Goal: Information Seeking & Learning: Learn about a topic

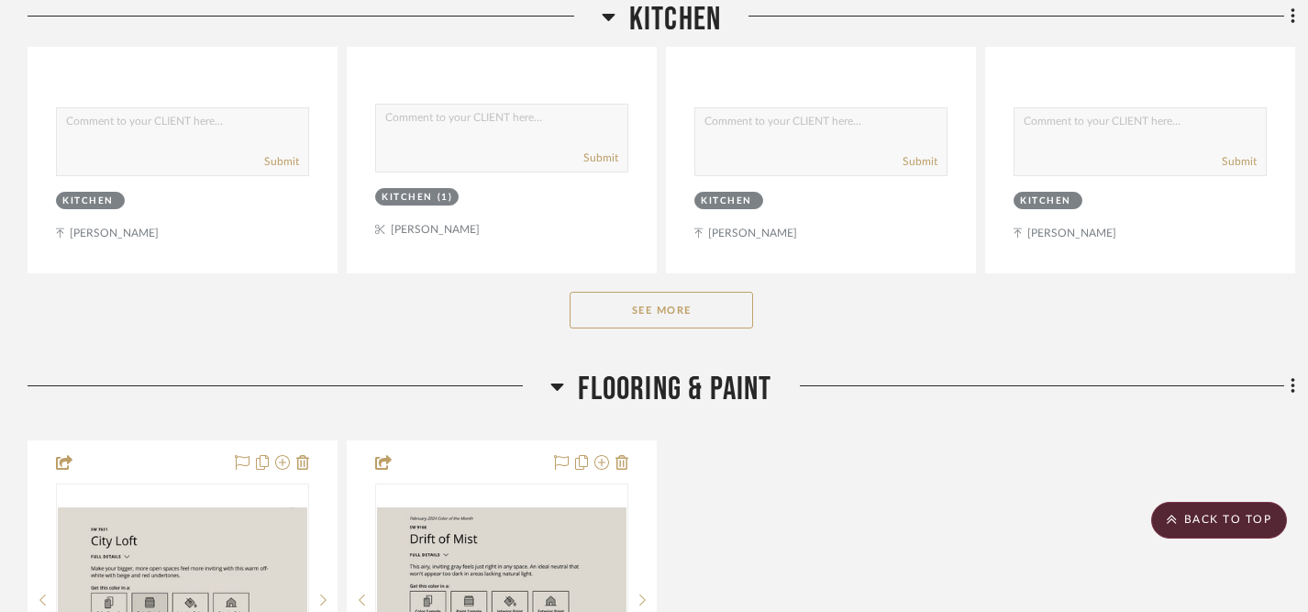
scroll to position [1965, 0]
click at [650, 319] on button "See More" at bounding box center [660, 311] width 183 height 37
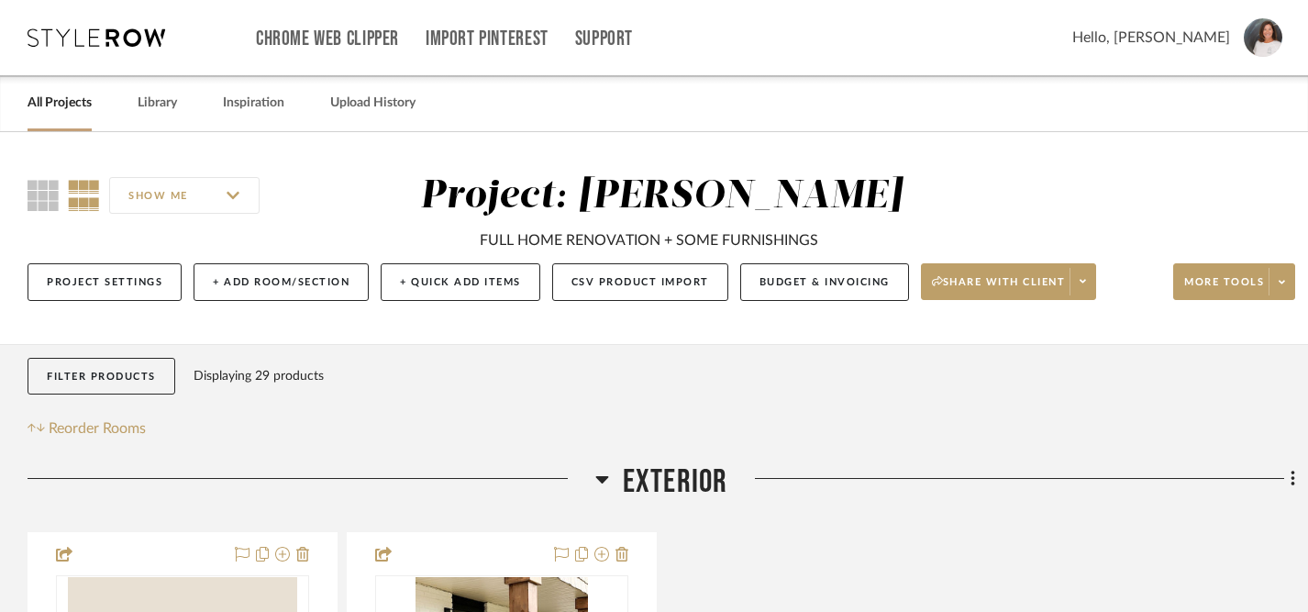
scroll to position [0, 0]
click at [151, 44] on icon at bounding box center [97, 37] width 138 height 18
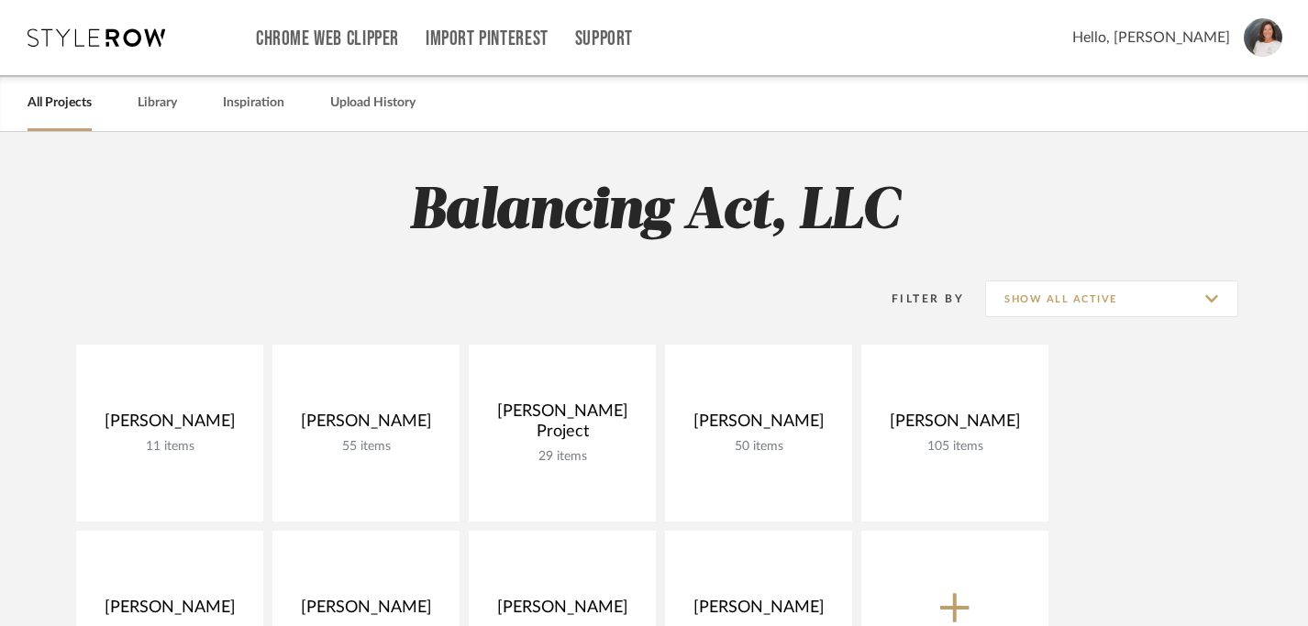
click at [1270, 42] on img at bounding box center [1262, 37] width 39 height 39
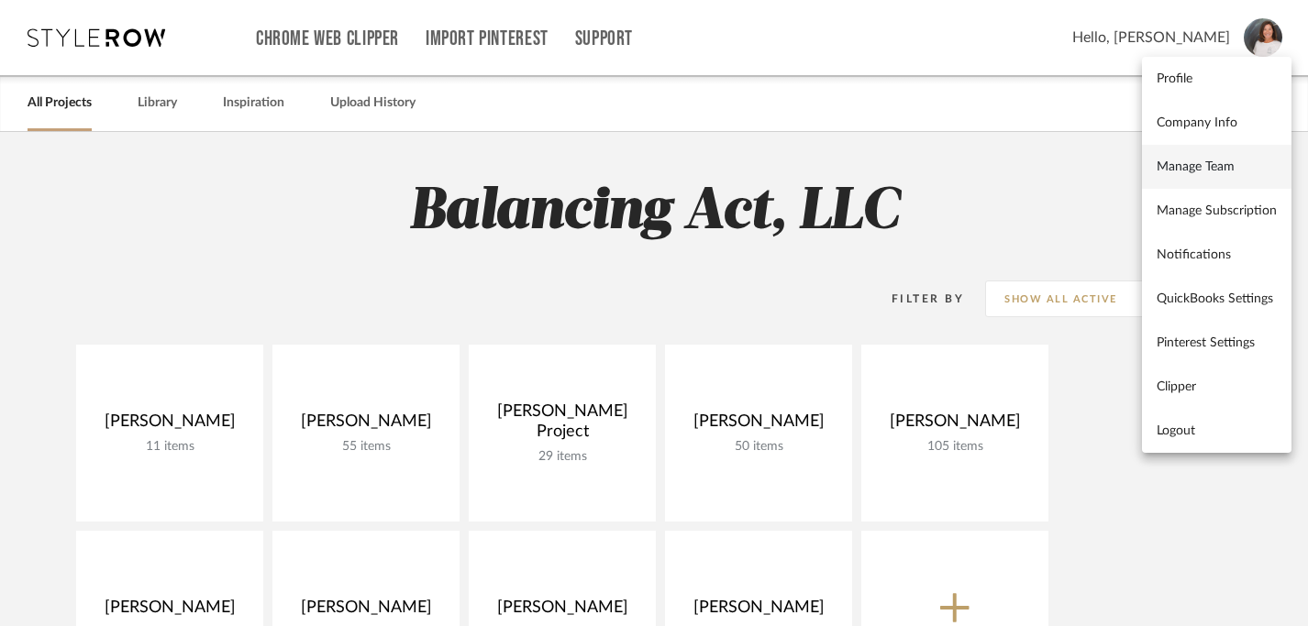
click at [1182, 161] on span "Manage Team" at bounding box center [1216, 168] width 120 height 16
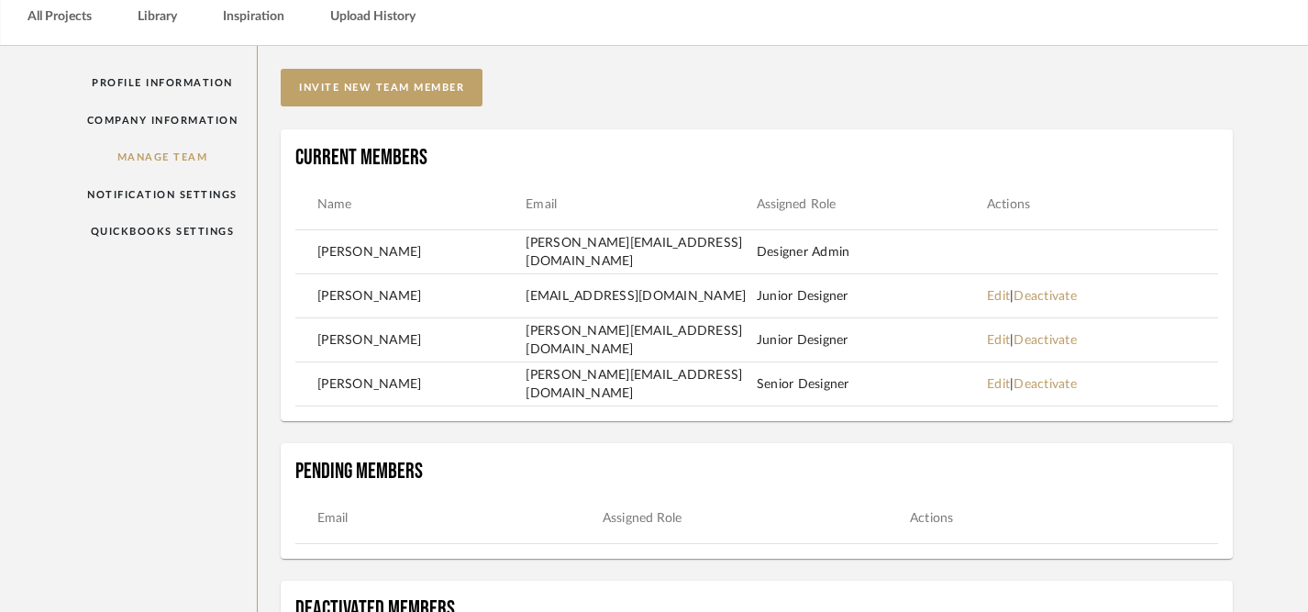
scroll to position [94, 0]
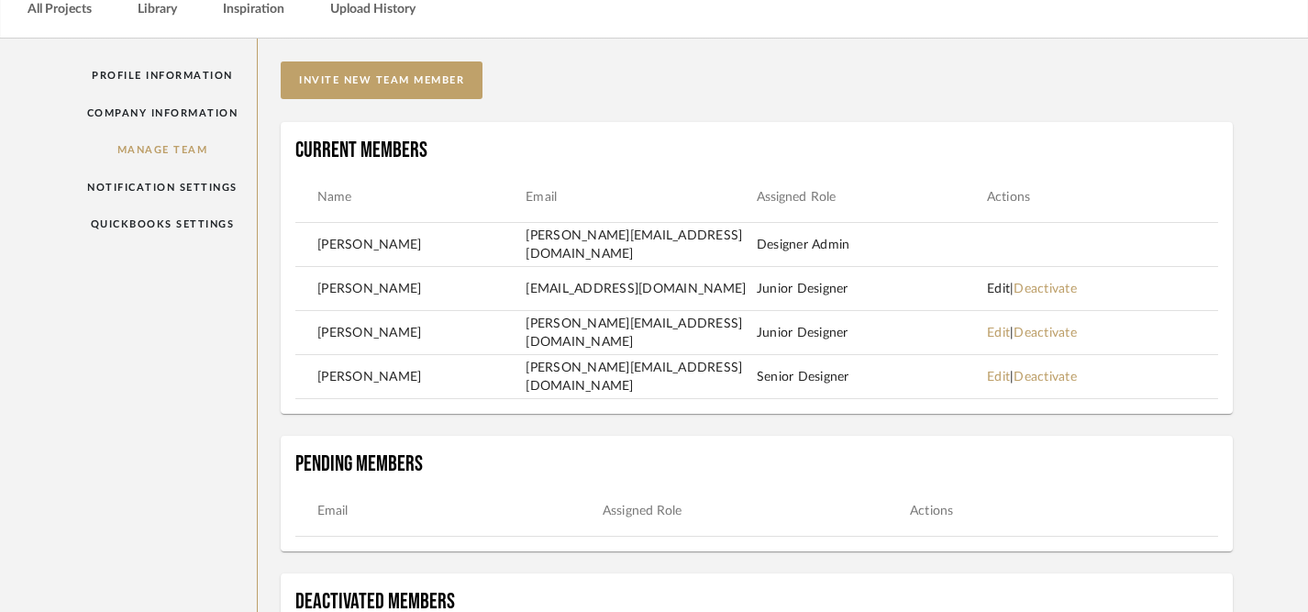
click at [1004, 293] on link "Edit" at bounding box center [998, 288] width 23 height 13
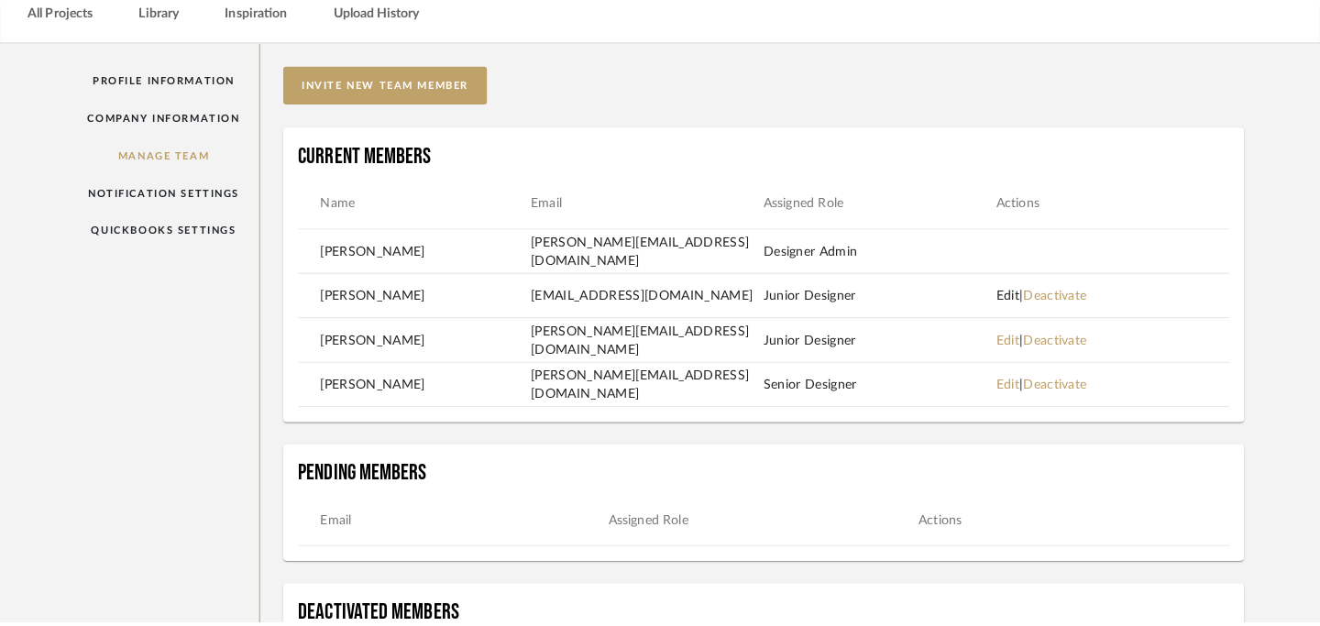
scroll to position [0, 0]
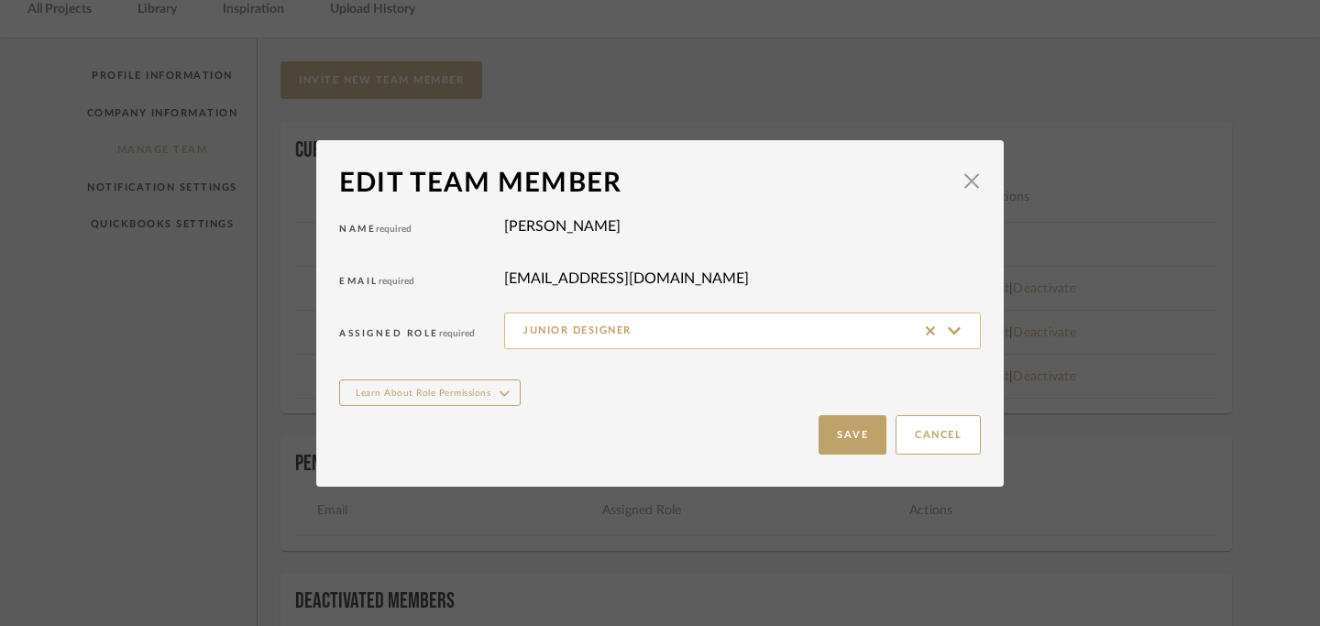
click at [947, 337] on input "Junior Designer" at bounding box center [742, 331] width 477 height 37
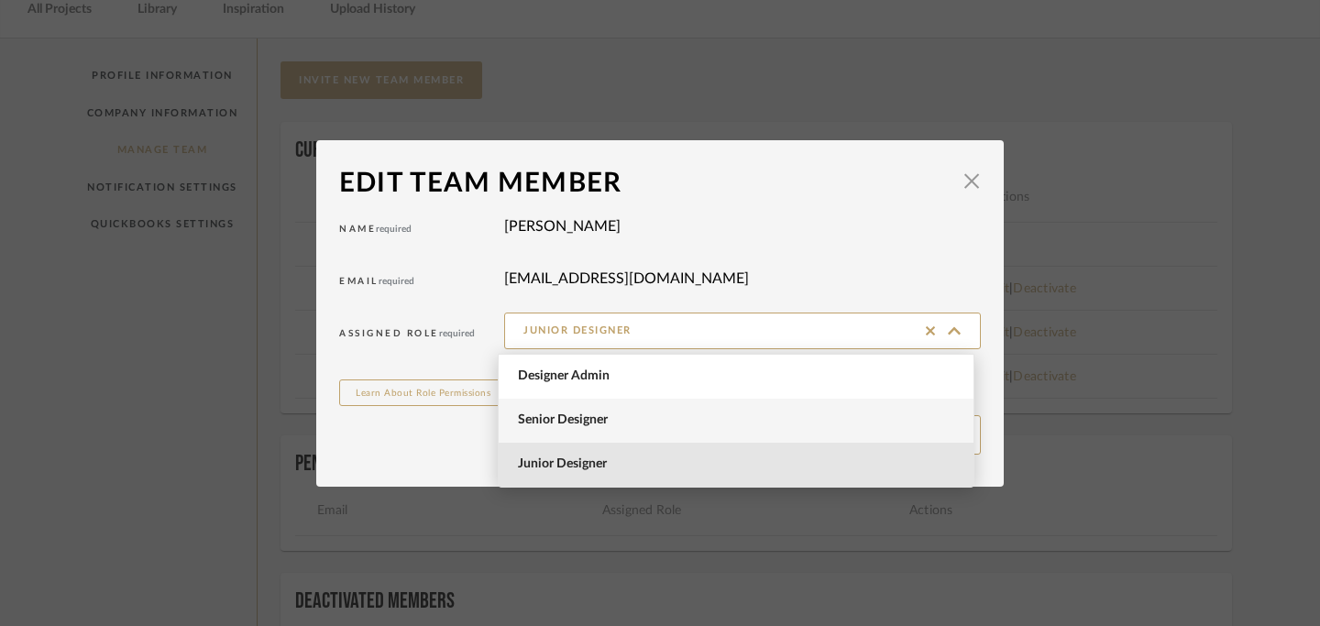
click at [859, 428] on span "Senior Designer" at bounding box center [736, 421] width 475 height 44
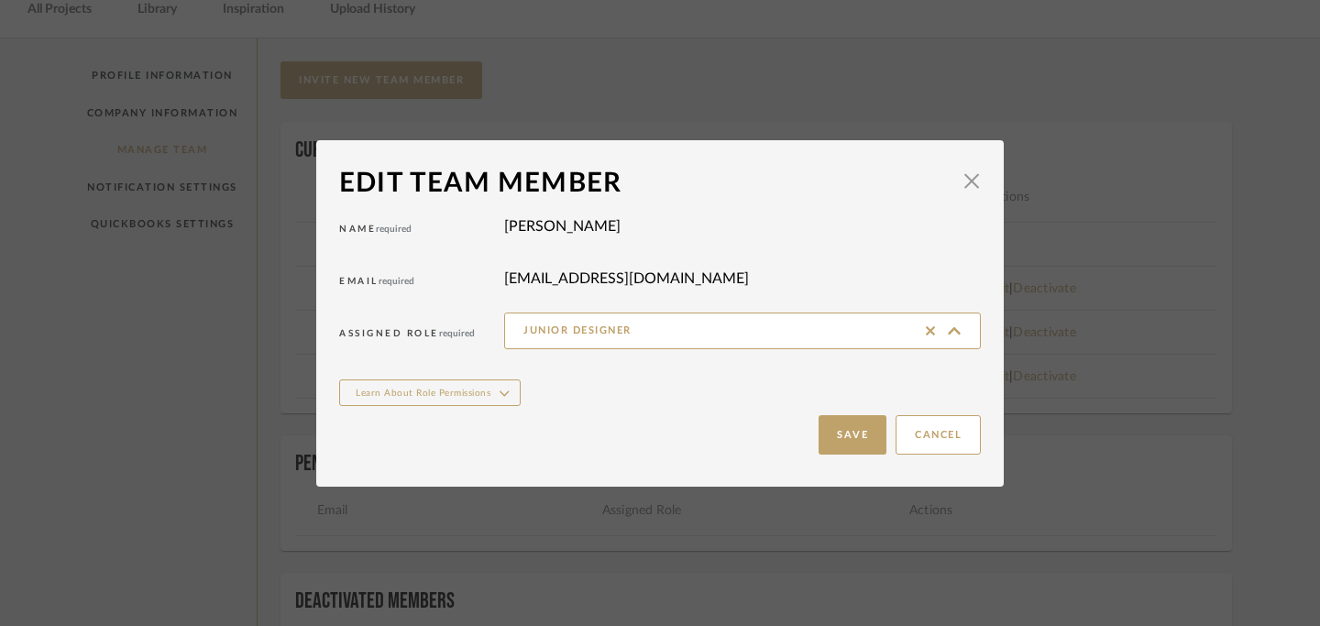
type input "Senior Designer"
click at [849, 440] on button "Save" at bounding box center [853, 434] width 68 height 39
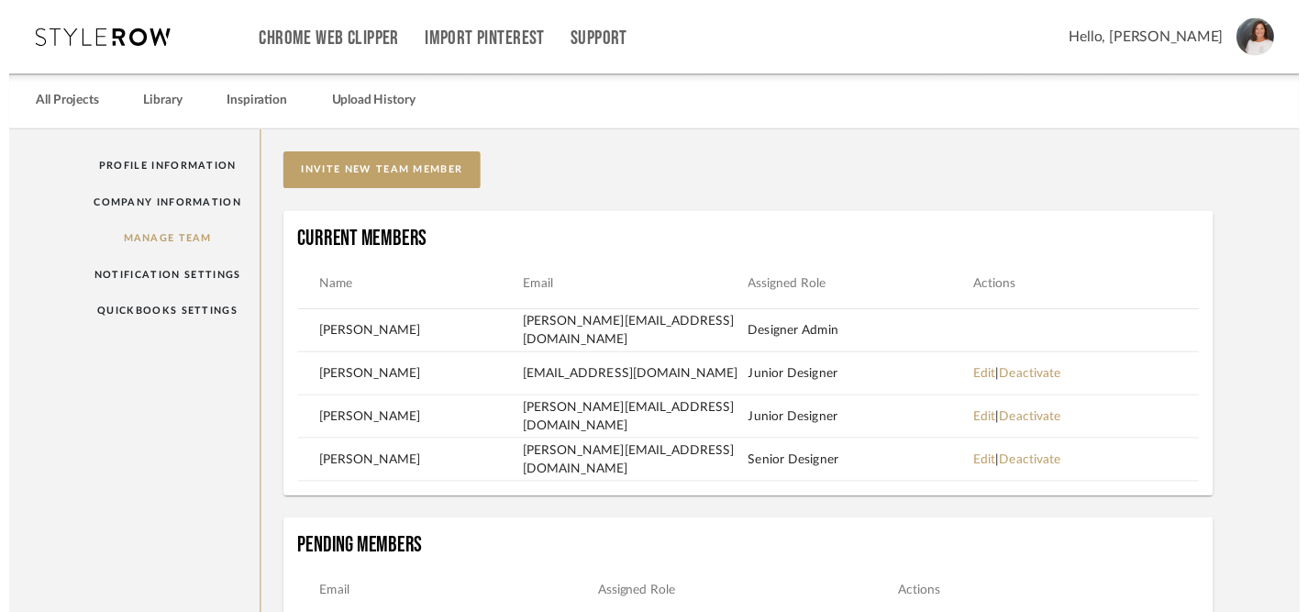
scroll to position [94, 0]
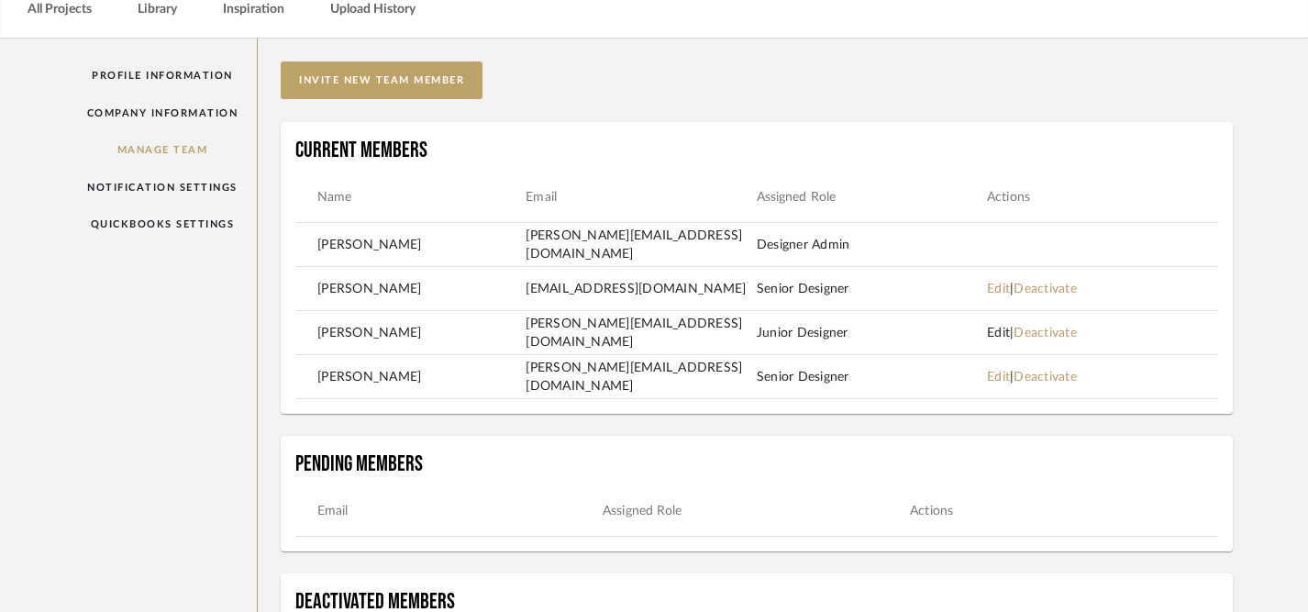
click at [997, 330] on link "Edit" at bounding box center [998, 332] width 23 height 13
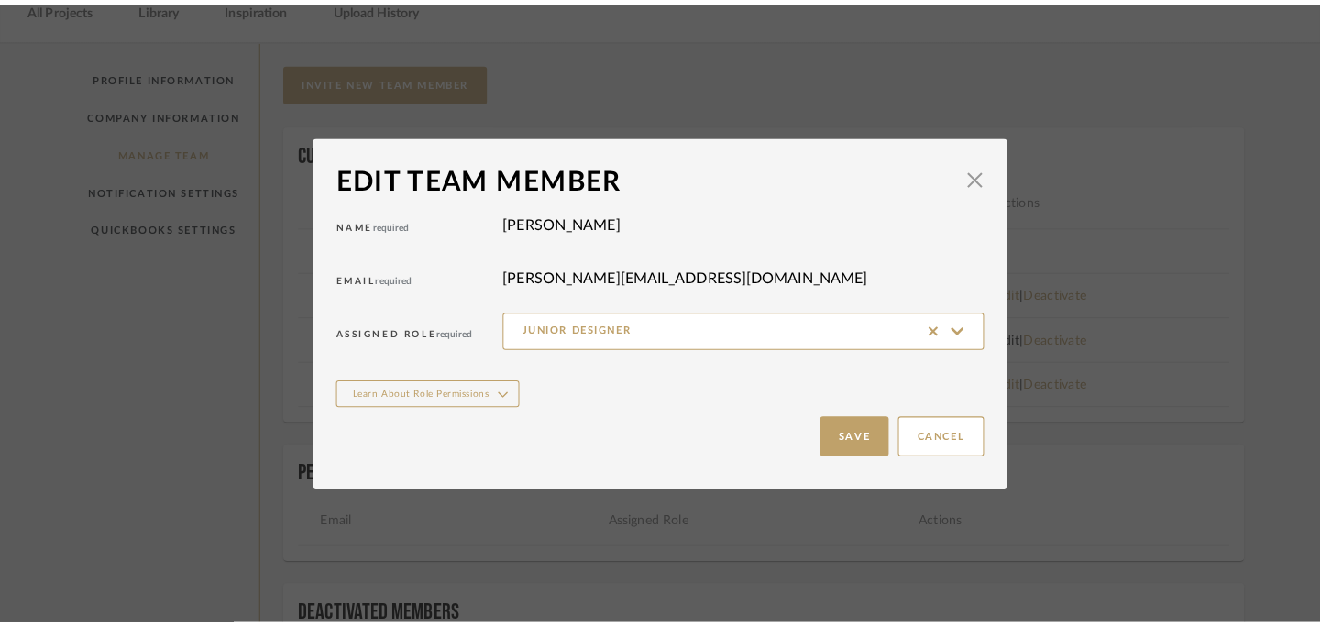
scroll to position [0, 0]
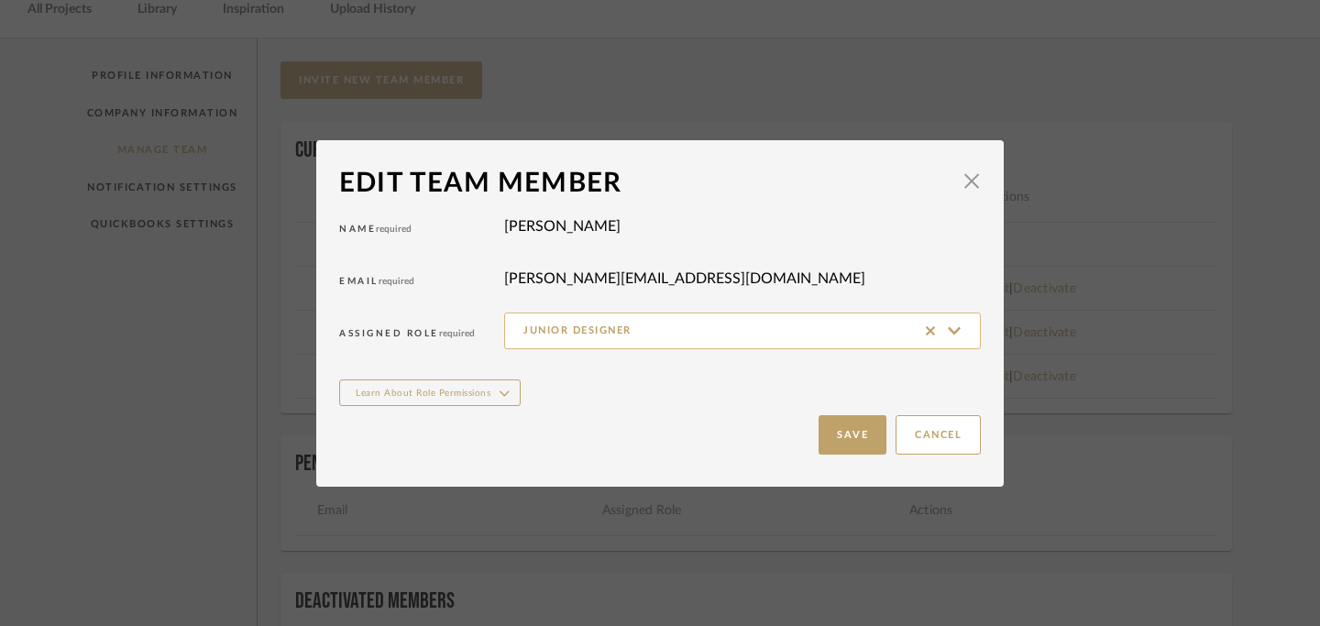
click at [945, 326] on input "Junior Designer" at bounding box center [742, 331] width 477 height 37
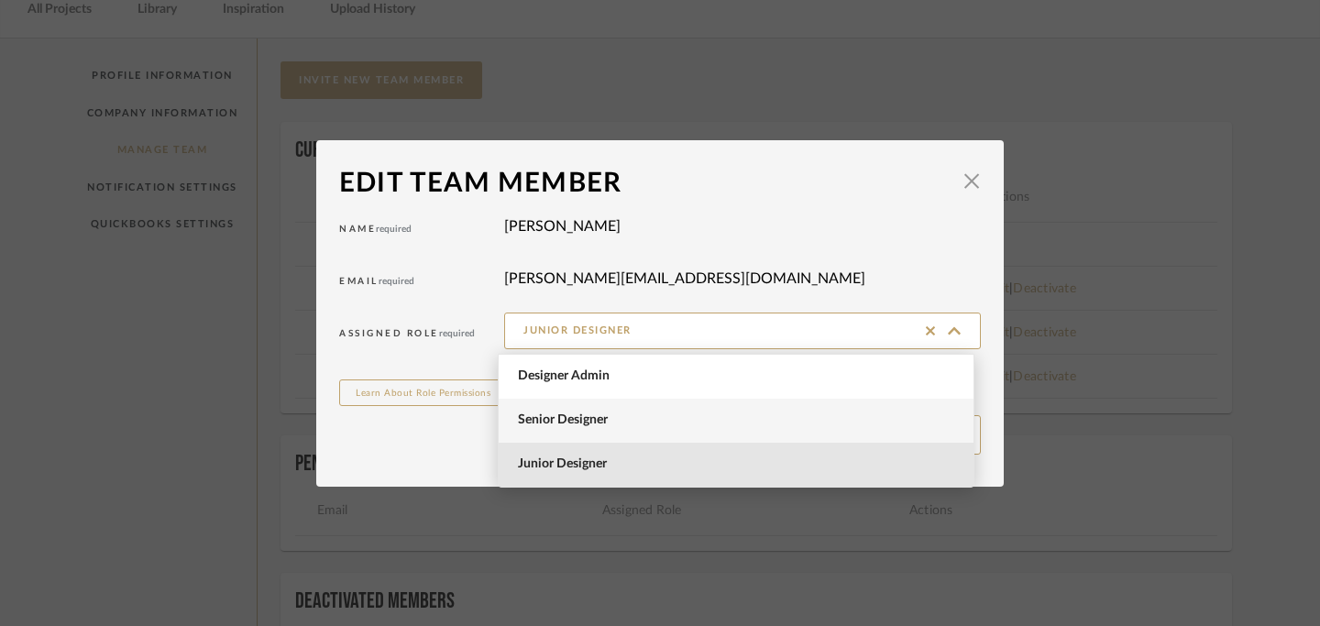
click at [649, 422] on span "Senior Designer" at bounding box center [738, 421] width 441 height 16
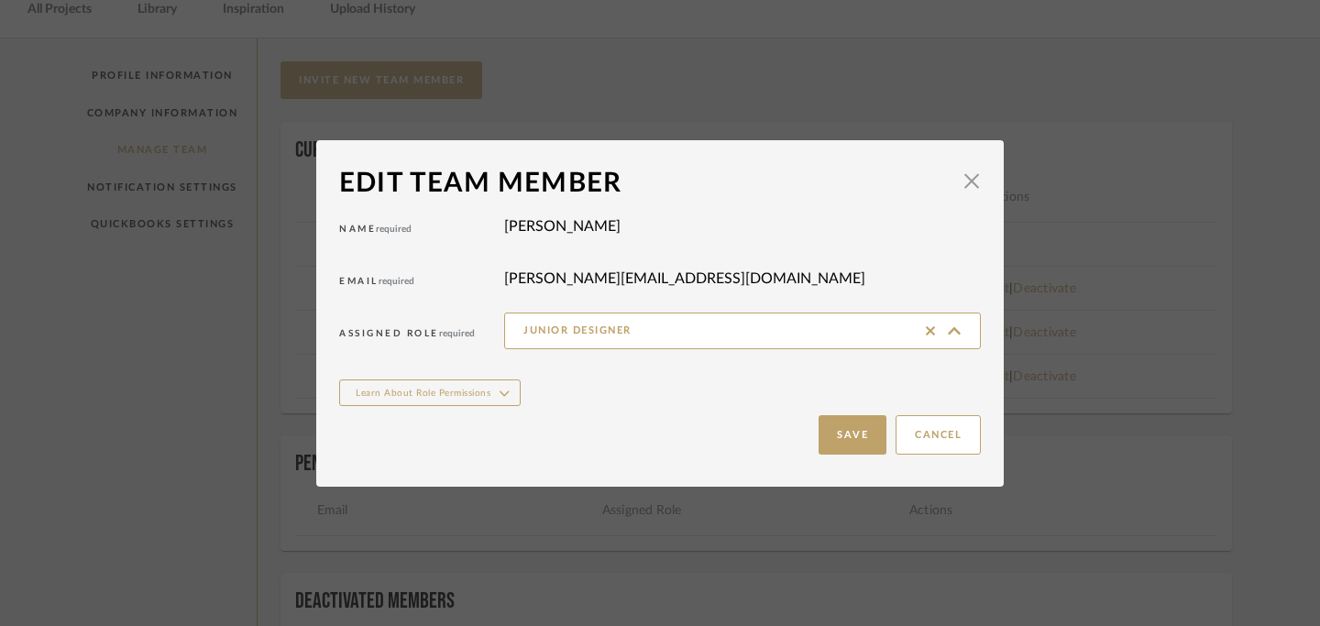
type input "Senior Designer"
click at [849, 434] on button "Save" at bounding box center [853, 434] width 68 height 39
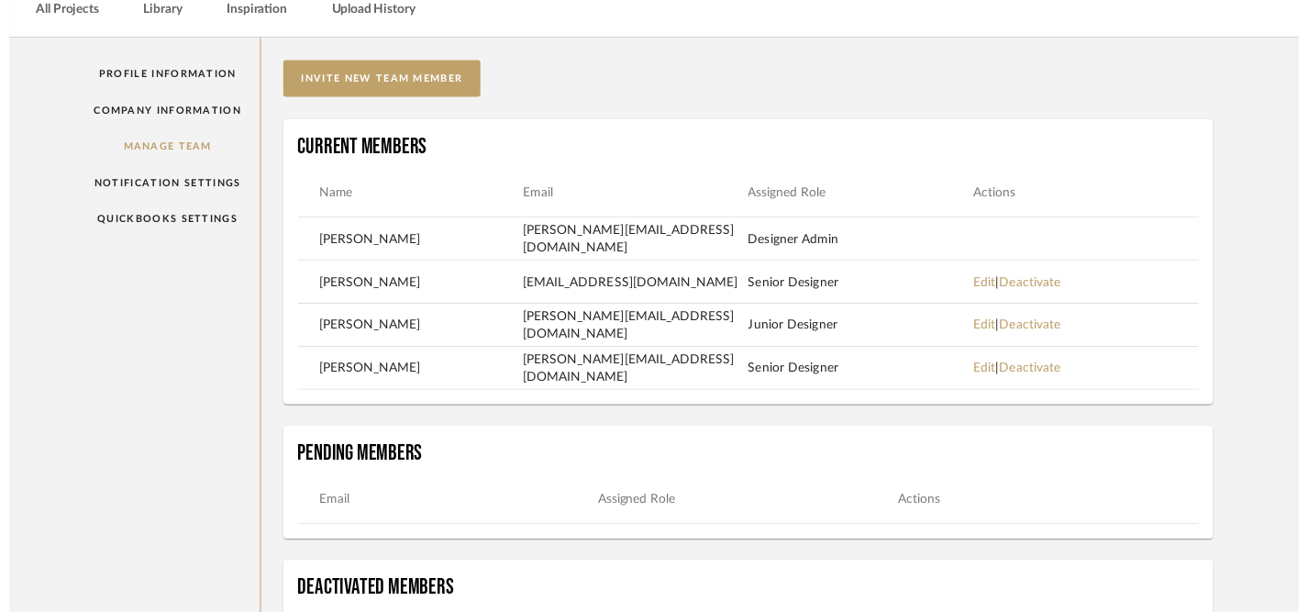
scroll to position [94, 0]
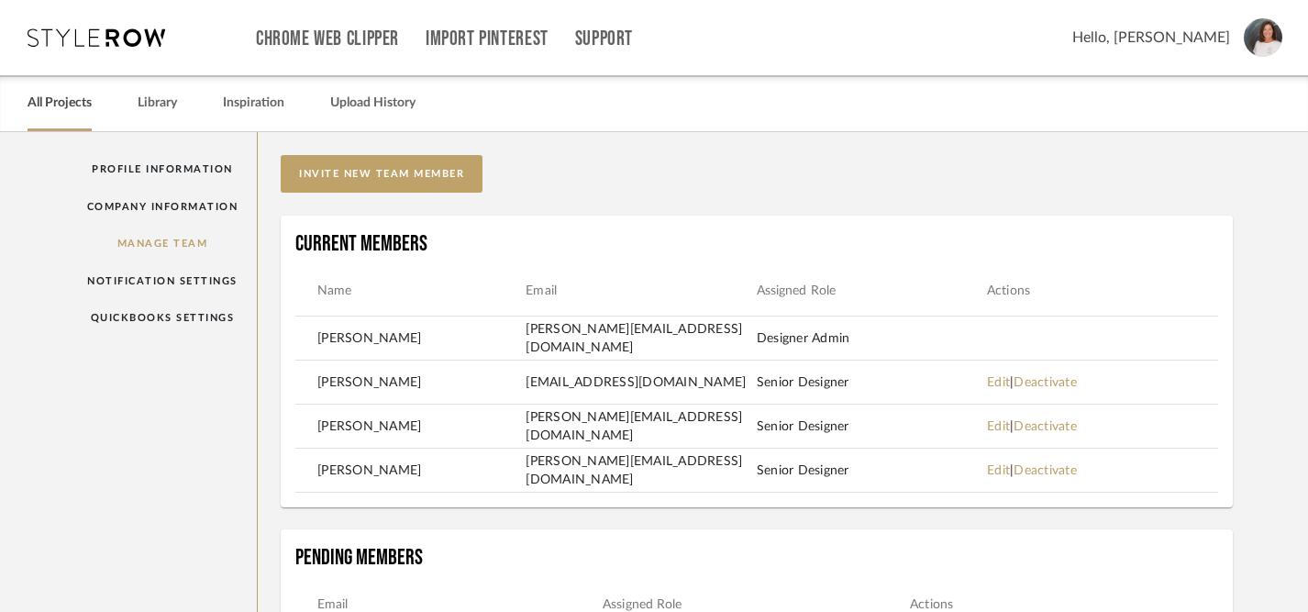
click at [67, 105] on link "All Projects" at bounding box center [60, 103] width 64 height 25
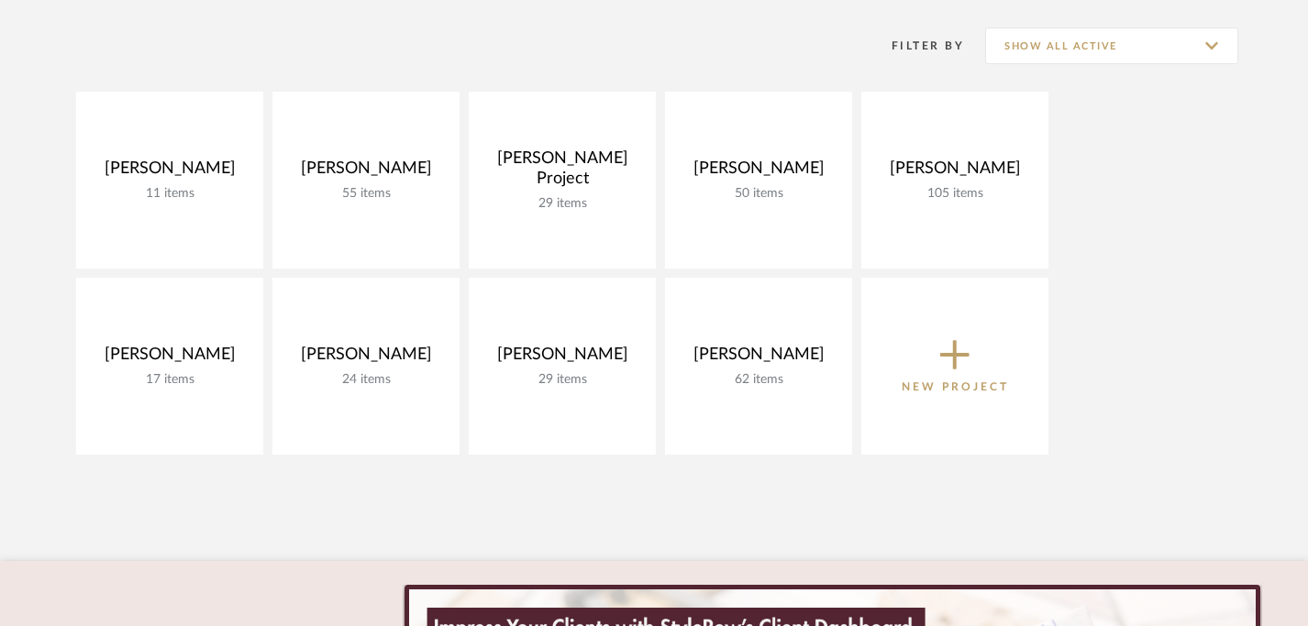
scroll to position [257, 0]
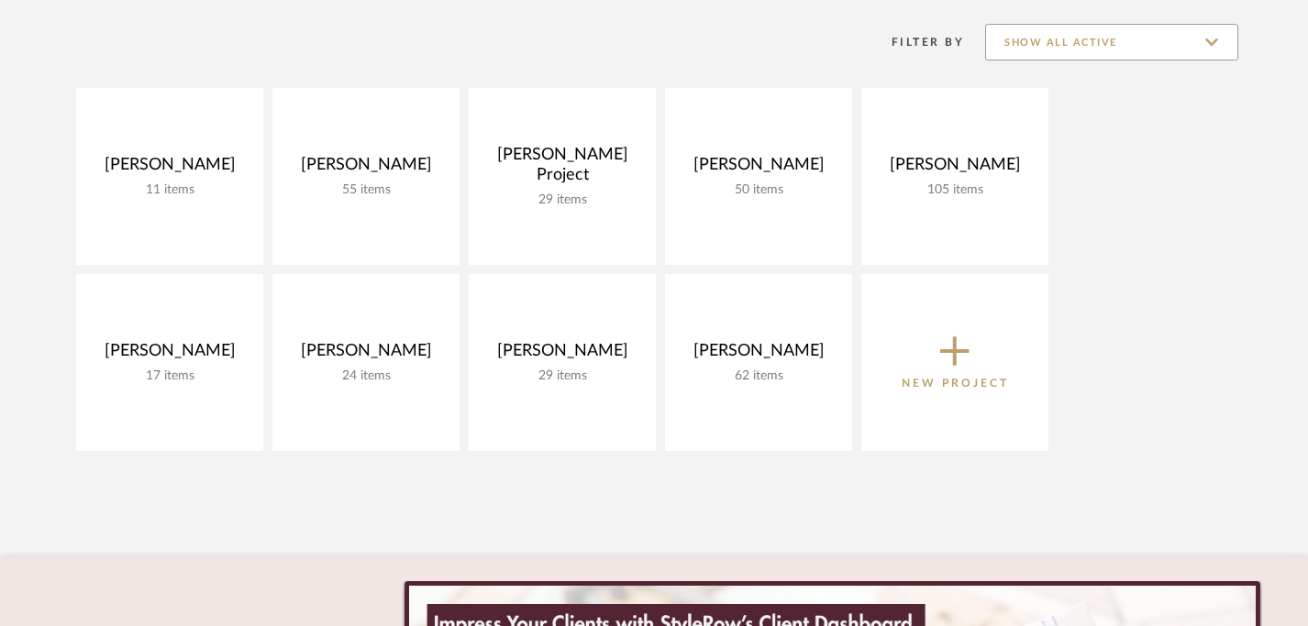
click at [1212, 40] on input "Show All Active" at bounding box center [1111, 42] width 253 height 37
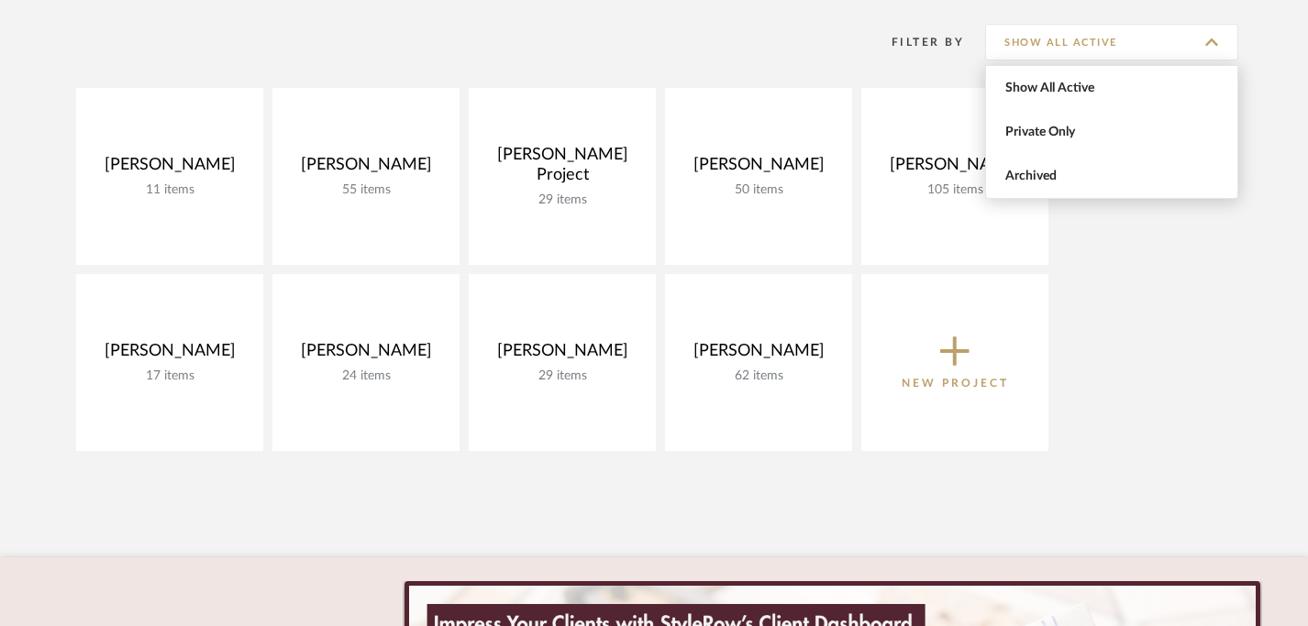
click at [1177, 240] on div "Bessy Benjamin 11 items View Budget Open Project Denise Petricka 55 items View …" at bounding box center [654, 274] width 1308 height 372
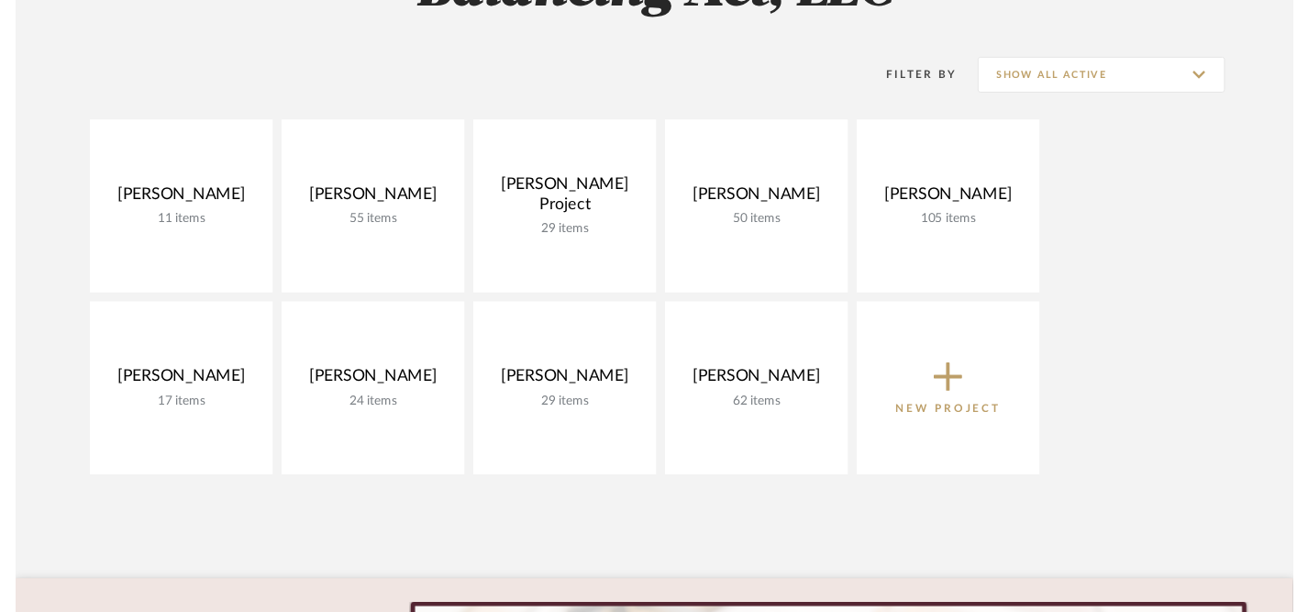
scroll to position [0, 0]
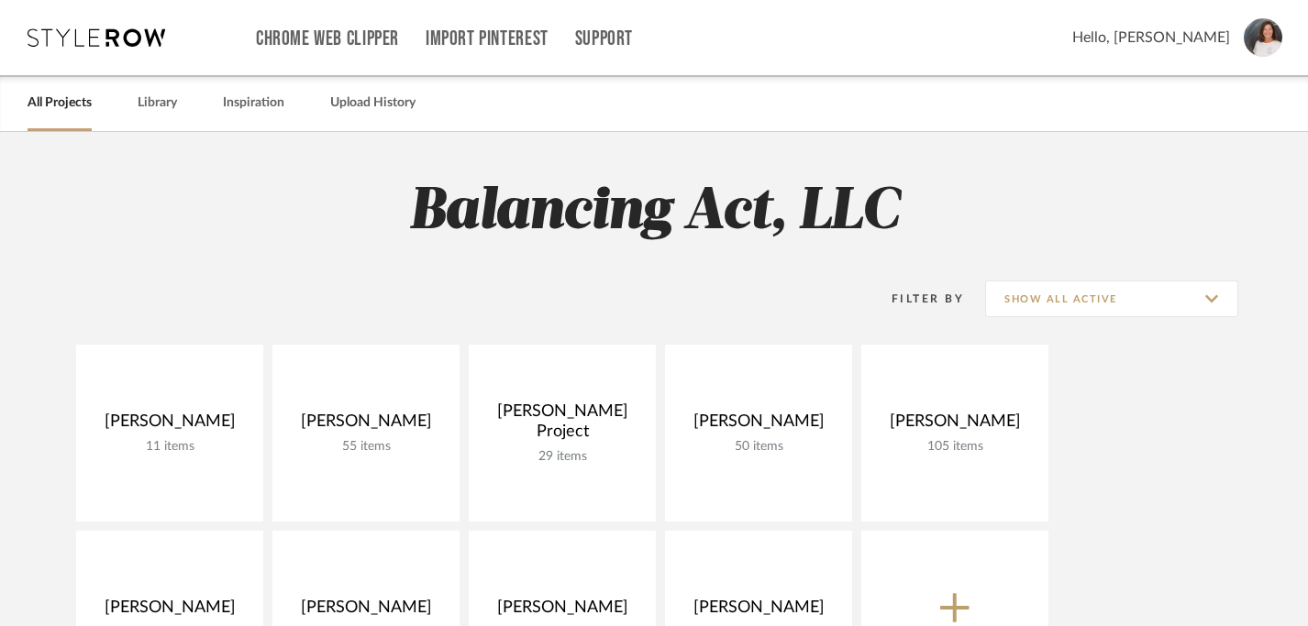
click at [1271, 42] on img at bounding box center [1262, 37] width 39 height 39
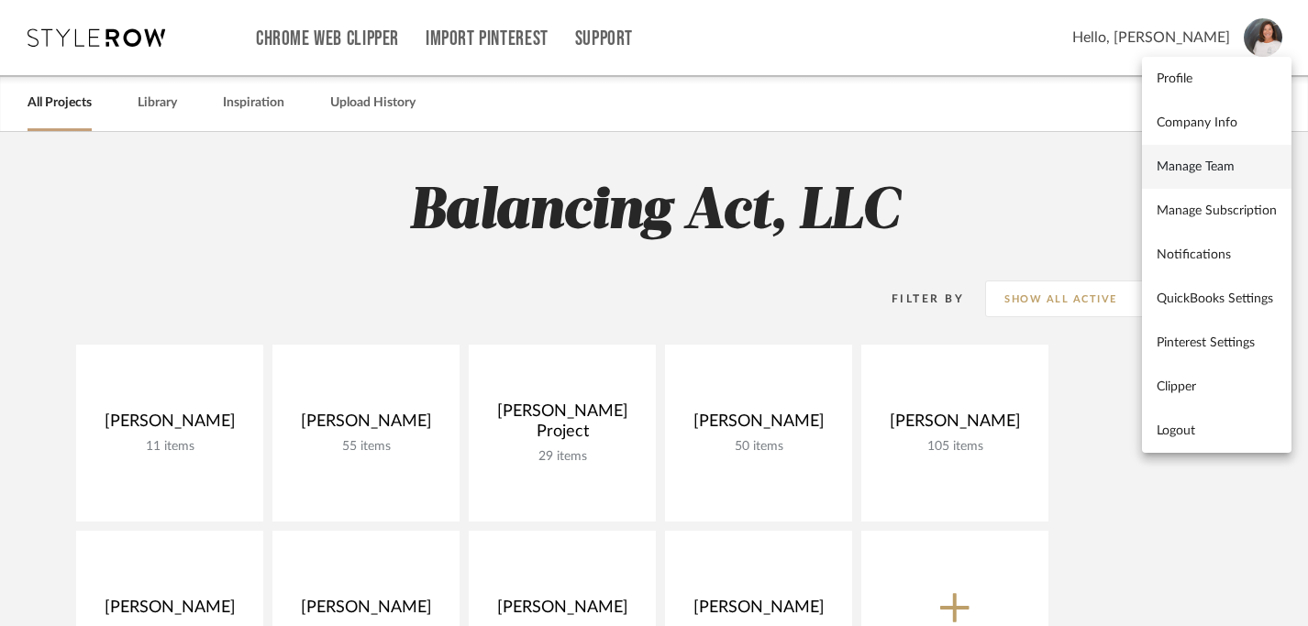
click at [1175, 166] on span "Manage Team" at bounding box center [1216, 168] width 120 height 16
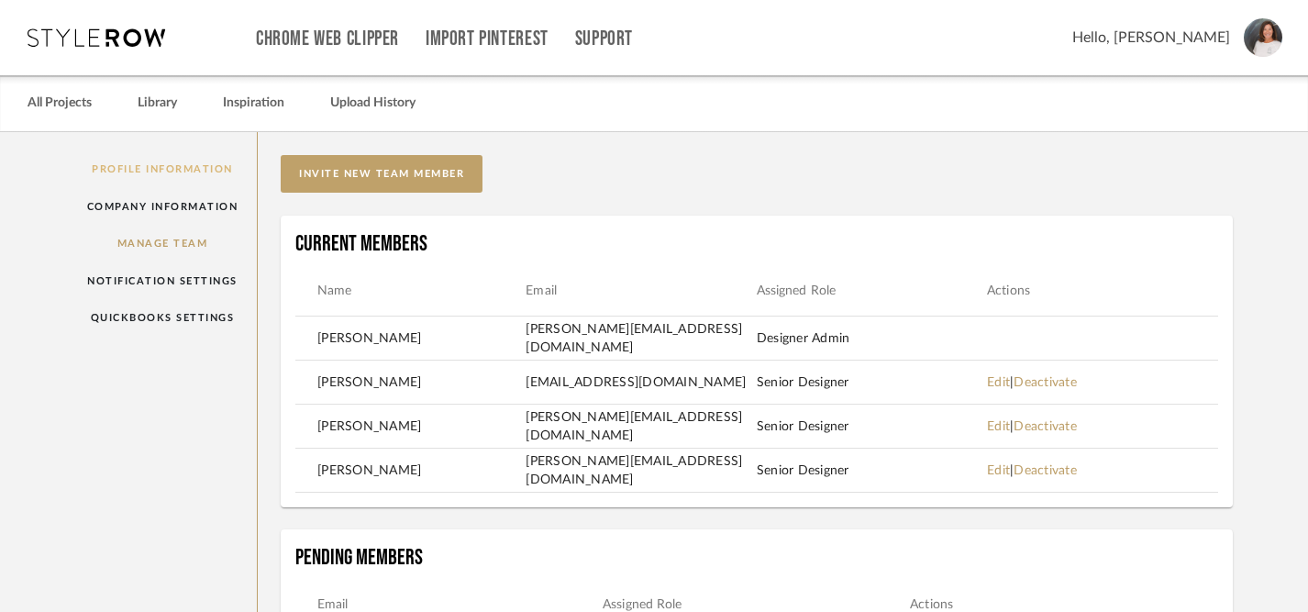
click at [198, 169] on link "Profile Information" at bounding box center [163, 169] width 190 height 38
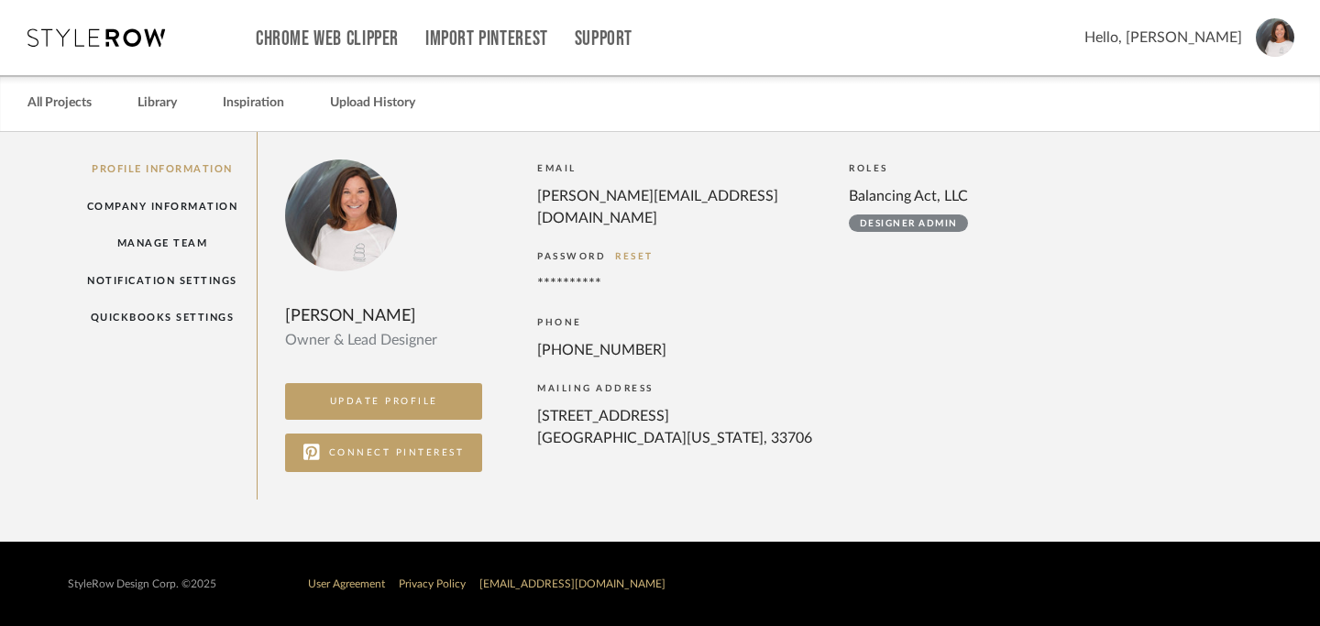
click at [132, 39] on icon at bounding box center [97, 37] width 138 height 18
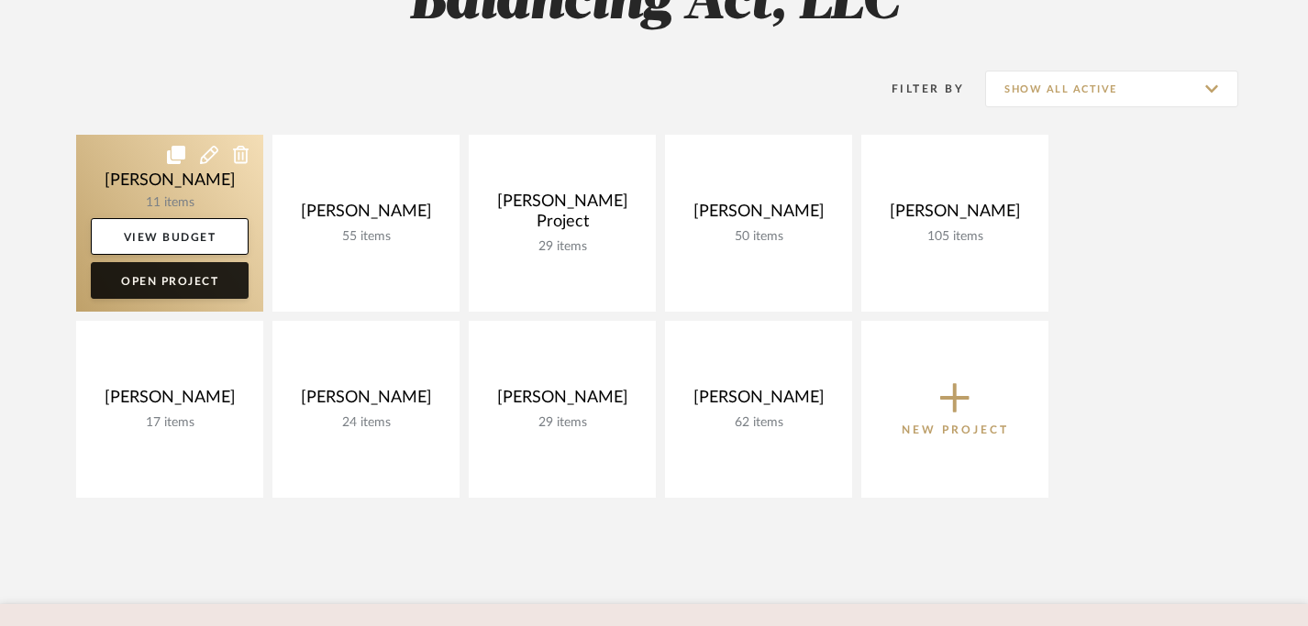
scroll to position [213, 0]
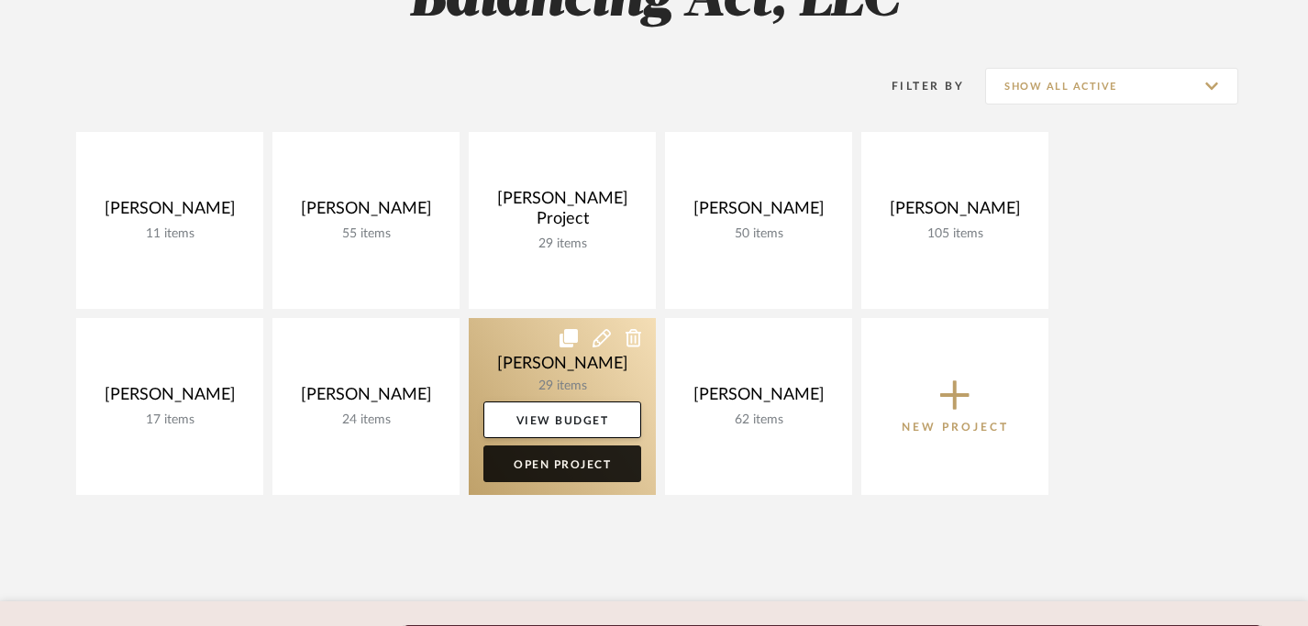
click at [557, 463] on link "Open Project" at bounding box center [562, 464] width 158 height 37
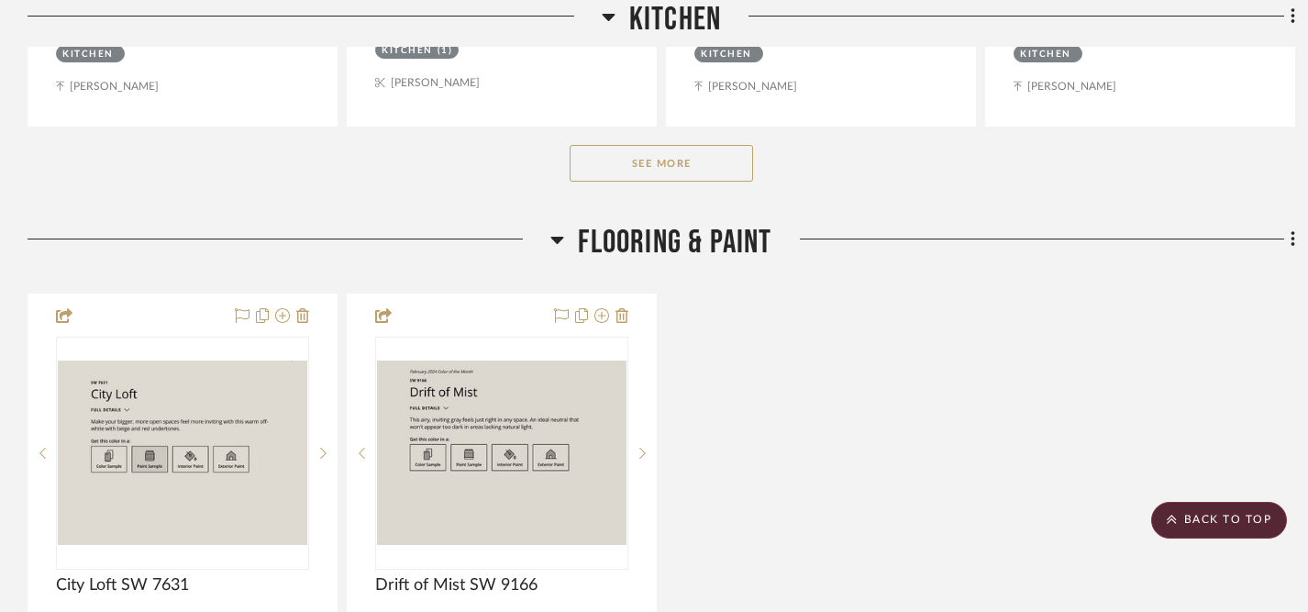
scroll to position [2089, 0]
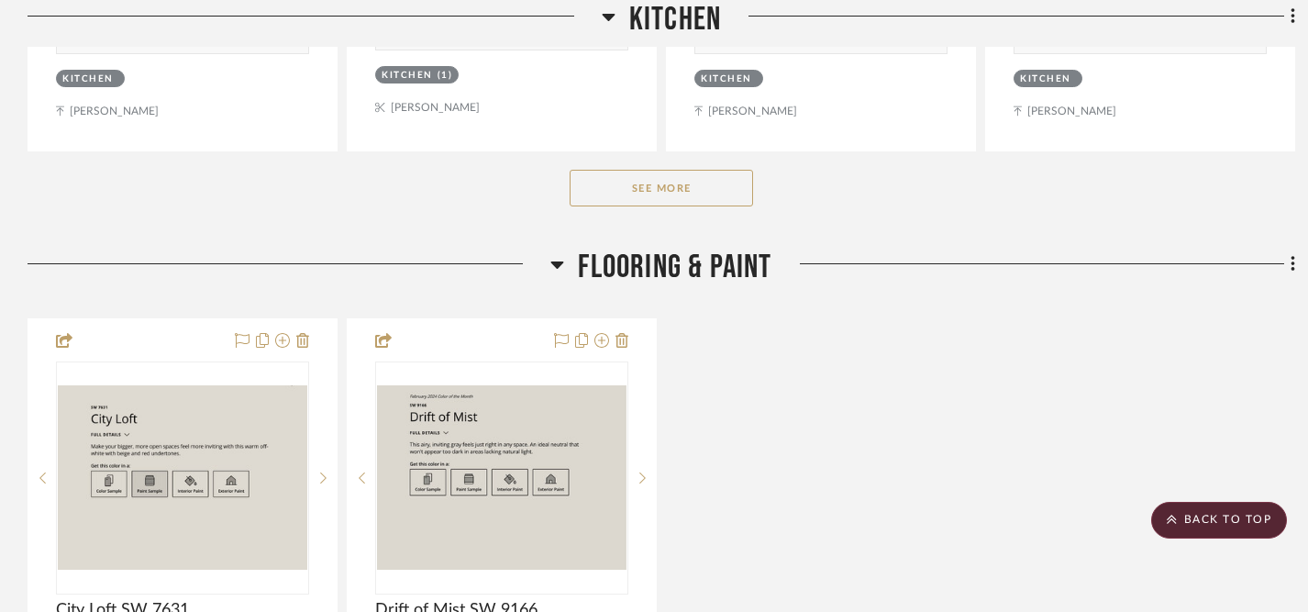
click at [671, 180] on button "See More" at bounding box center [660, 188] width 183 height 37
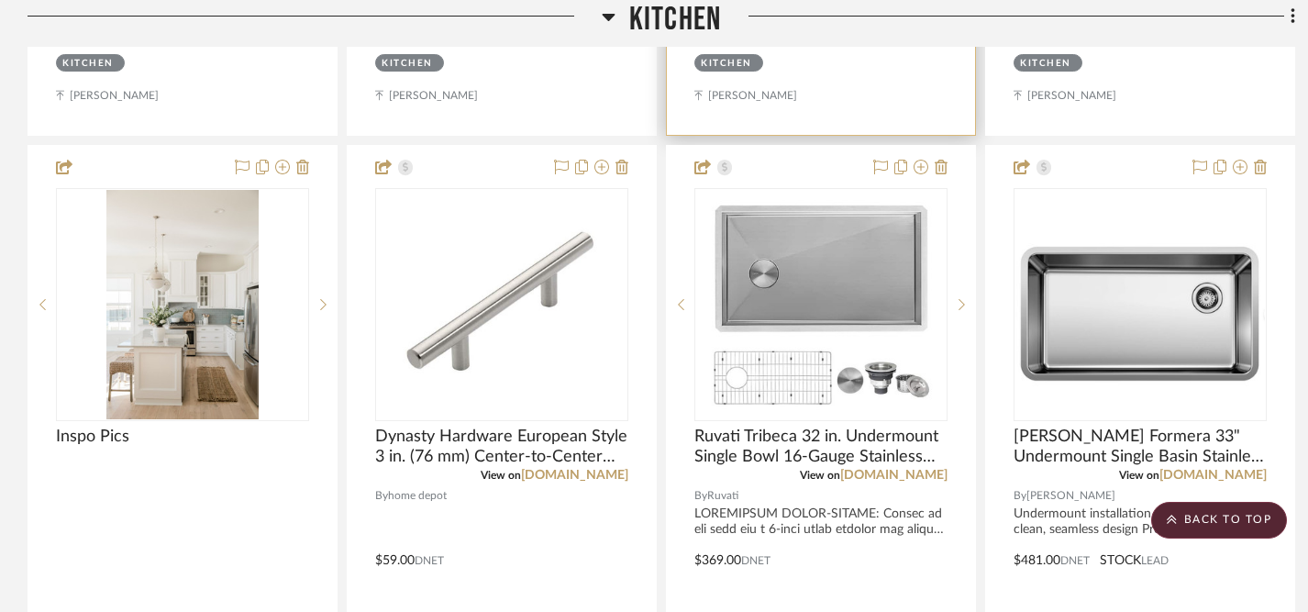
scroll to position [2926, 0]
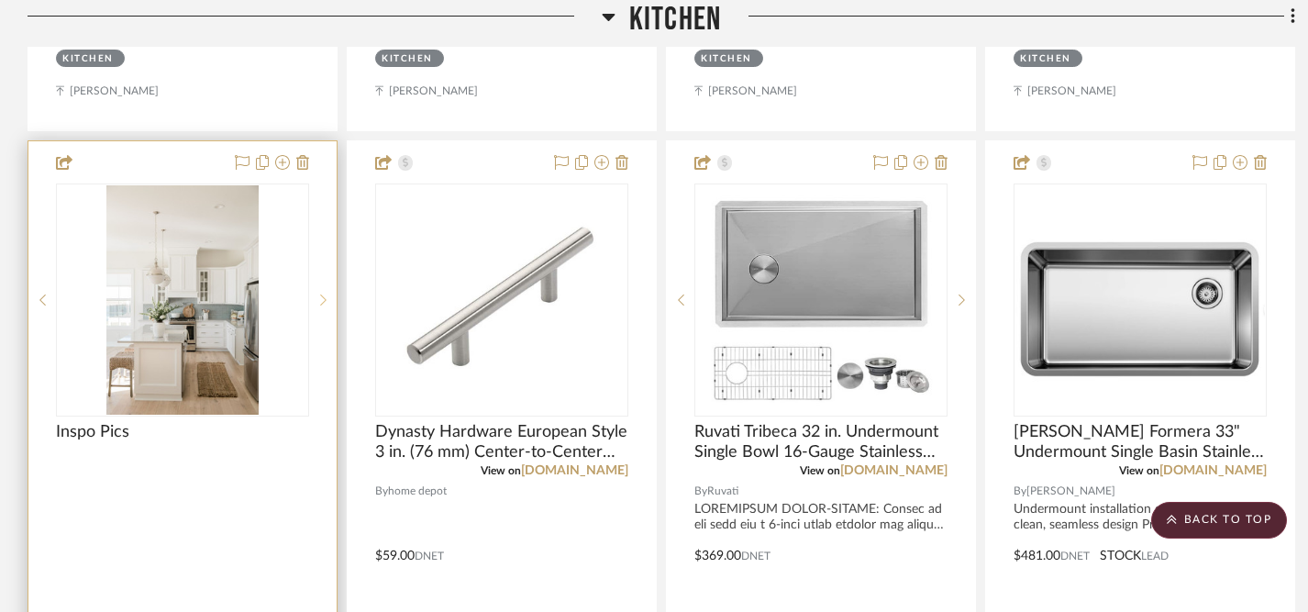
click at [324, 297] on icon at bounding box center [323, 299] width 6 height 13
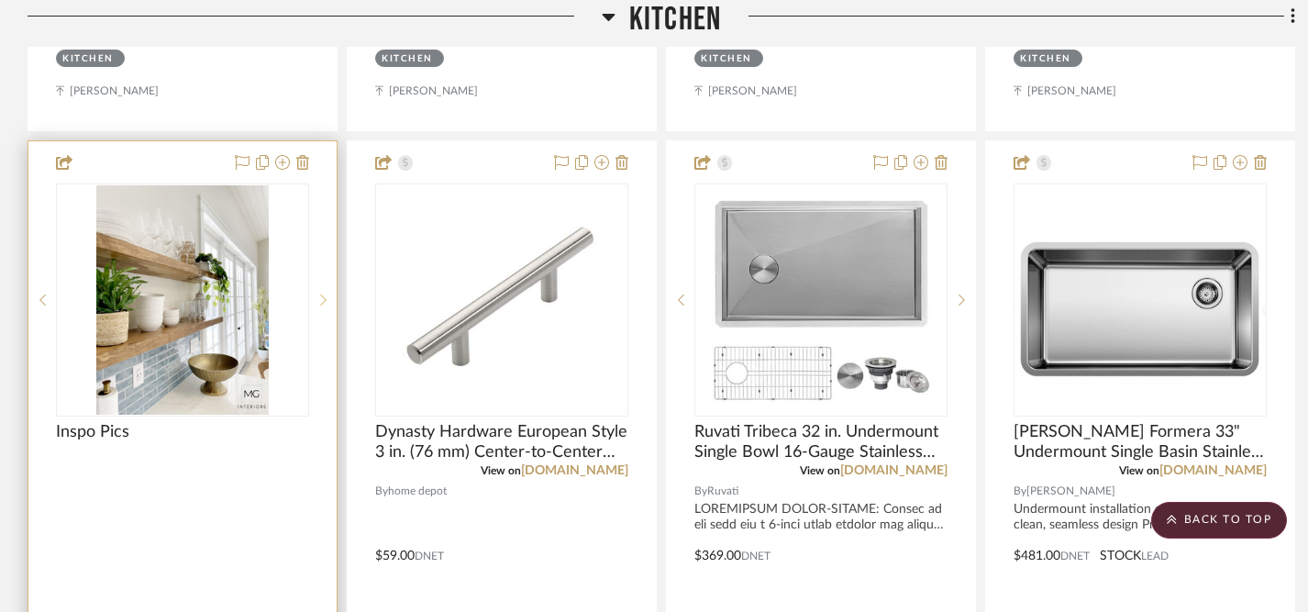
click at [324, 297] on icon at bounding box center [323, 299] width 6 height 13
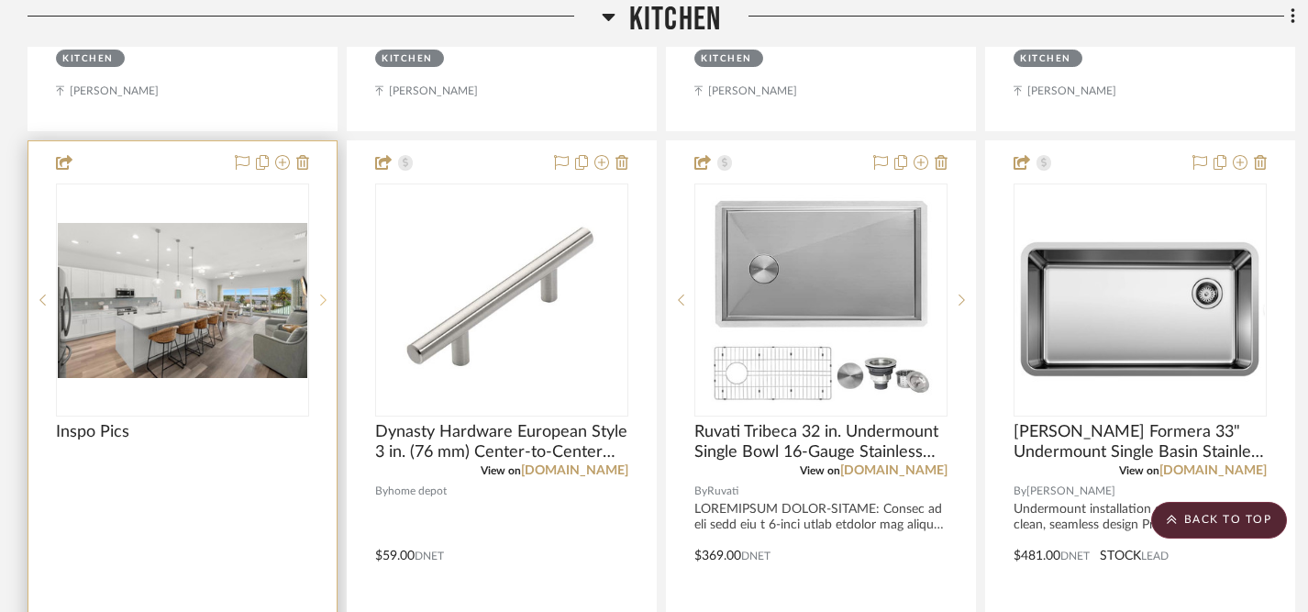
scroll to position [2918, 0]
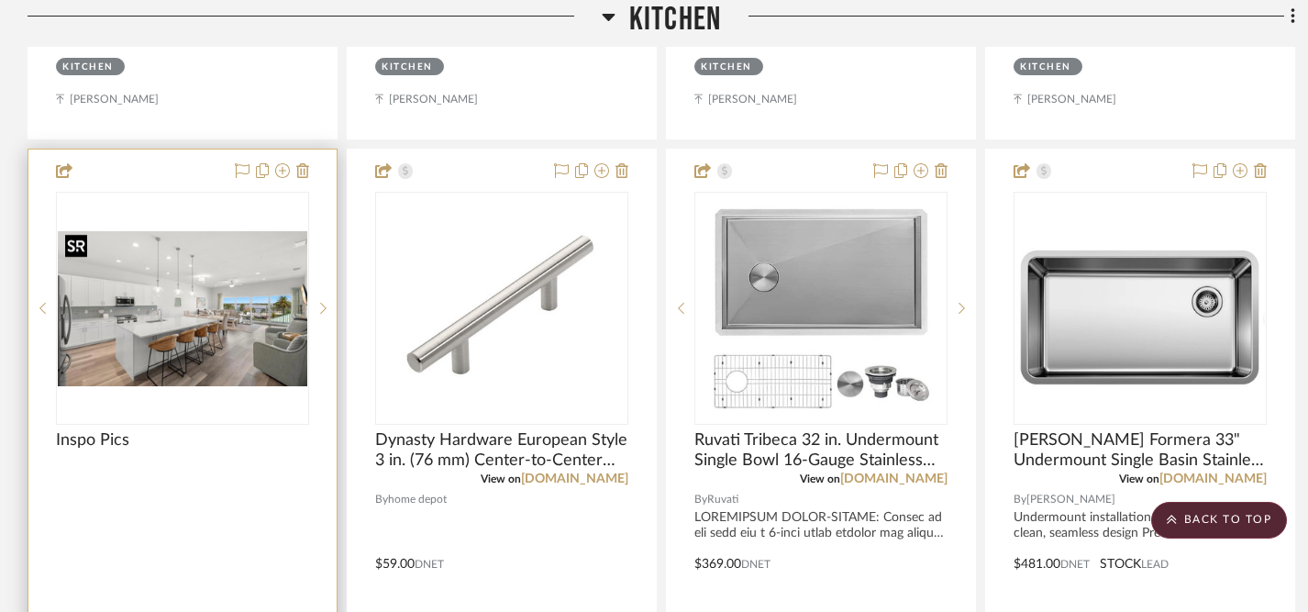
click at [234, 294] on img "2" at bounding box center [182, 308] width 249 height 155
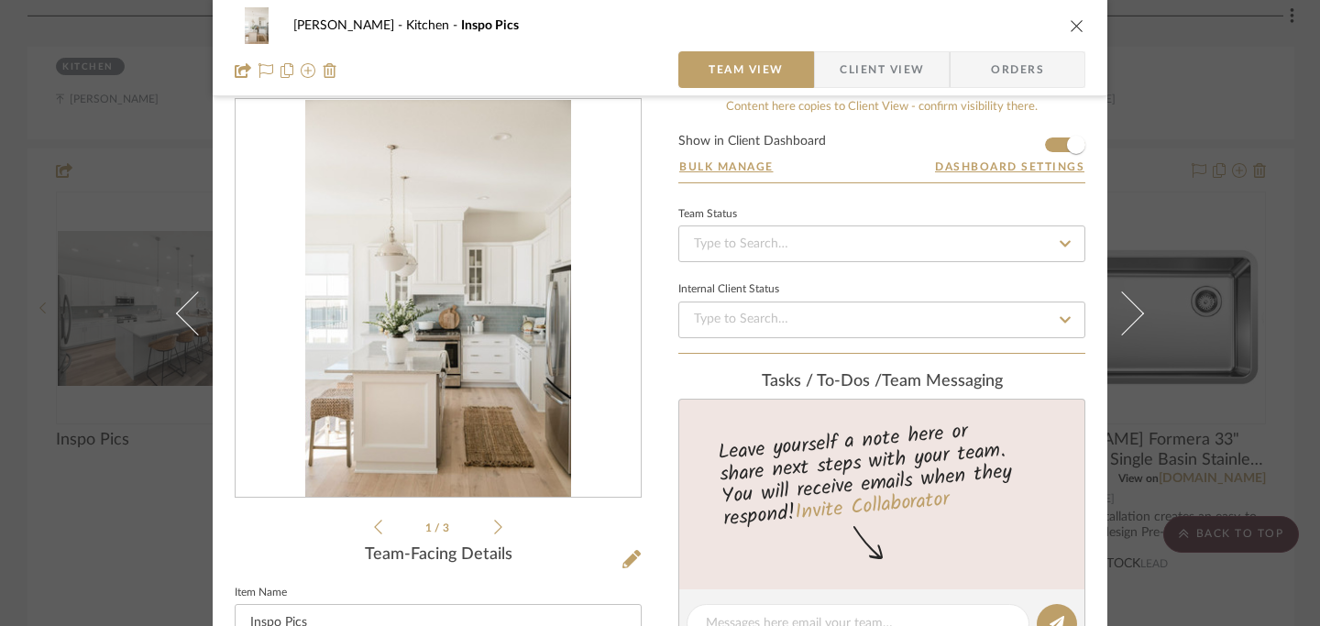
scroll to position [9, 0]
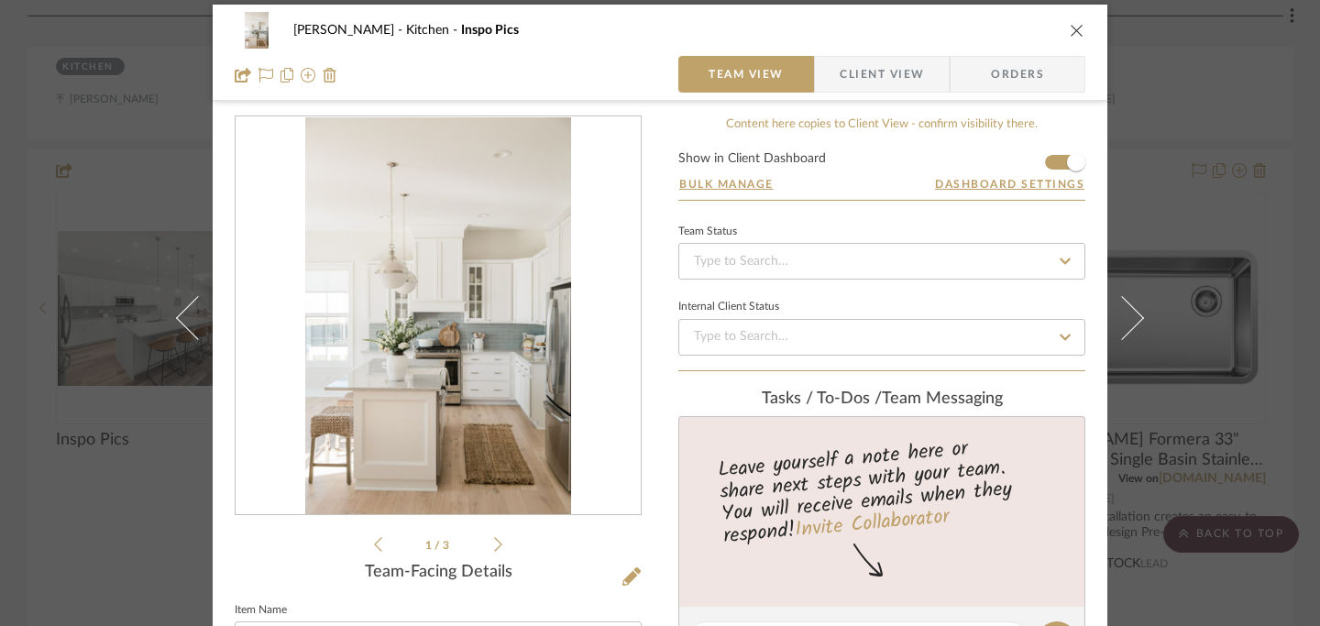
click at [1070, 36] on icon "close" at bounding box center [1077, 30] width 15 height 15
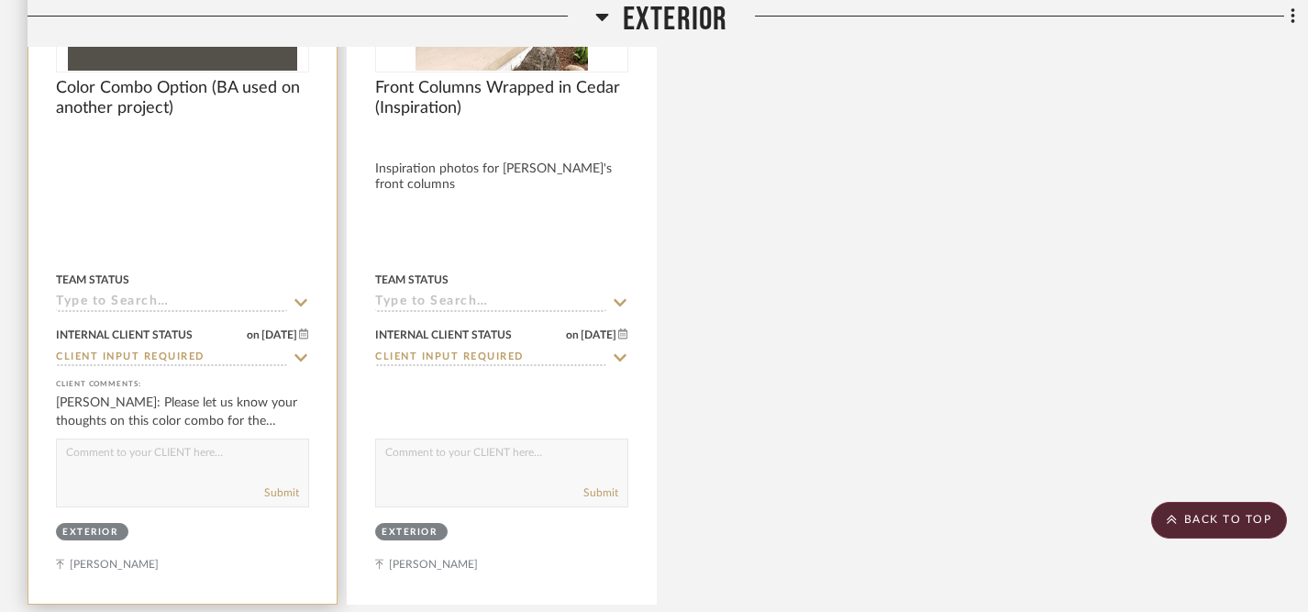
scroll to position [701, 0]
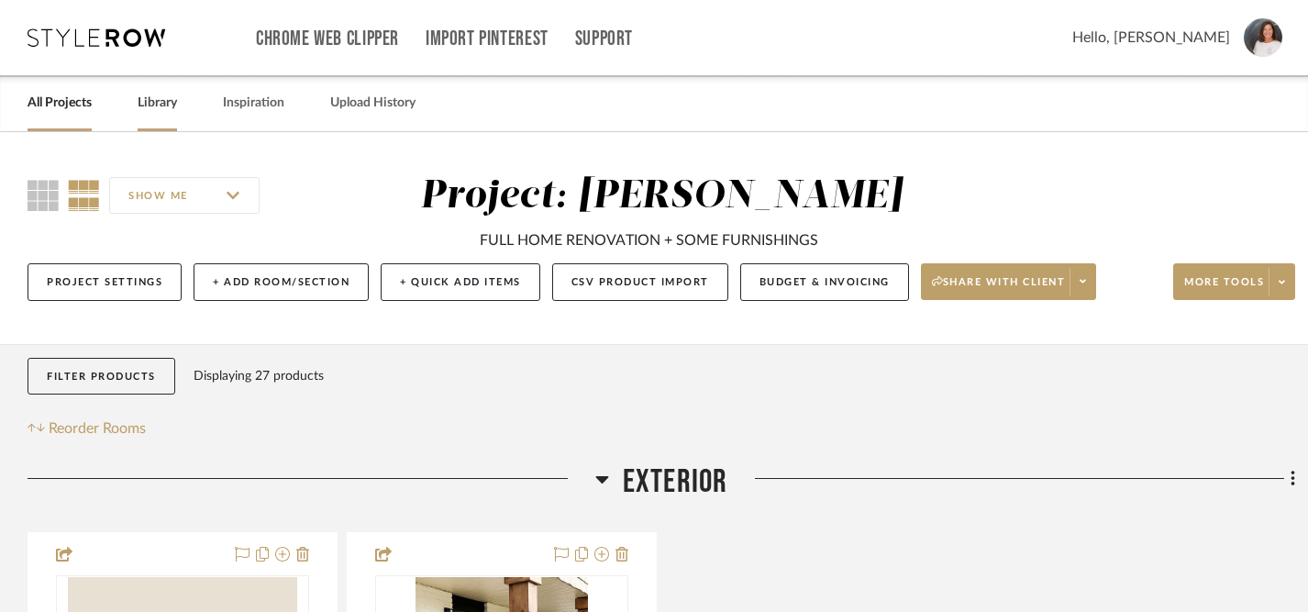
click at [165, 108] on link "Library" at bounding box center [157, 103] width 39 height 25
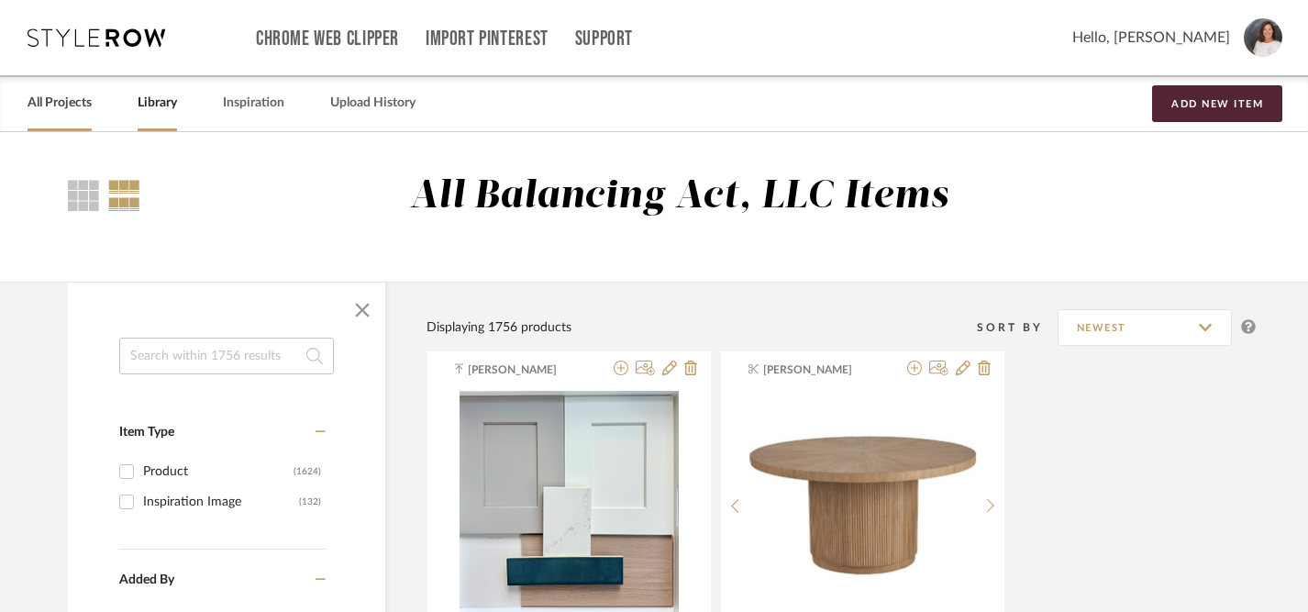
click at [72, 111] on link "All Projects" at bounding box center [60, 103] width 64 height 25
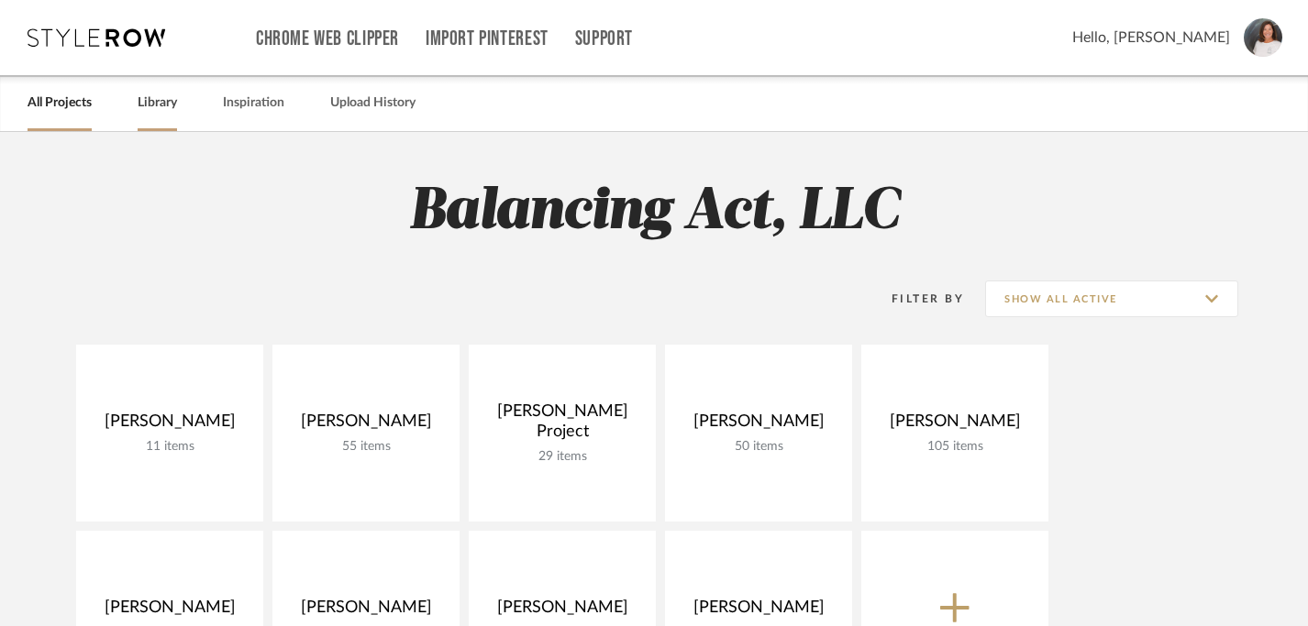
click at [160, 109] on link "Library" at bounding box center [157, 103] width 39 height 25
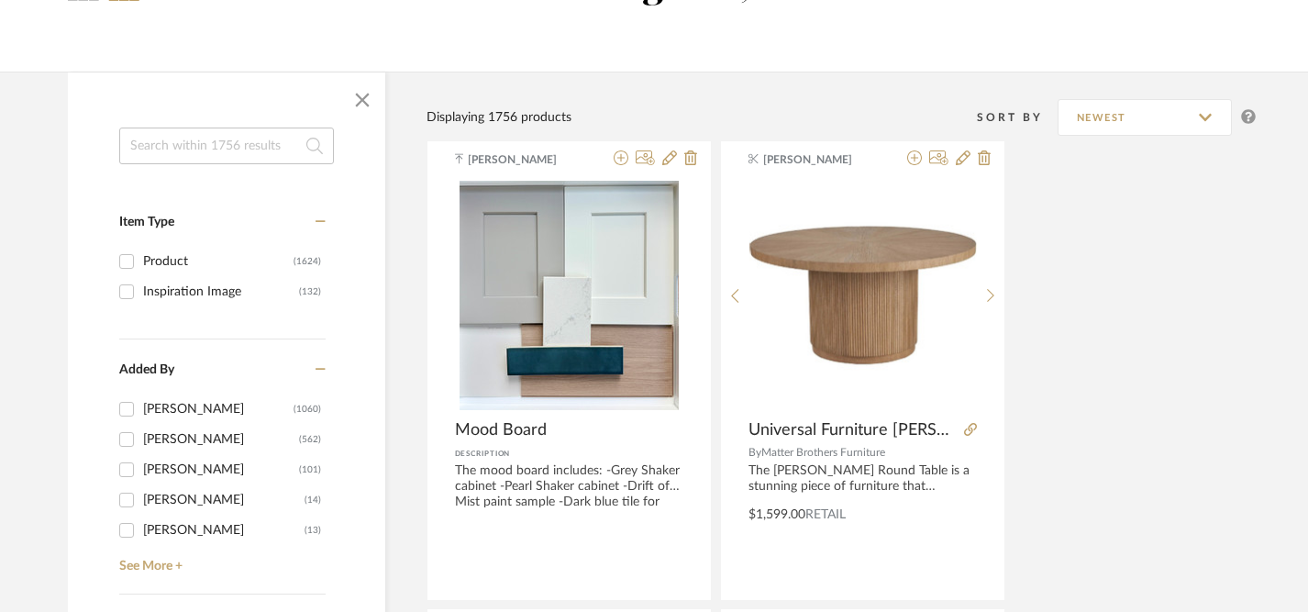
scroll to position [204, 0]
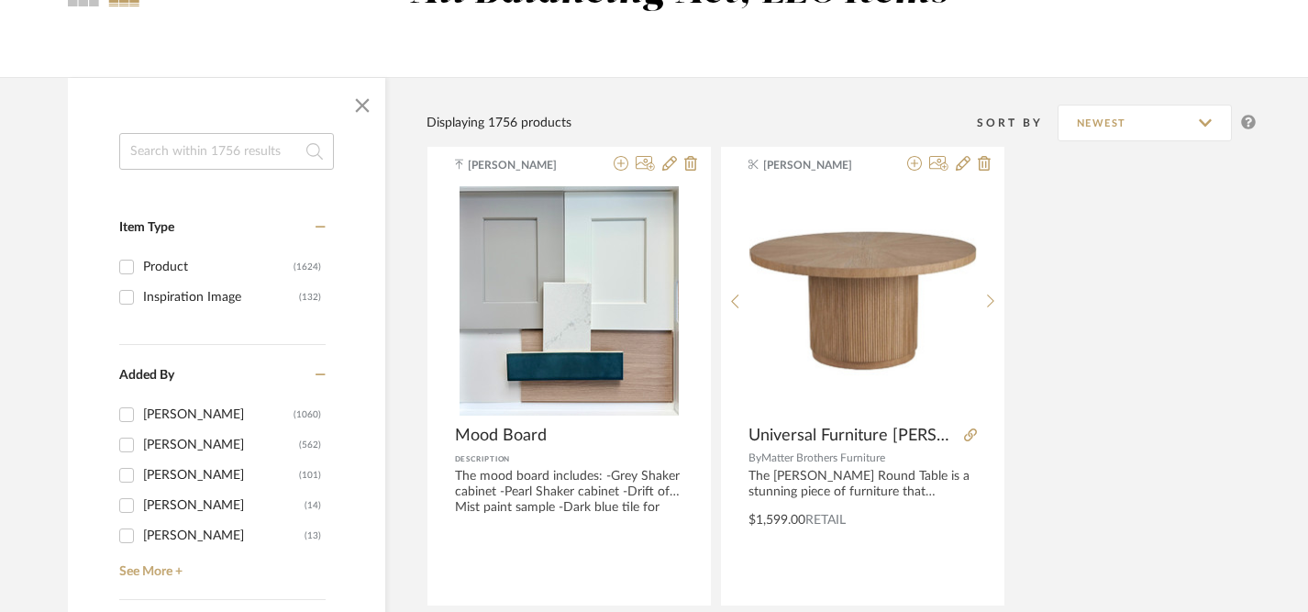
click at [171, 158] on input at bounding box center [226, 151] width 215 height 37
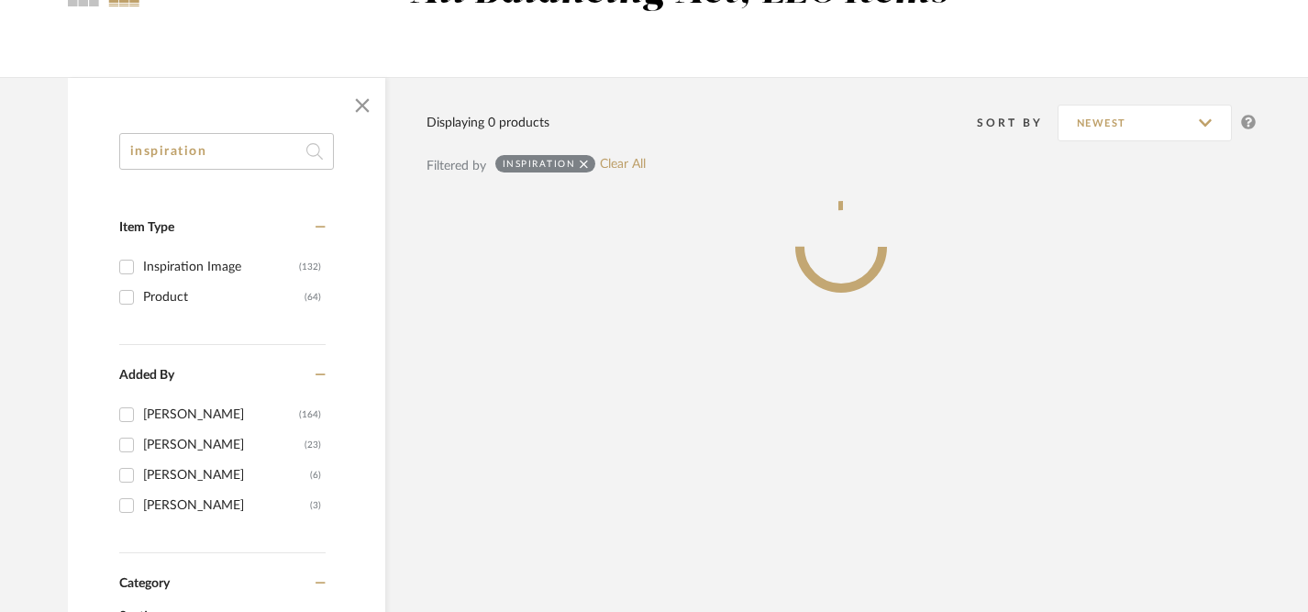
type input "inspiration"
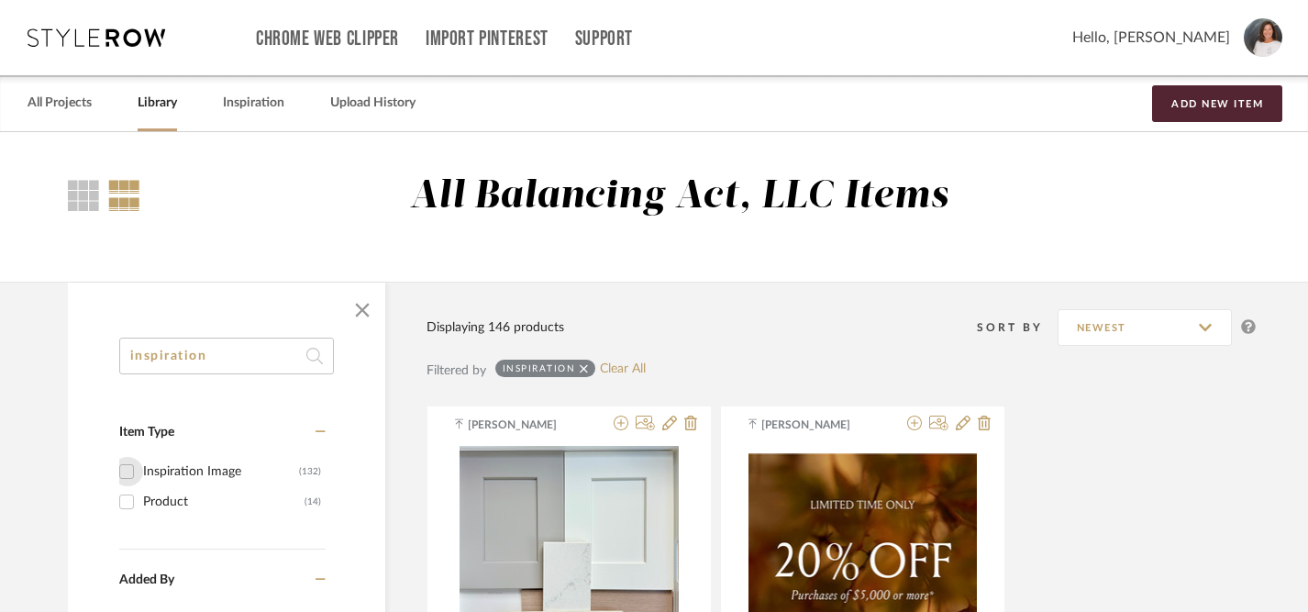
click at [127, 471] on input "Inspiration Image (132)" at bounding box center [126, 471] width 29 height 29
checkbox input "true"
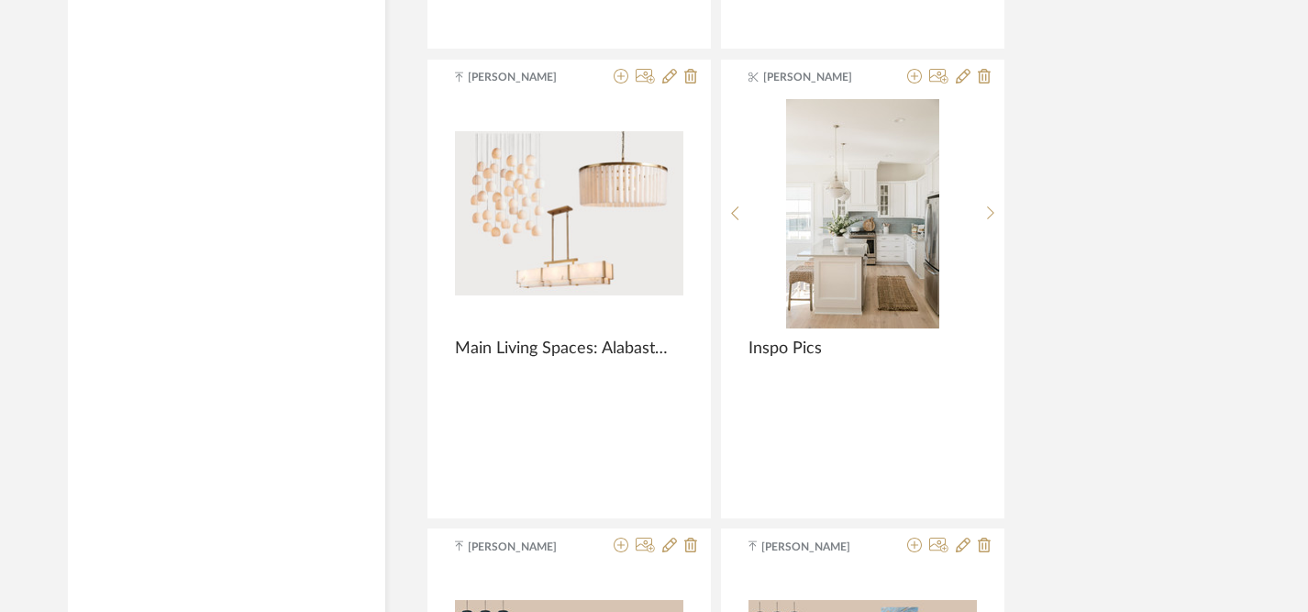
scroll to position [2698, 0]
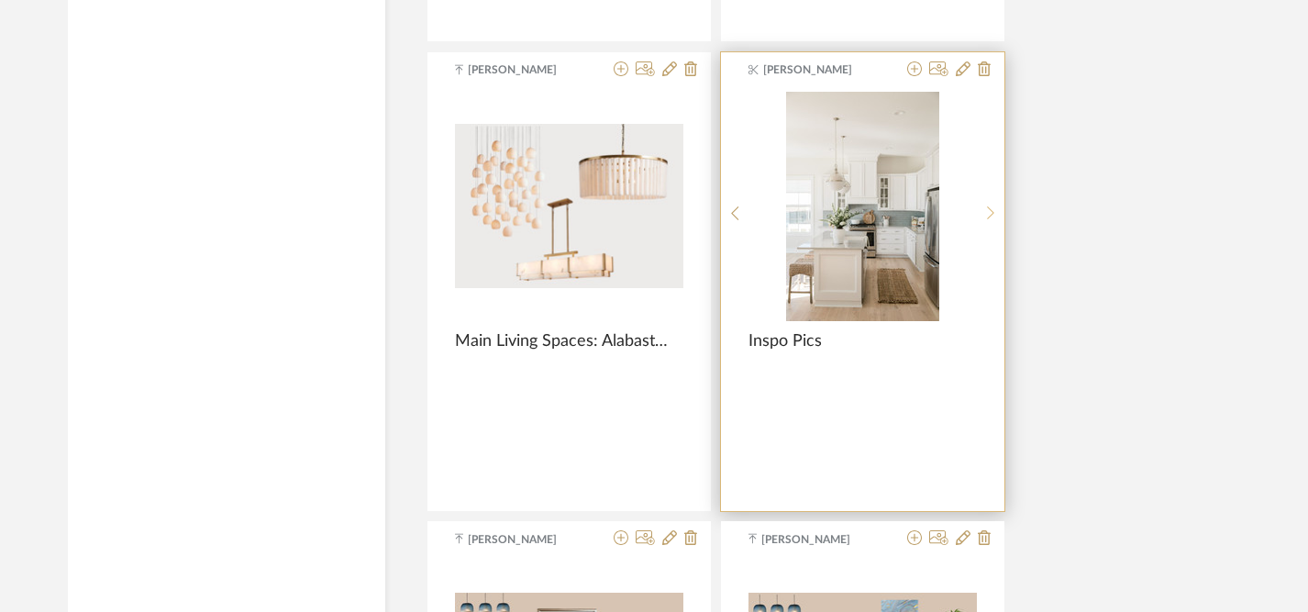
click at [991, 213] on icon at bounding box center [991, 213] width 8 height 16
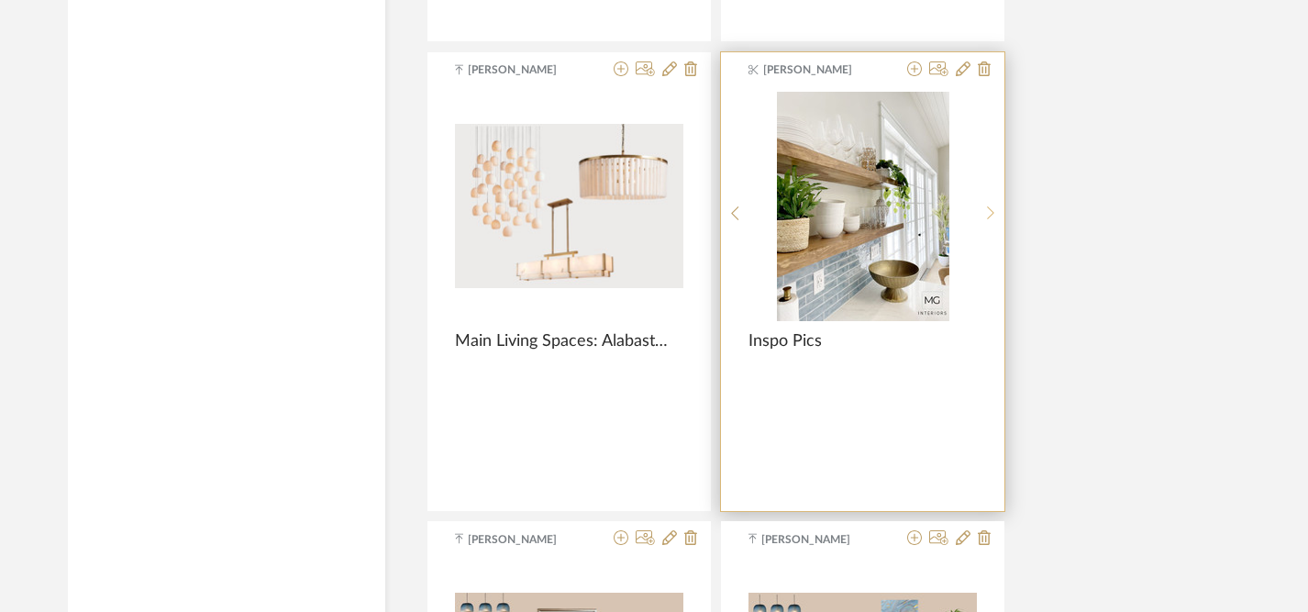
click at [991, 213] on icon at bounding box center [991, 213] width 8 height 16
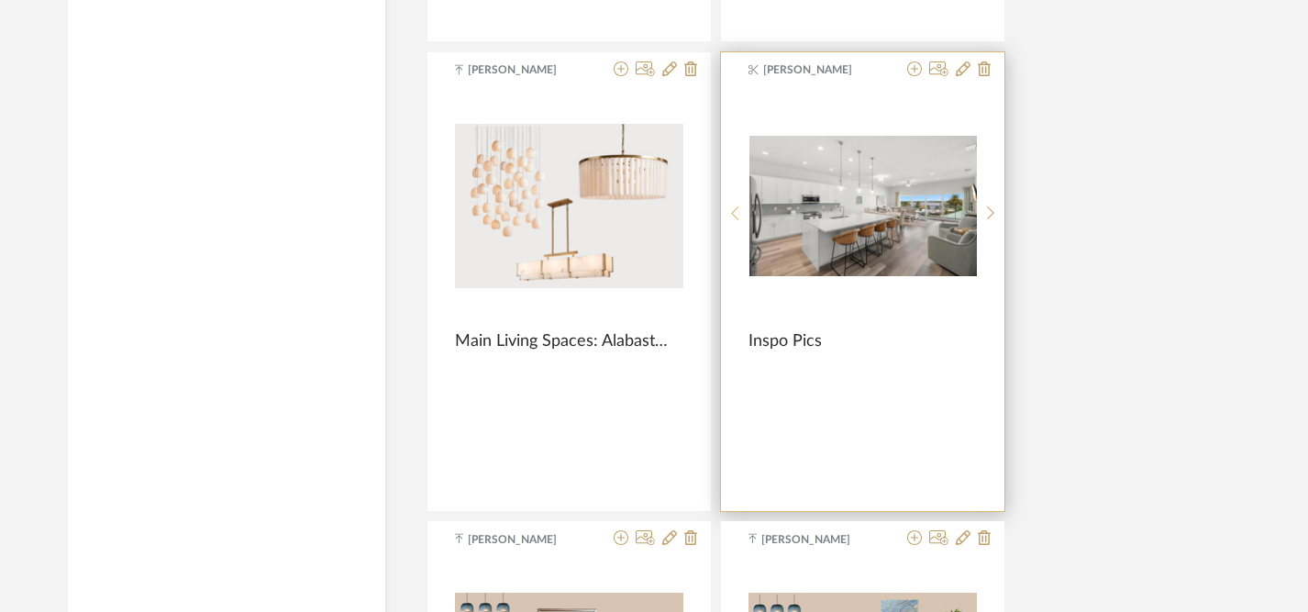
click at [736, 215] on icon at bounding box center [735, 213] width 8 height 16
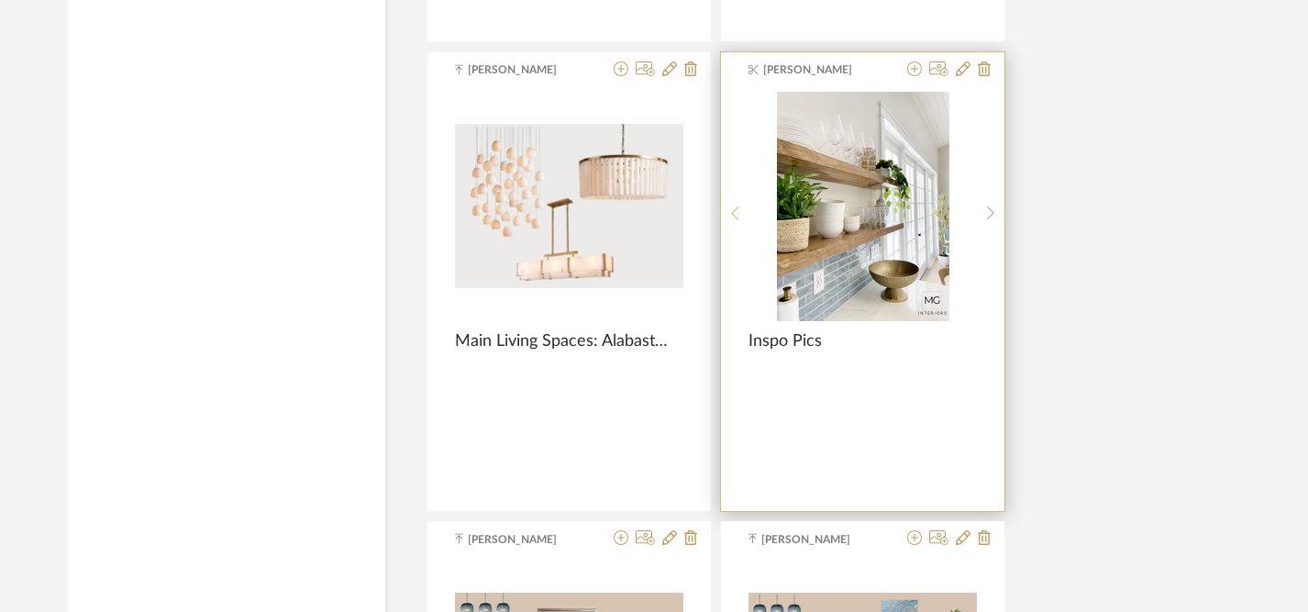
click at [736, 215] on icon at bounding box center [735, 213] width 8 height 16
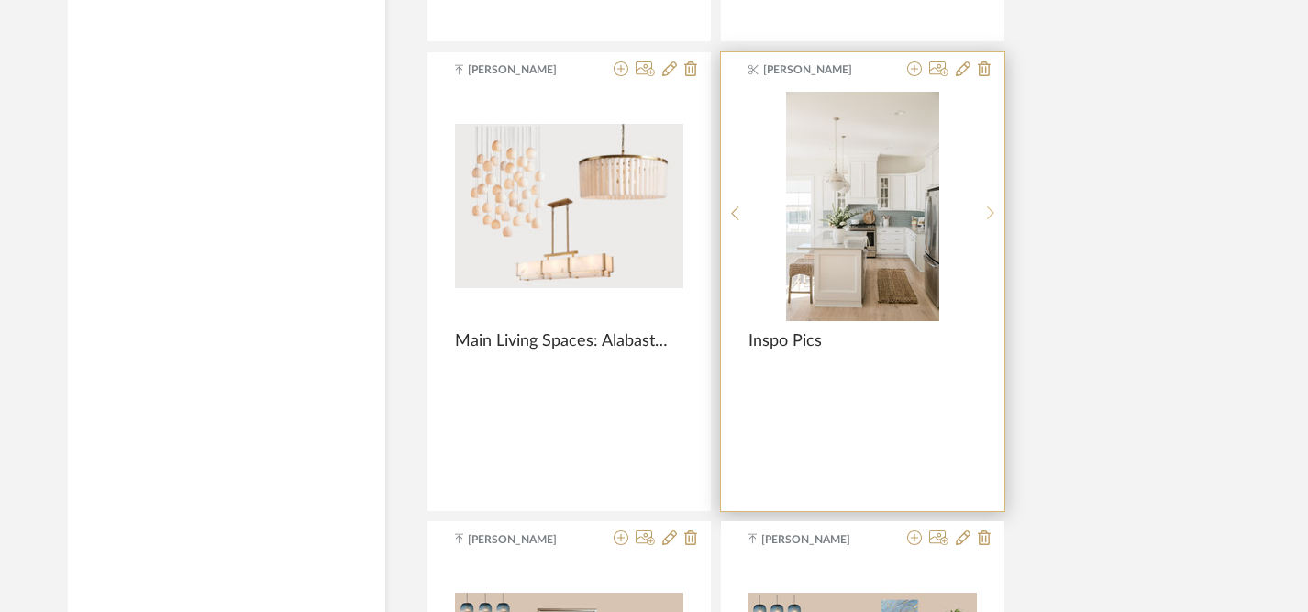
click at [989, 214] on icon at bounding box center [991, 213] width 8 height 16
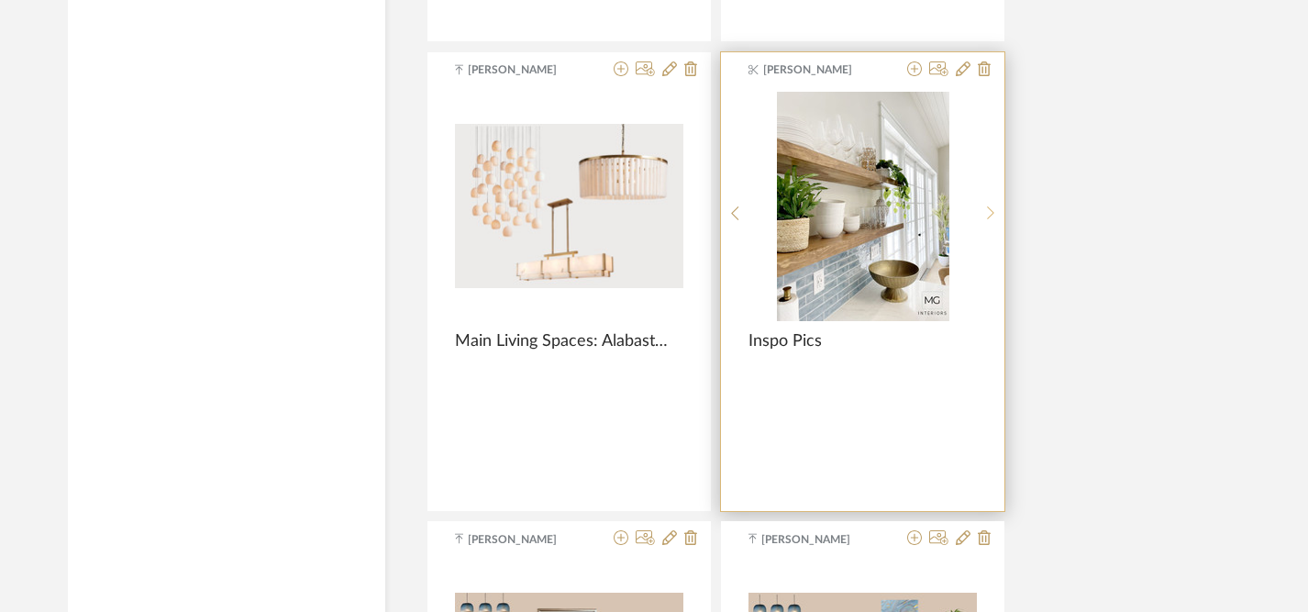
click at [989, 215] on icon at bounding box center [991, 213] width 8 height 16
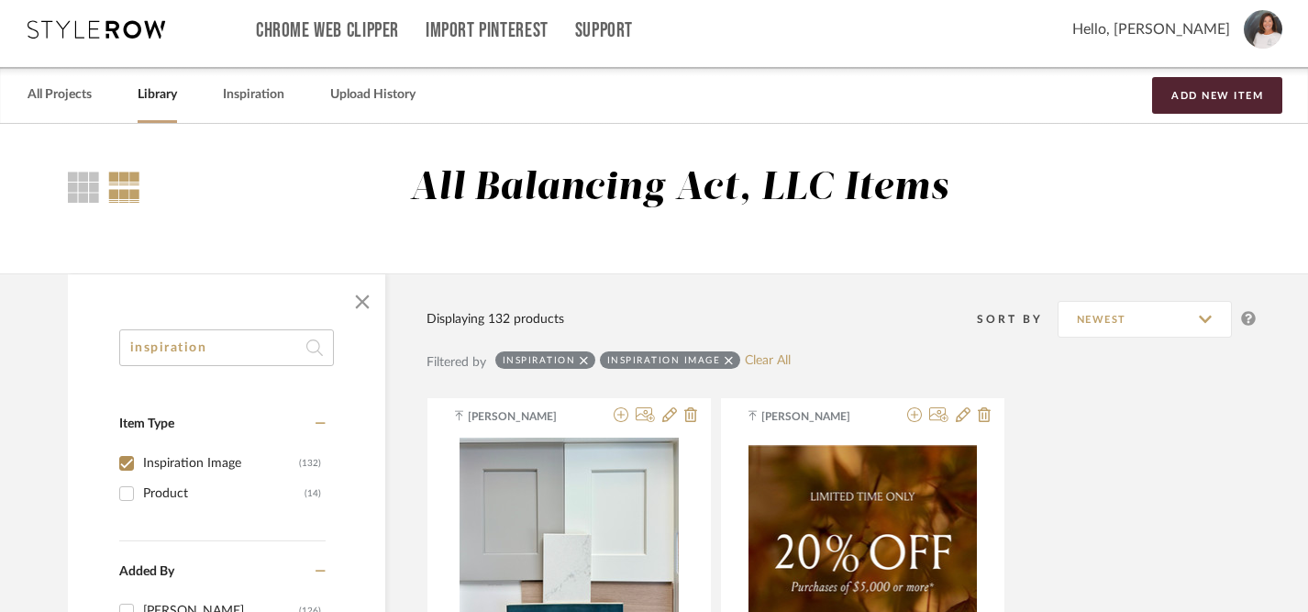
scroll to position [0, 0]
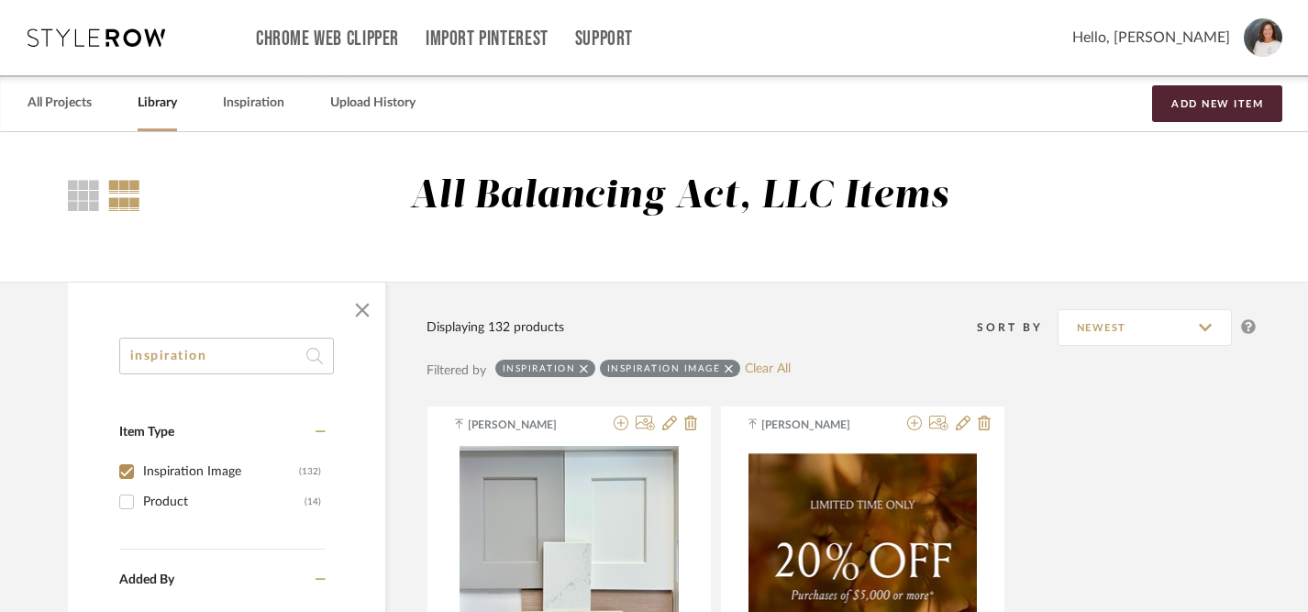
drag, startPoint x: 269, startPoint y: 356, endPoint x: 28, endPoint y: 349, distance: 240.3
click at [293, 358] on input "inspiration" at bounding box center [226, 355] width 215 height 37
drag, startPoint x: 275, startPoint y: 360, endPoint x: 87, endPoint y: 335, distance: 189.7
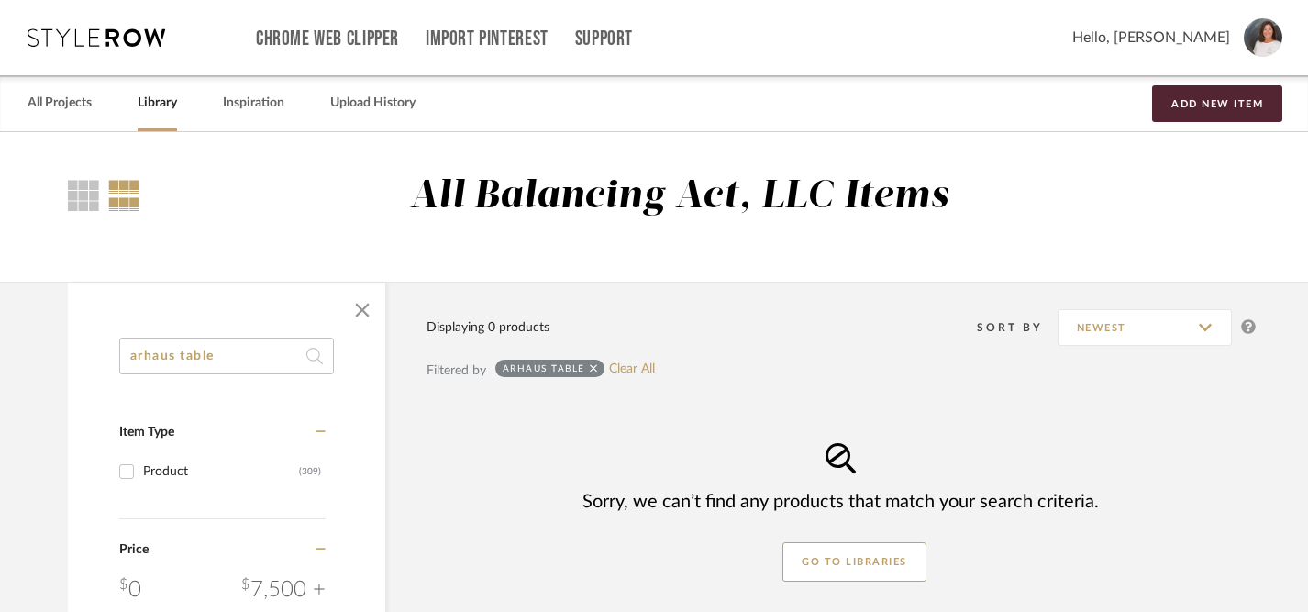
click at [222, 363] on input "arhaus table" at bounding box center [226, 355] width 215 height 37
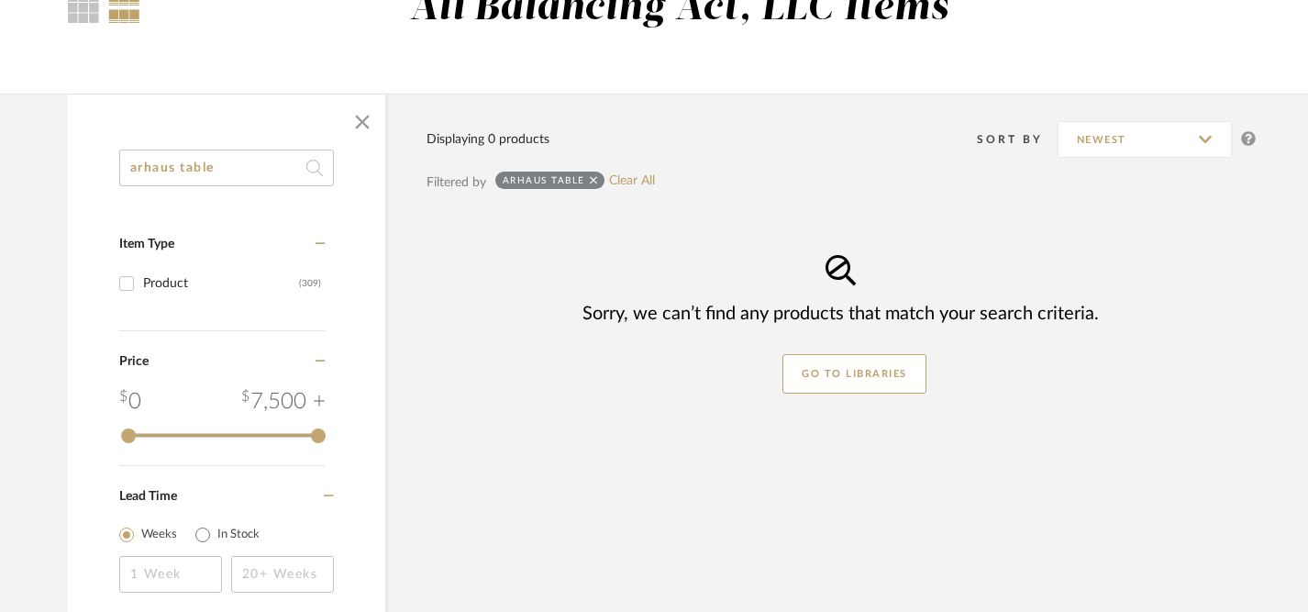
scroll to position [187, 0]
drag, startPoint x: 264, startPoint y: 170, endPoint x: -7, endPoint y: 123, distance: 275.4
click at [0, 123] on html "Chrome Web Clipper Import Pinterest Support All Projects Library Inspiration Up…" at bounding box center [654, 119] width 1308 height 612
type input "c"
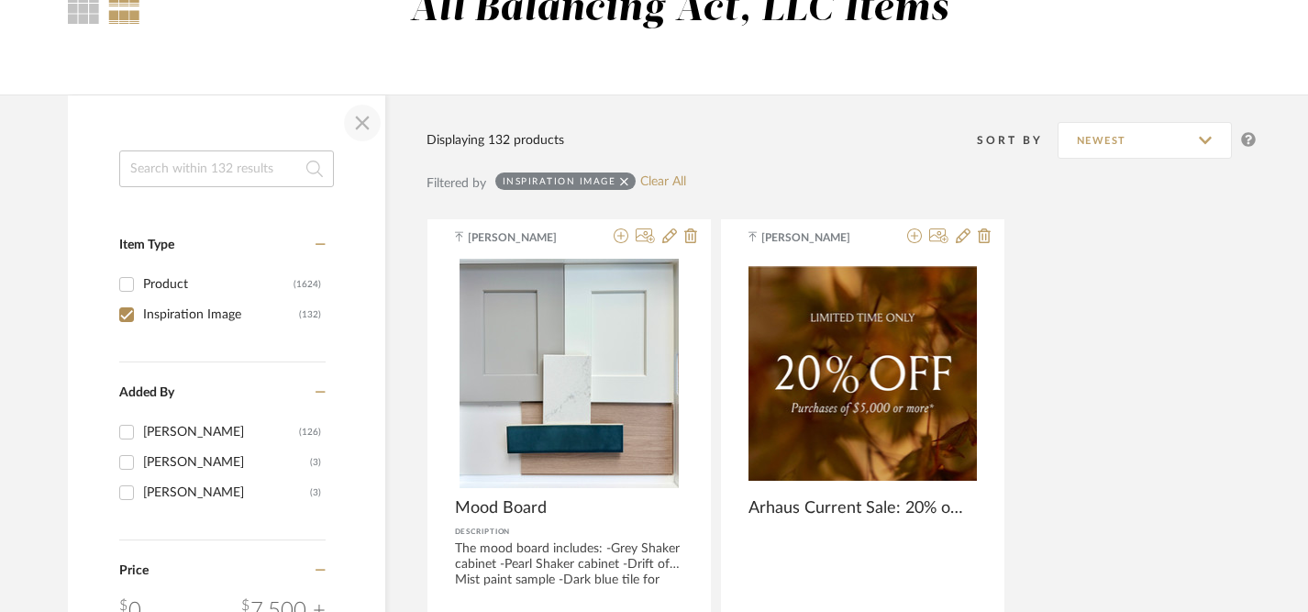
click at [367, 123] on span "button" at bounding box center [362, 123] width 44 height 44
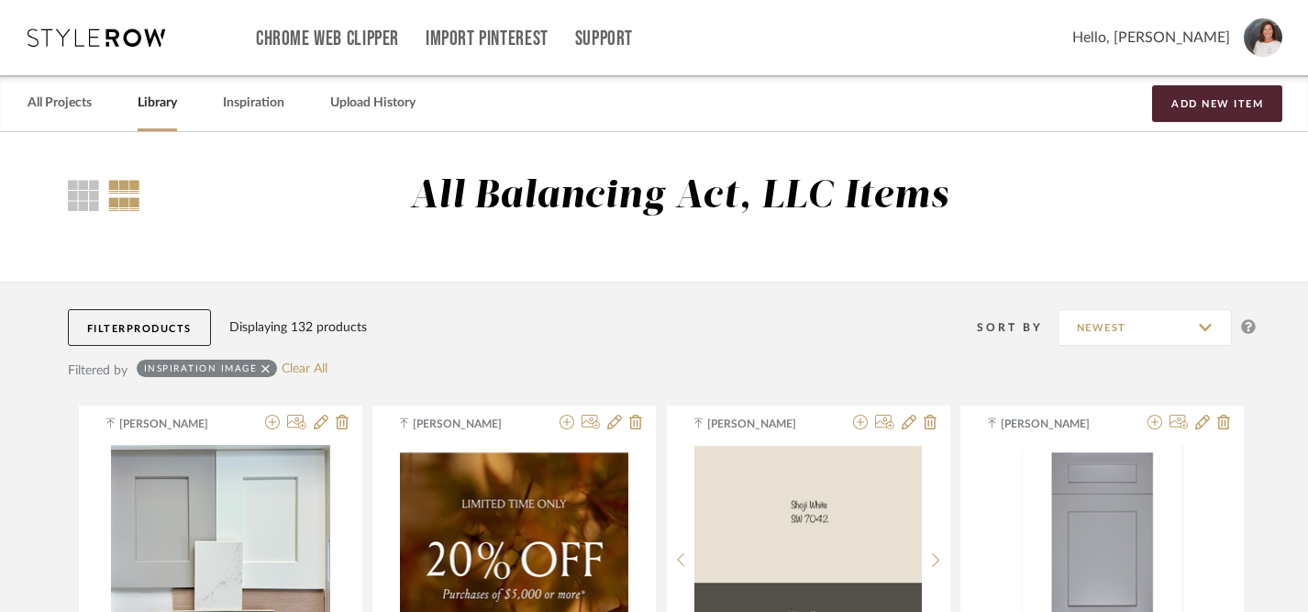
click at [160, 104] on link "Library" at bounding box center [157, 103] width 39 height 25
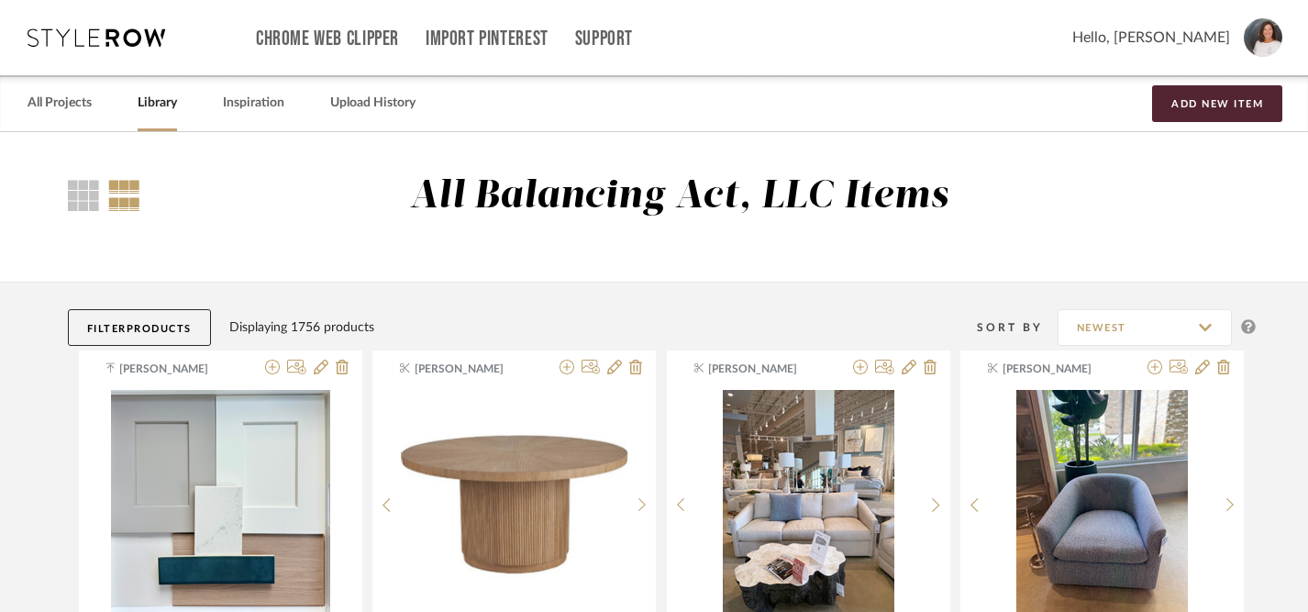
click at [151, 103] on link "Library" at bounding box center [157, 103] width 39 height 25
click at [161, 109] on link "Library" at bounding box center [157, 103] width 39 height 25
click at [163, 109] on link "Library" at bounding box center [157, 103] width 39 height 25
click at [161, 116] on div "Library" at bounding box center [157, 103] width 39 height 56
click at [66, 107] on link "All Projects" at bounding box center [60, 103] width 64 height 25
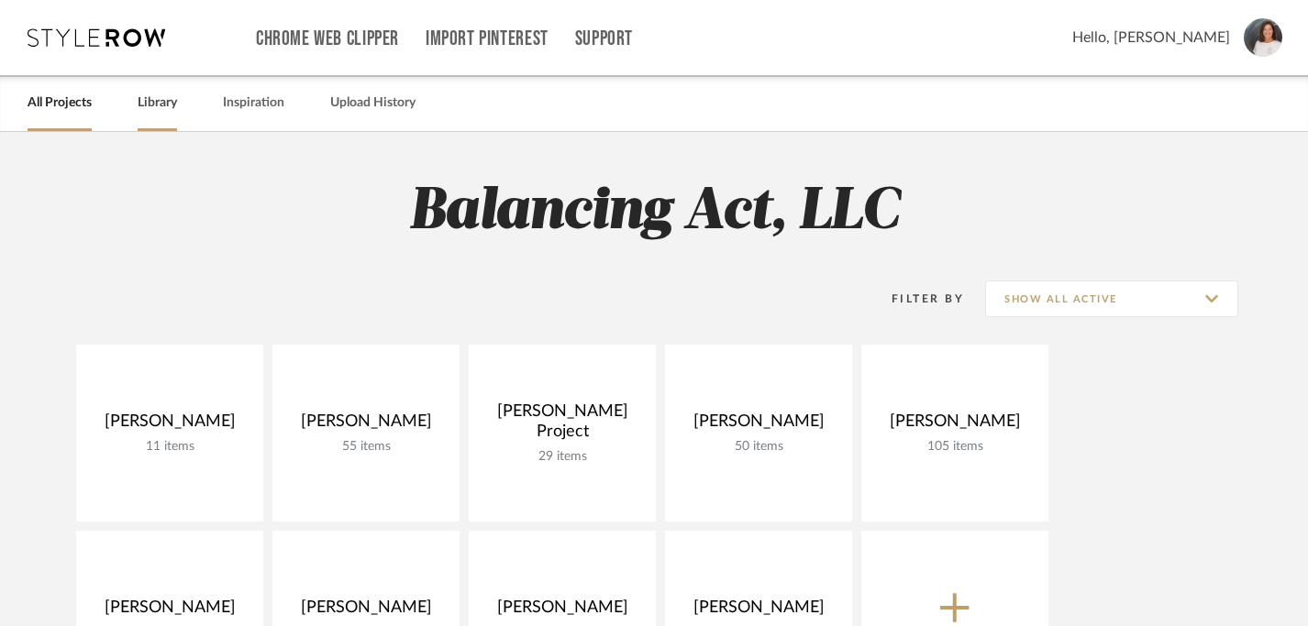
click at [157, 107] on link "Library" at bounding box center [157, 103] width 39 height 25
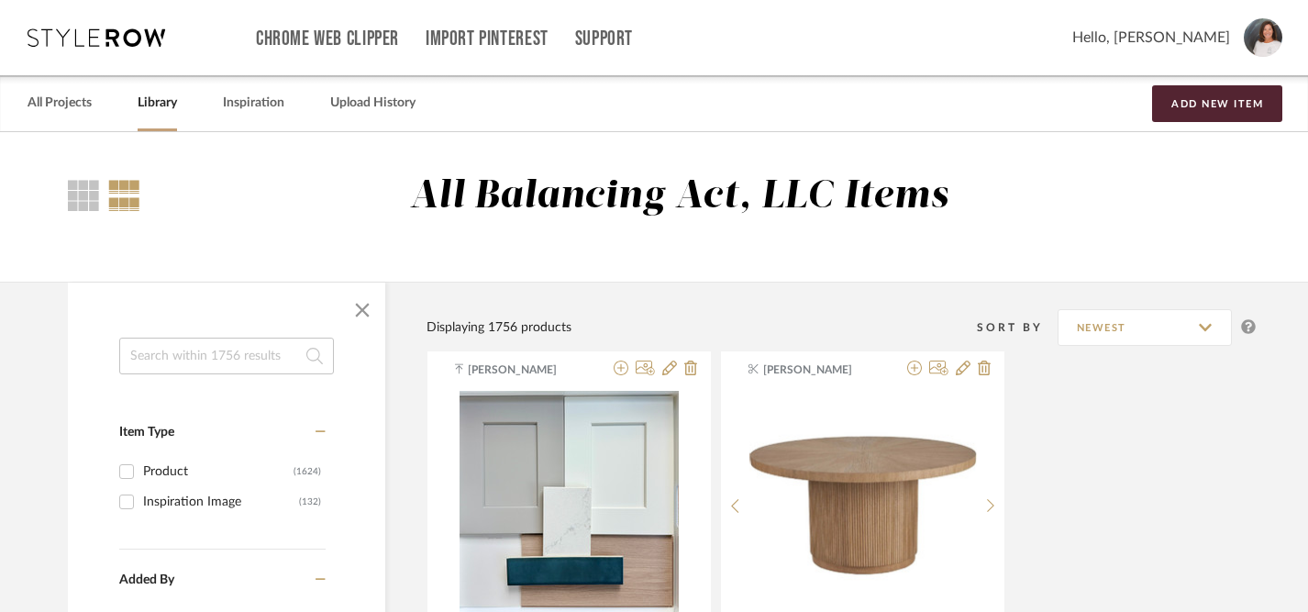
click at [196, 369] on input at bounding box center [226, 355] width 215 height 37
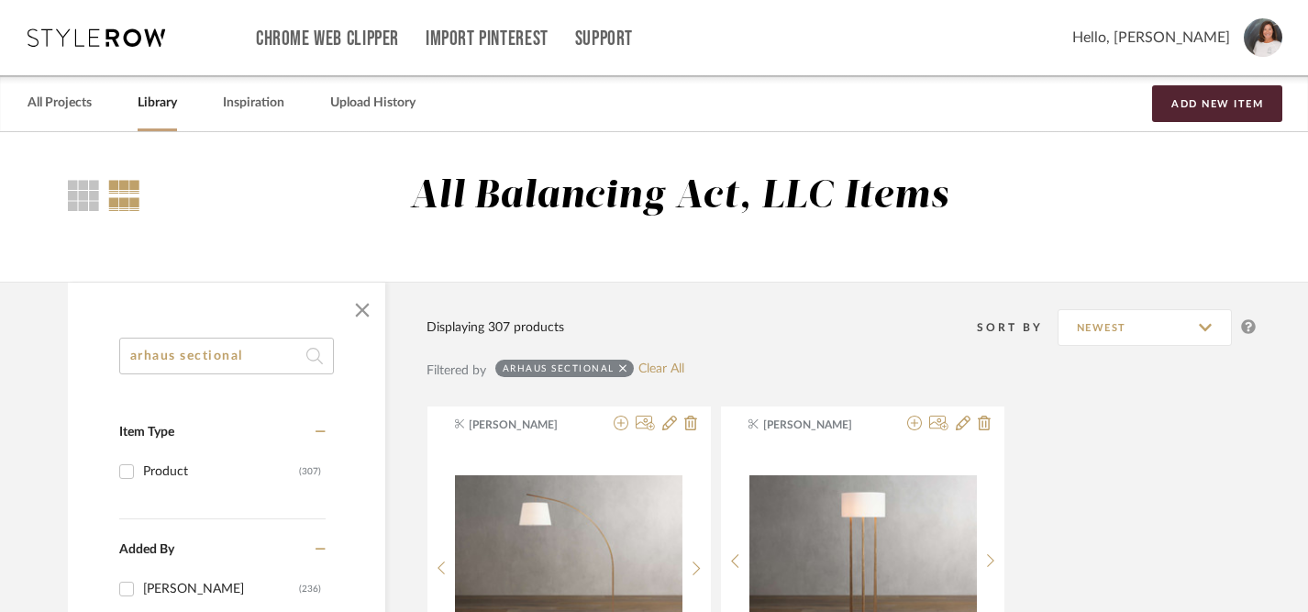
drag, startPoint x: 255, startPoint y: 359, endPoint x: 50, endPoint y: 350, distance: 204.6
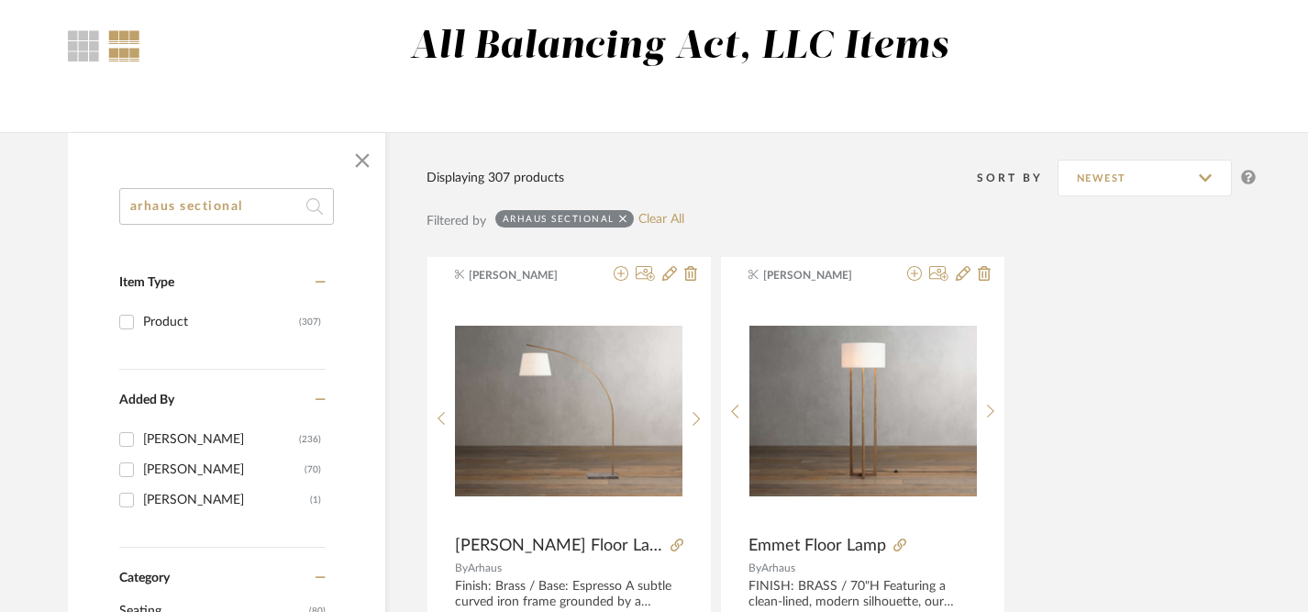
scroll to position [145, 0]
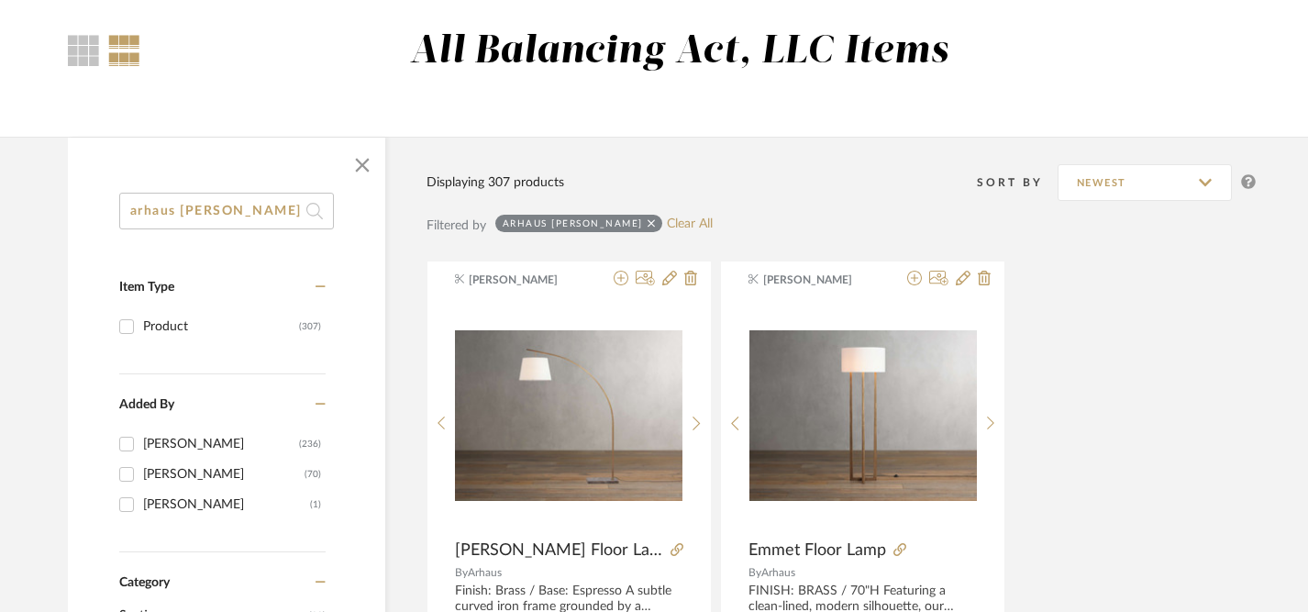
click at [315, 207] on icon at bounding box center [314, 211] width 17 height 37
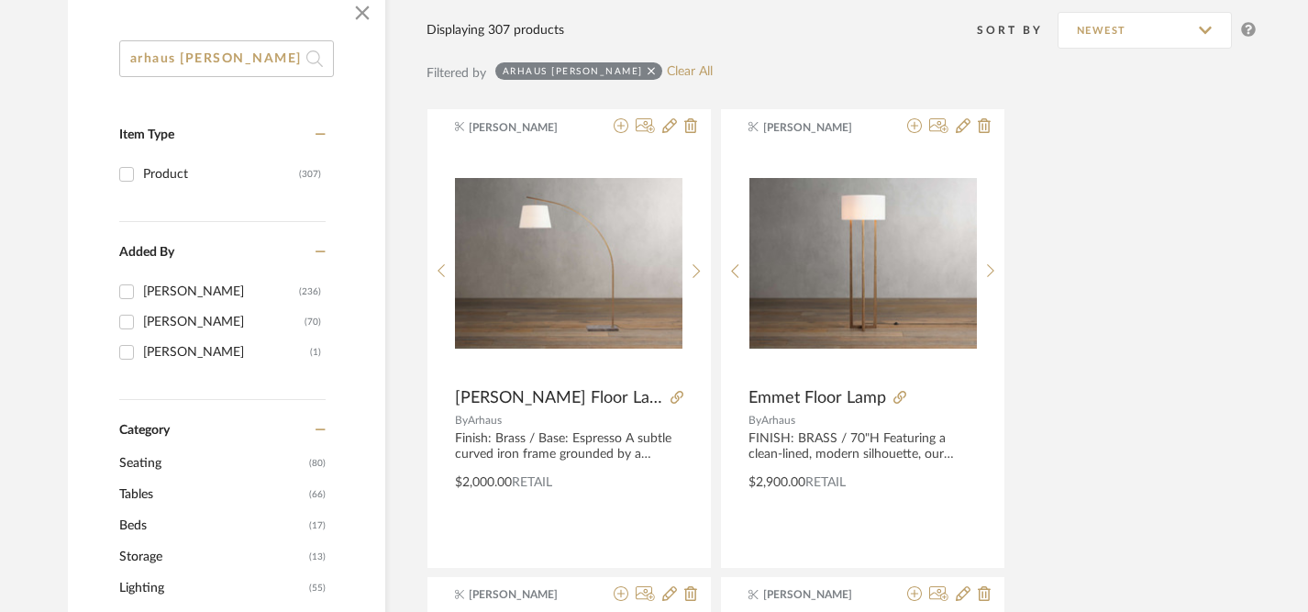
scroll to position [303, 0]
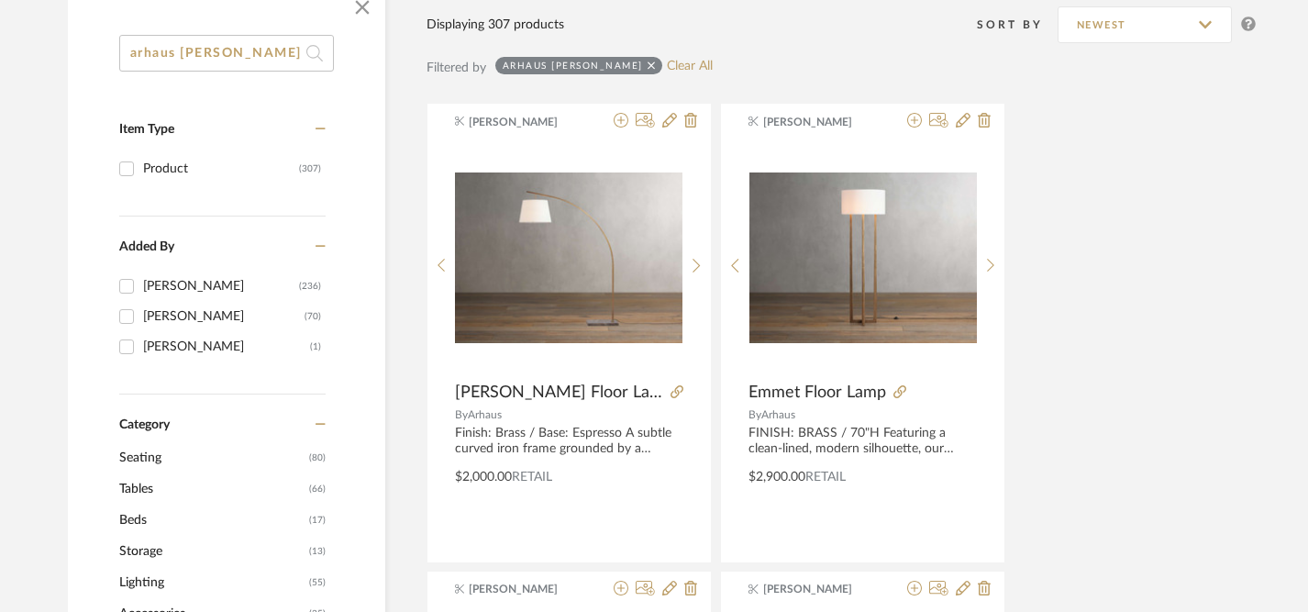
click at [234, 57] on input "arhaus [PERSON_NAME]" at bounding box center [226, 53] width 215 height 37
drag, startPoint x: 234, startPoint y: 57, endPoint x: 83, endPoint y: 56, distance: 150.4
drag, startPoint x: 246, startPoint y: 60, endPoint x: 121, endPoint y: 47, distance: 125.4
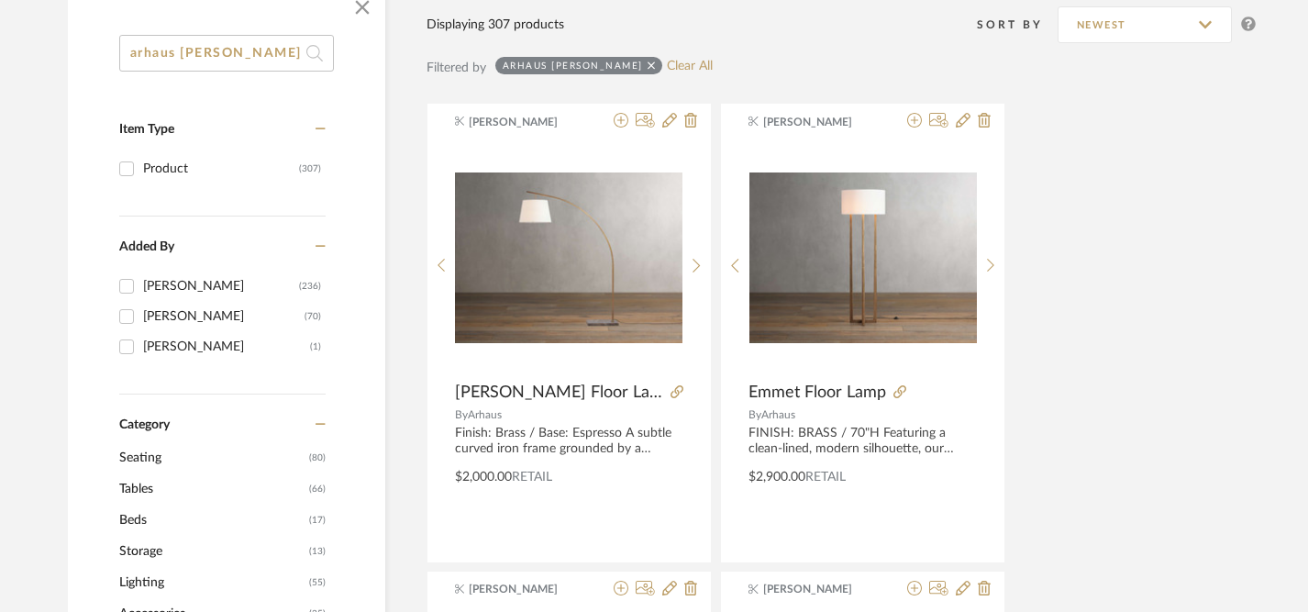
click at [121, 47] on input "arhaus [PERSON_NAME]" at bounding box center [226, 53] width 215 height 37
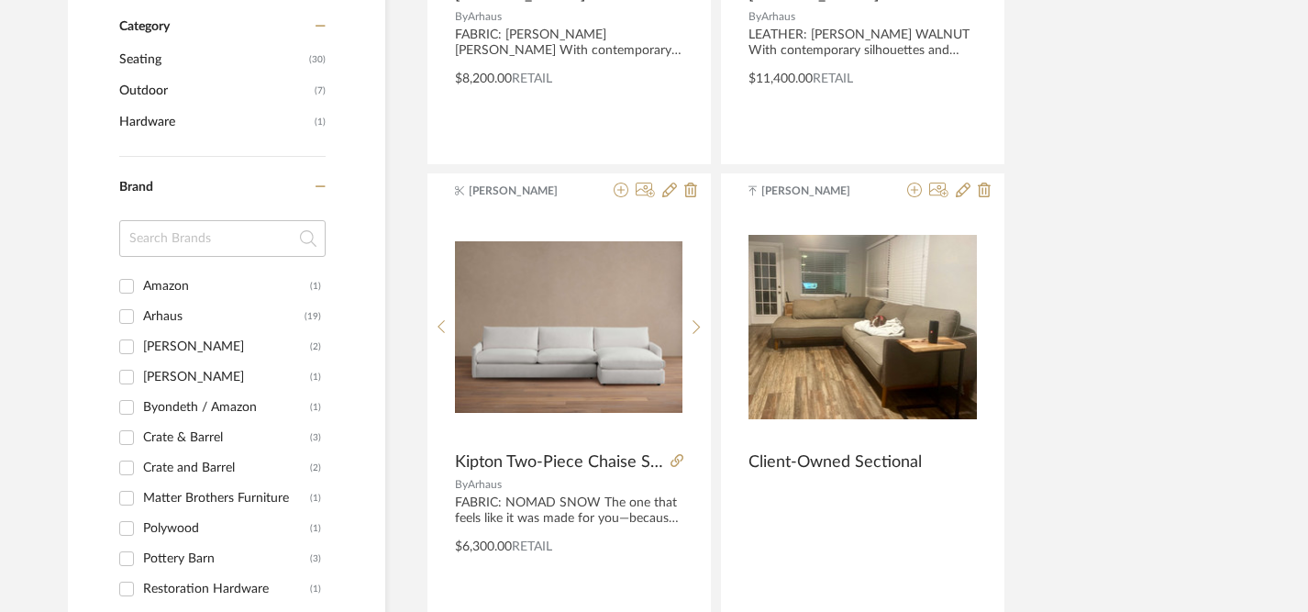
scroll to position [709, 0]
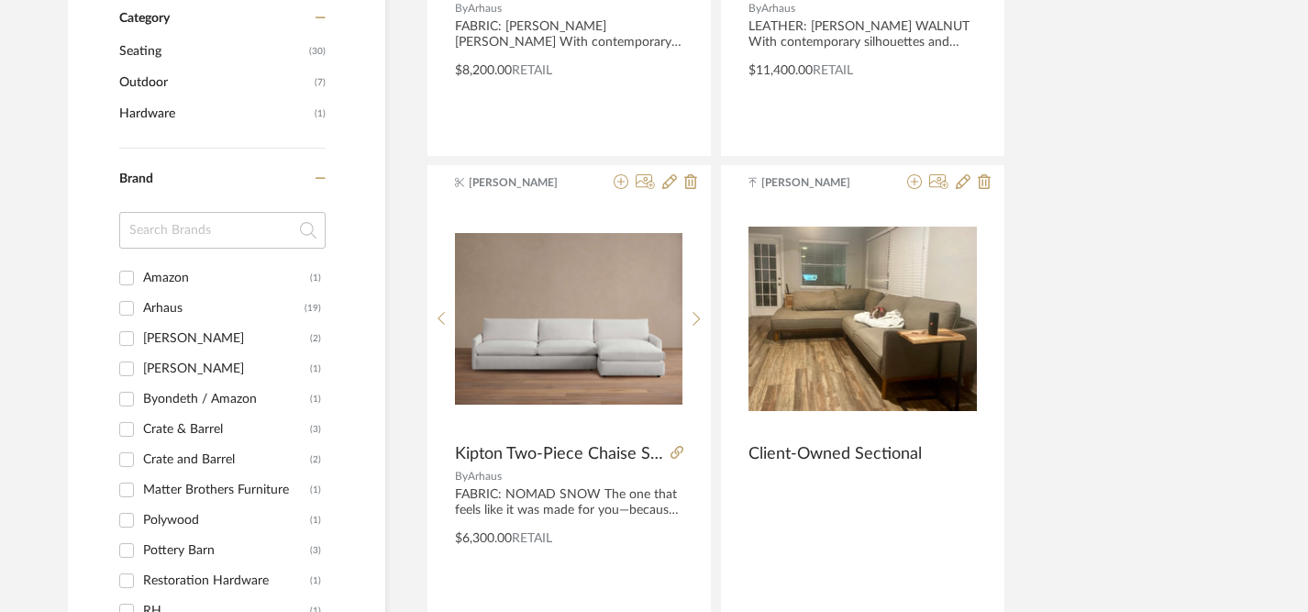
type input "sectional"
click at [127, 314] on input "Arhaus (19)" at bounding box center [126, 307] width 29 height 29
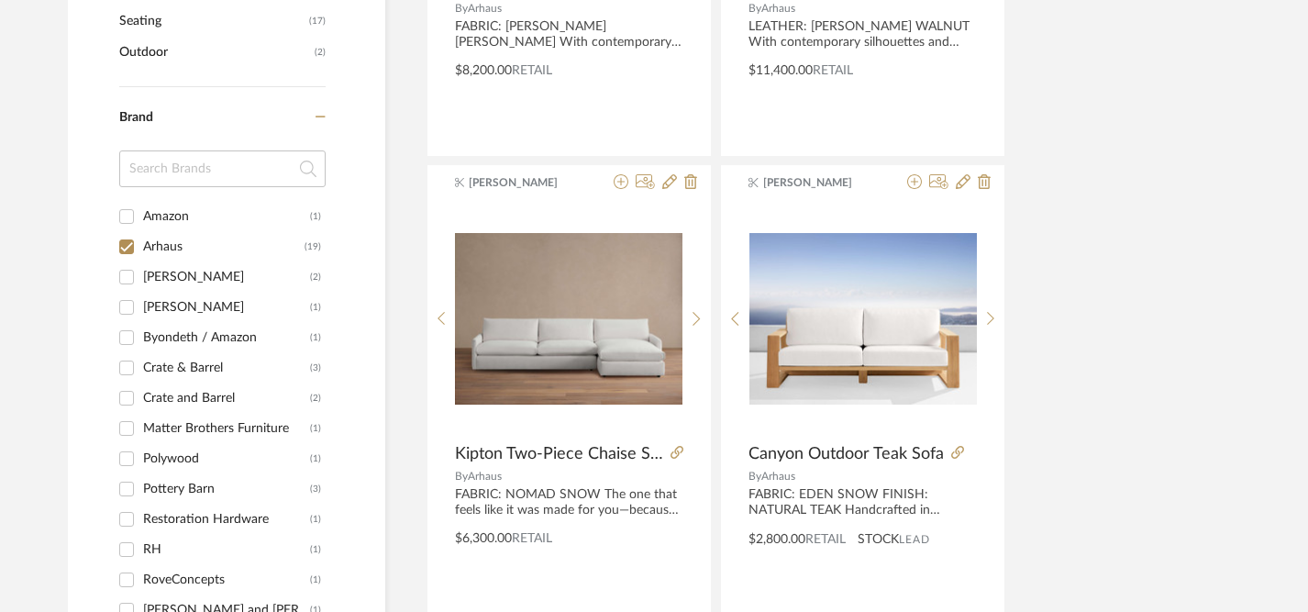
scroll to position [679, 0]
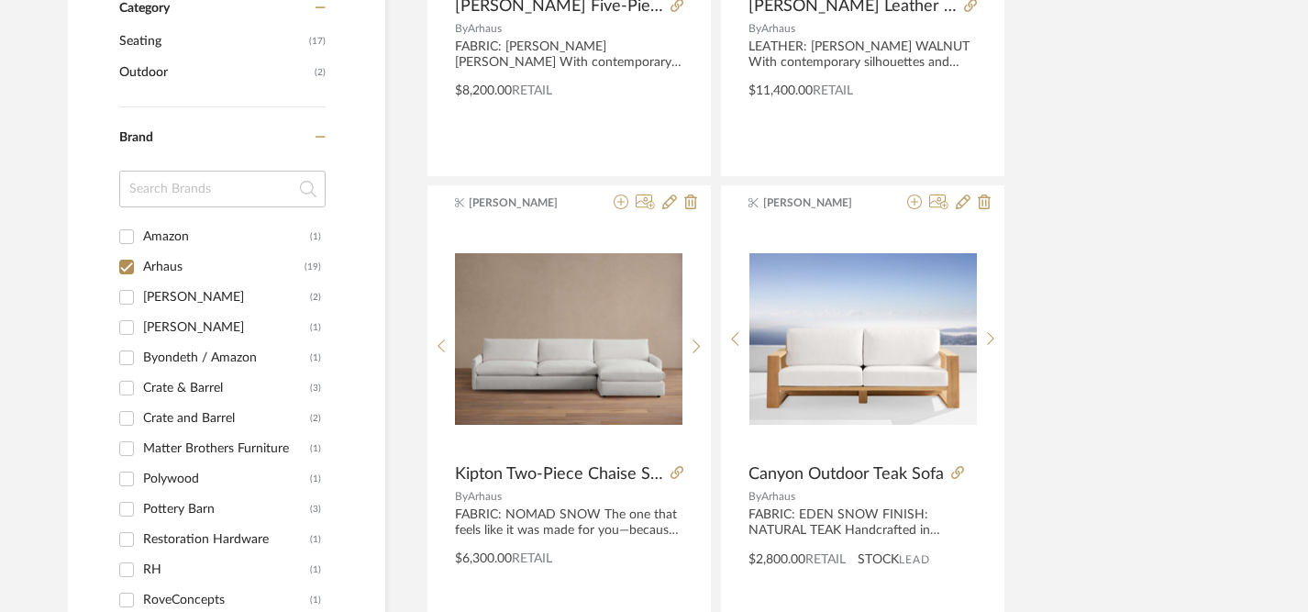
scroll to position [691, 0]
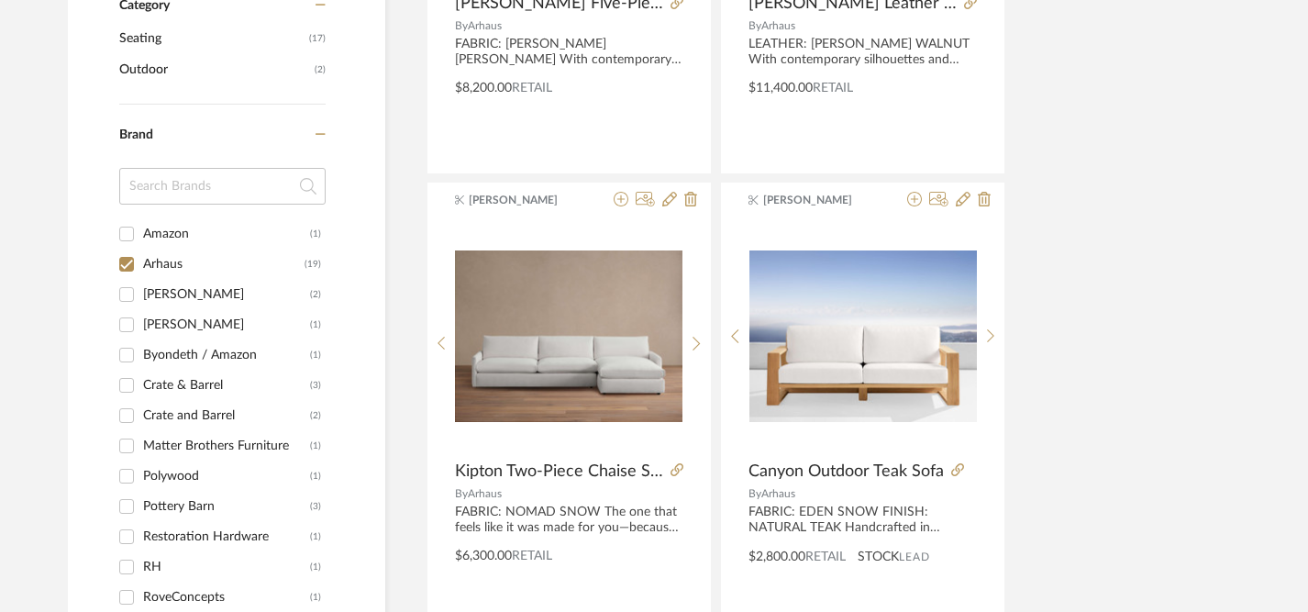
click at [128, 267] on input "Arhaus (19)" at bounding box center [126, 263] width 29 height 29
checkbox input "false"
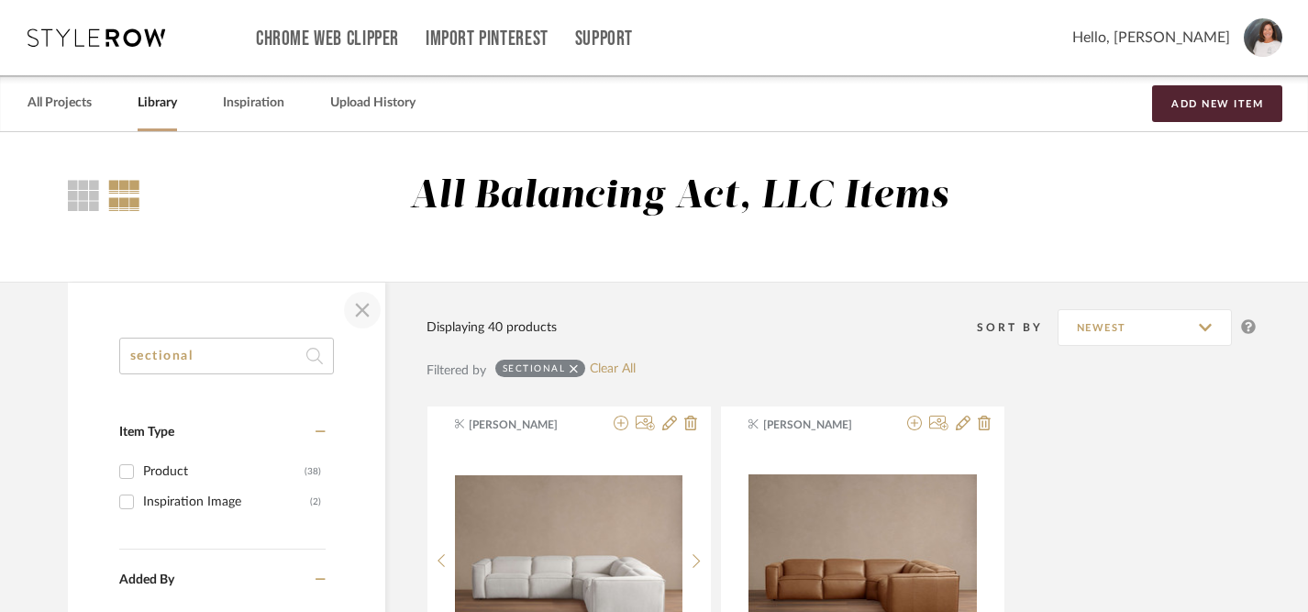
click at [362, 316] on span "button" at bounding box center [362, 310] width 44 height 44
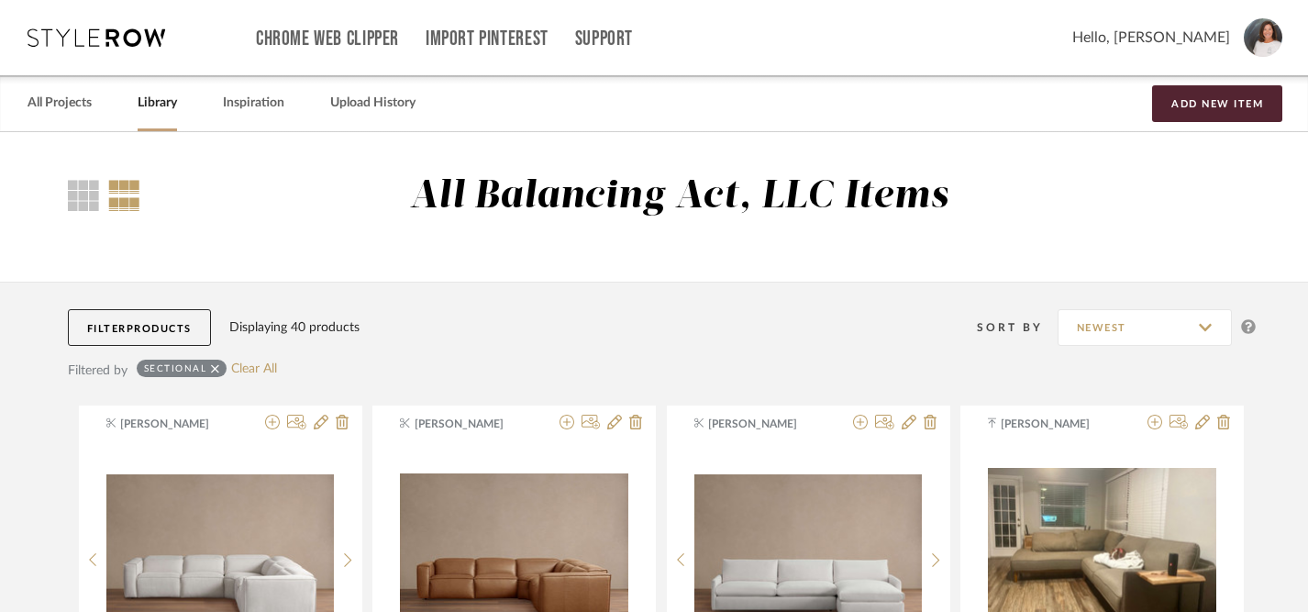
click at [163, 111] on link "Library" at bounding box center [157, 103] width 39 height 25
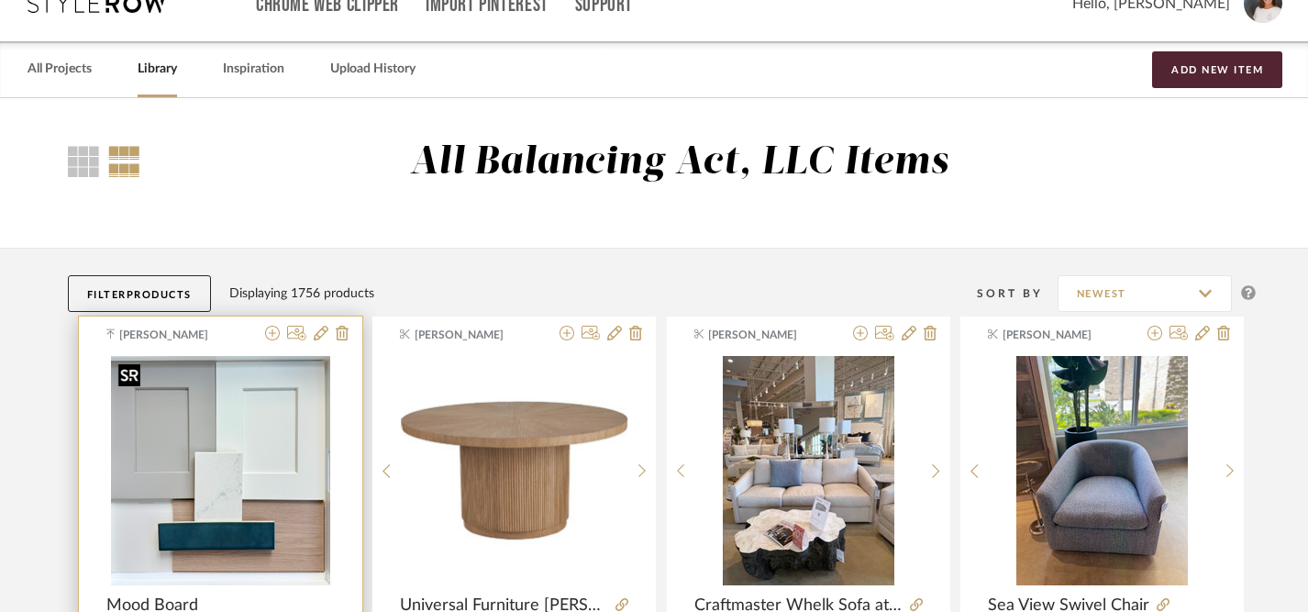
scroll to position [35, 0]
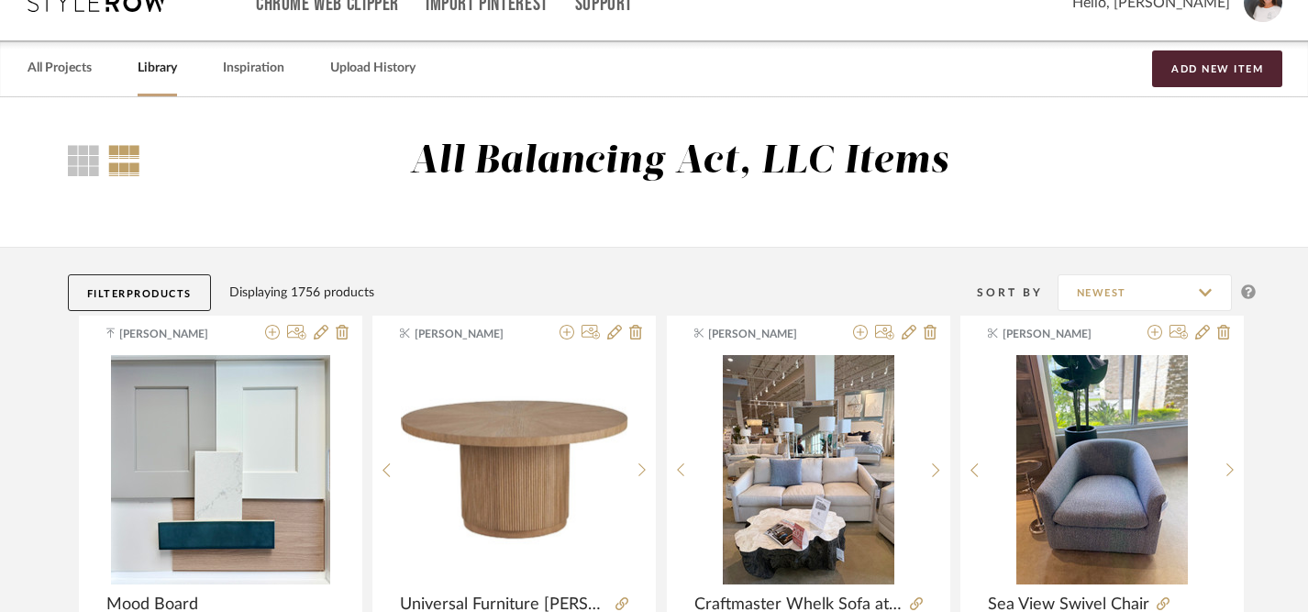
click at [148, 282] on button "Filter Products" at bounding box center [139, 292] width 143 height 37
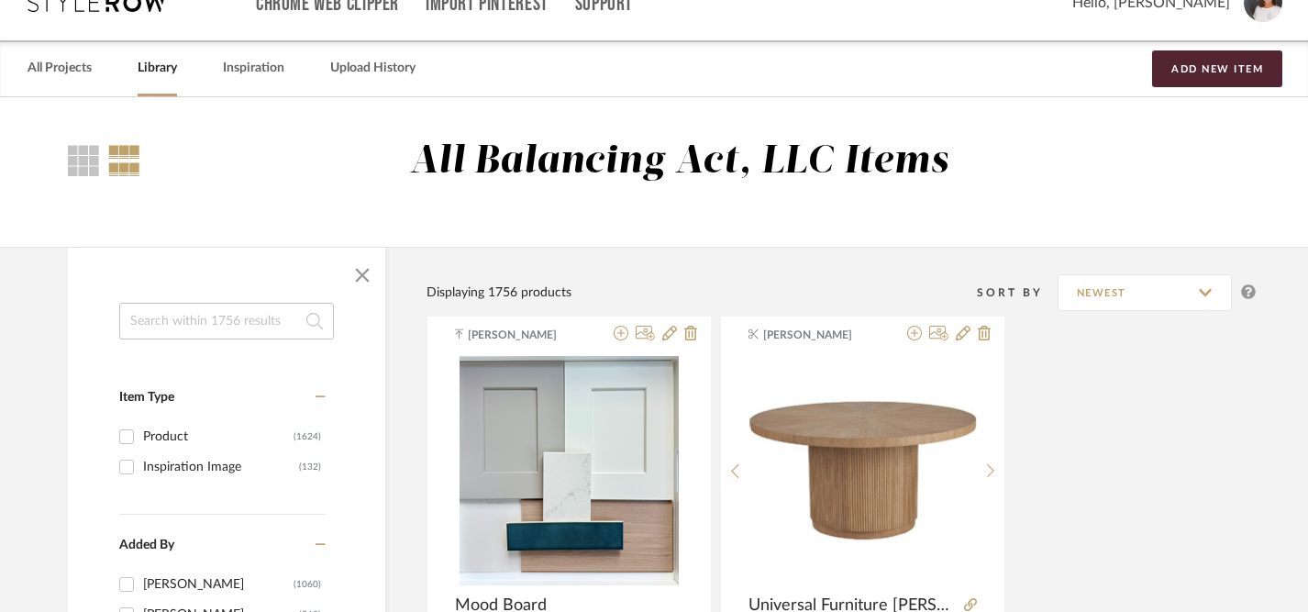
click at [194, 331] on input at bounding box center [226, 321] width 215 height 37
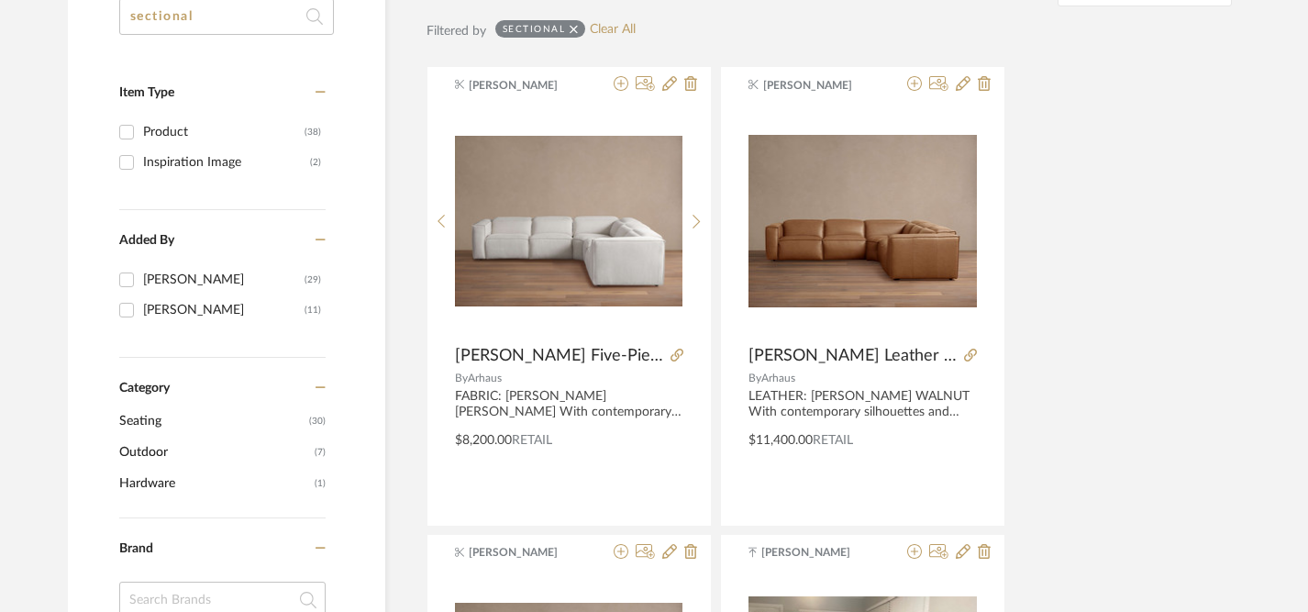
scroll to position [335, 0]
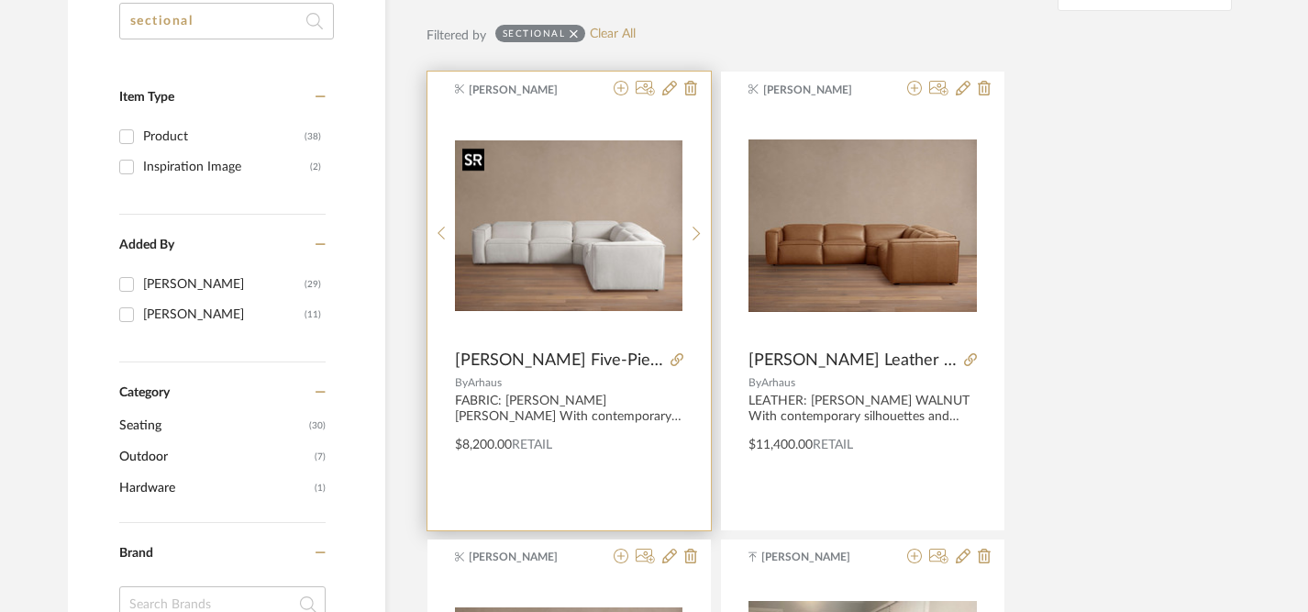
type input "sectional"
click at [568, 250] on img "0" at bounding box center [568, 225] width 227 height 171
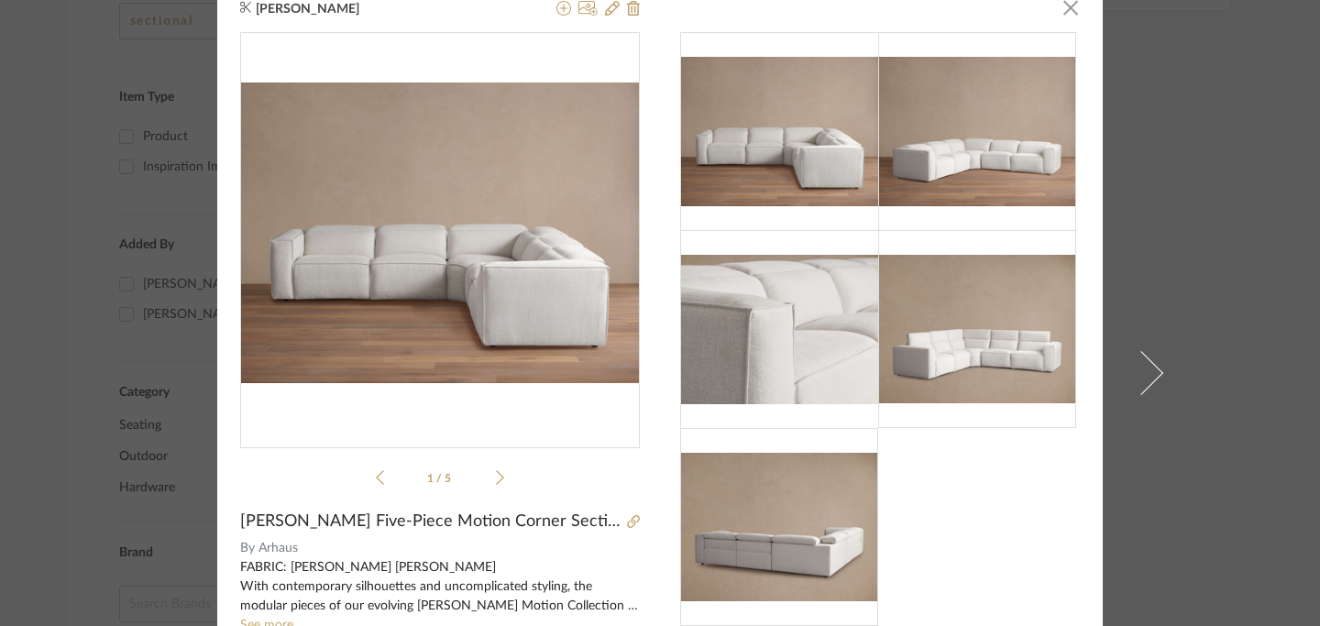
scroll to position [0, 0]
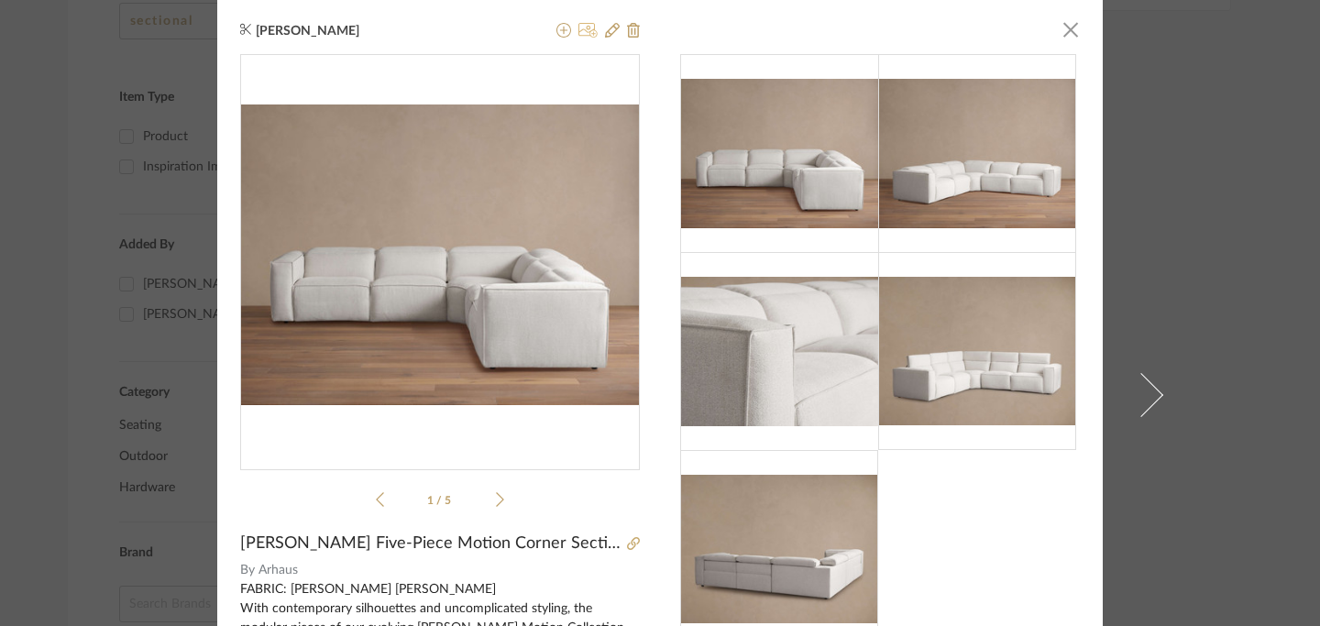
click at [584, 33] on icon at bounding box center [588, 30] width 19 height 15
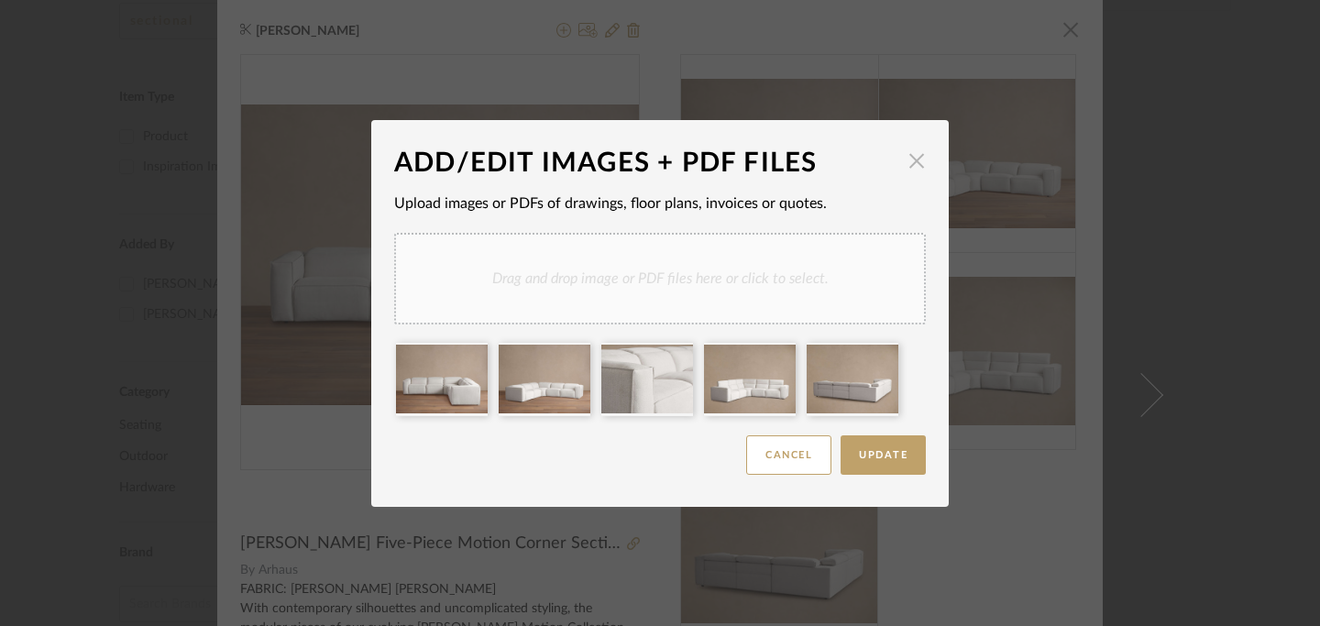
click at [910, 171] on span "button" at bounding box center [917, 161] width 37 height 37
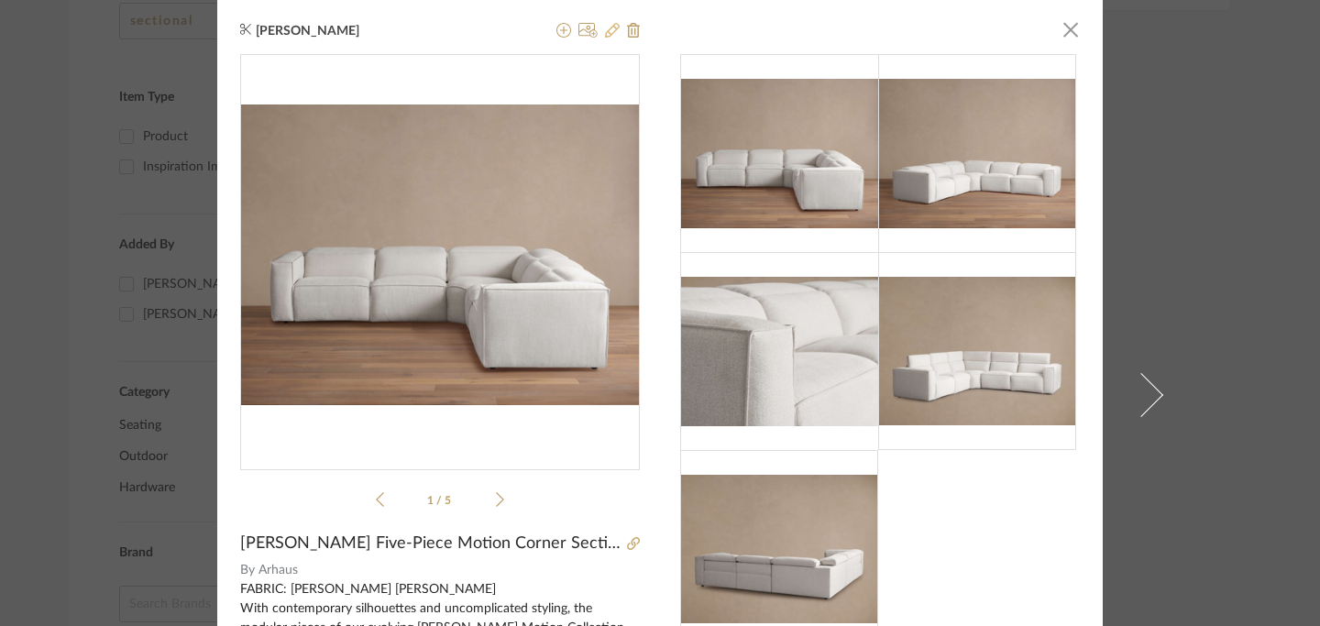
click at [605, 31] on icon at bounding box center [612, 30] width 15 height 15
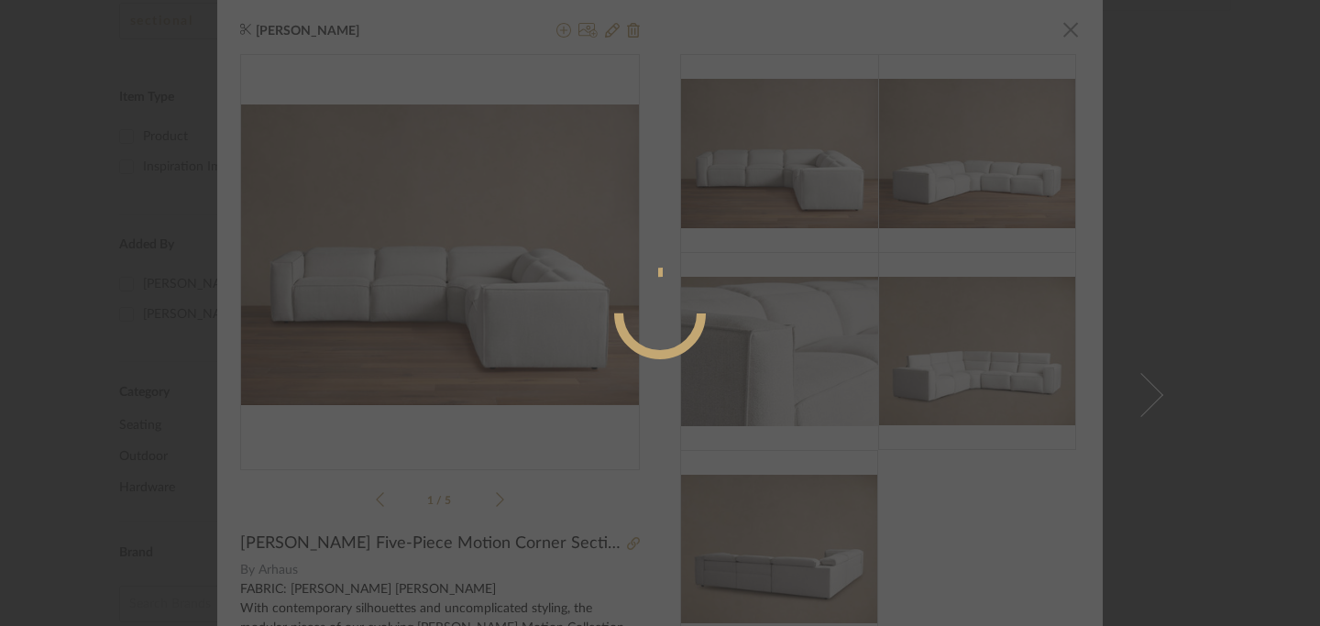
radio input "true"
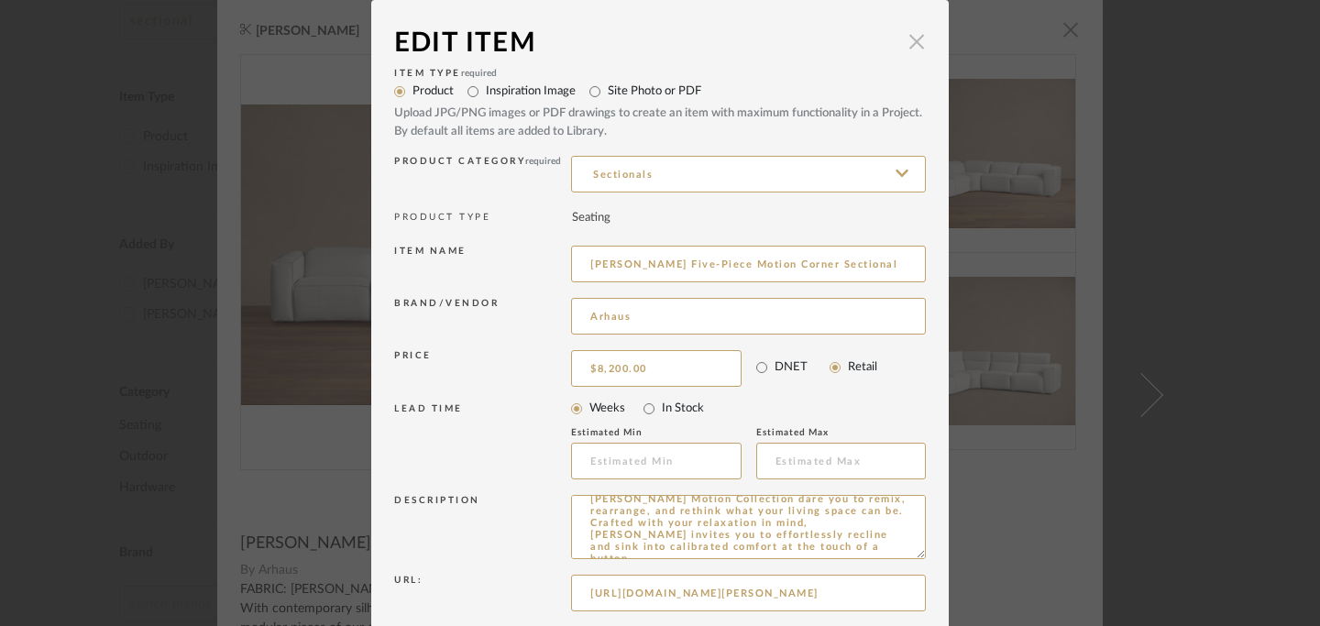
click at [911, 44] on span "button" at bounding box center [917, 41] width 37 height 37
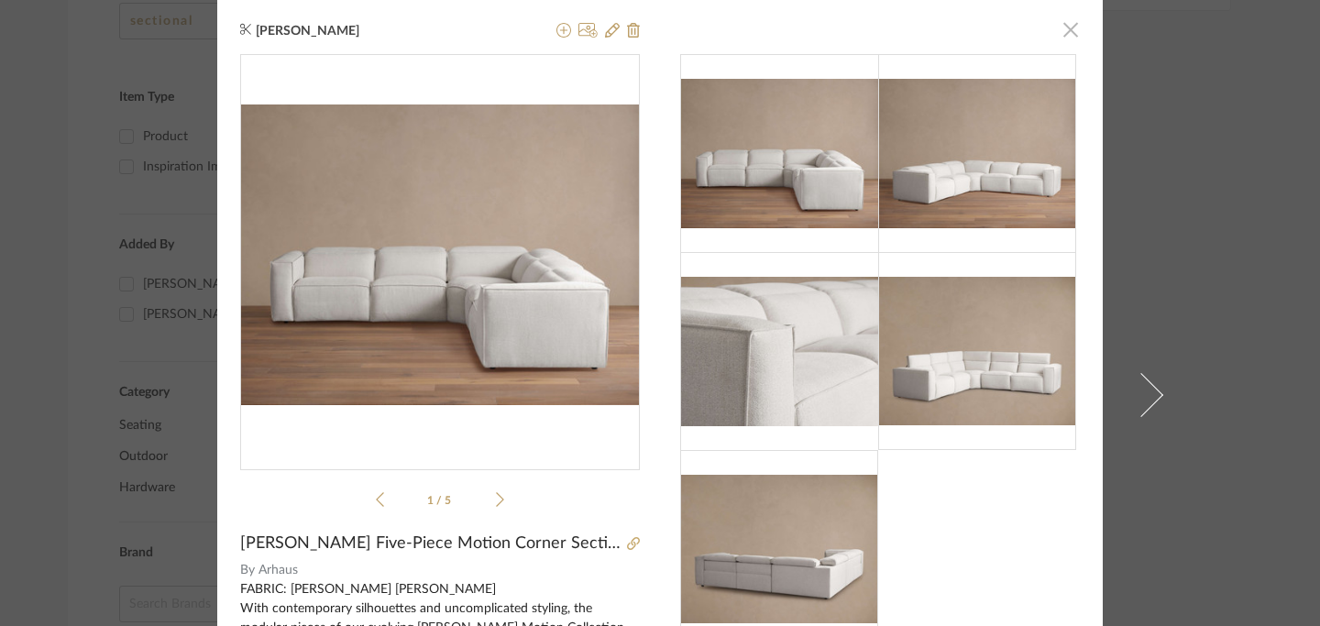
click at [1066, 32] on span "button" at bounding box center [1071, 29] width 37 height 37
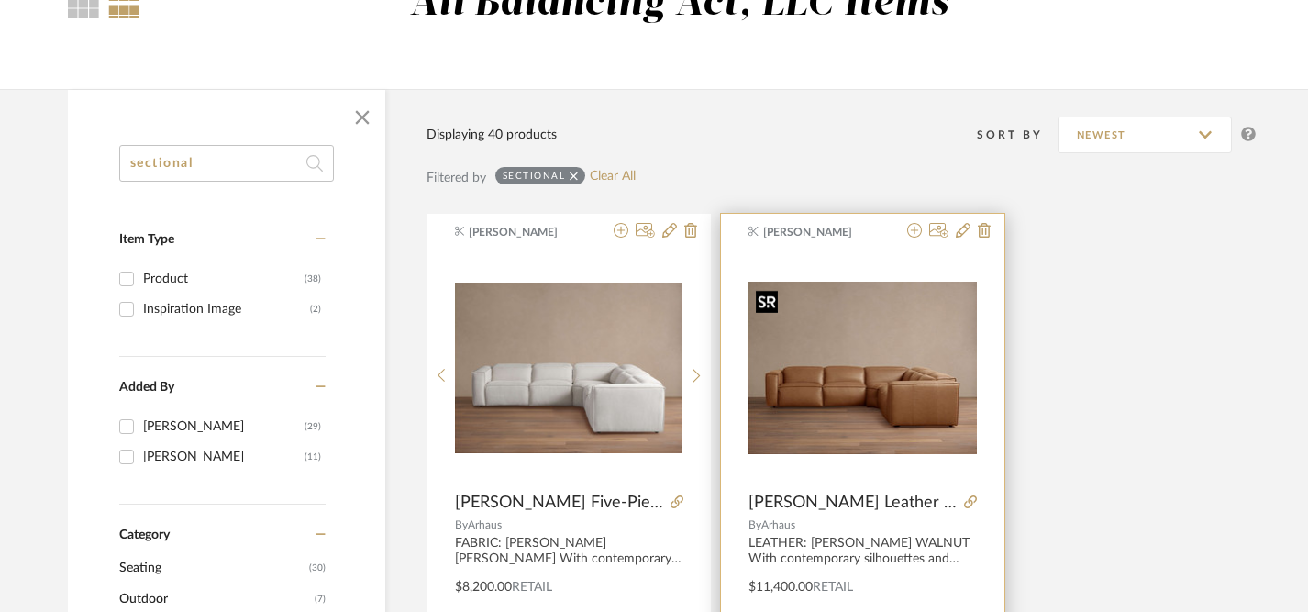
scroll to position [157, 0]
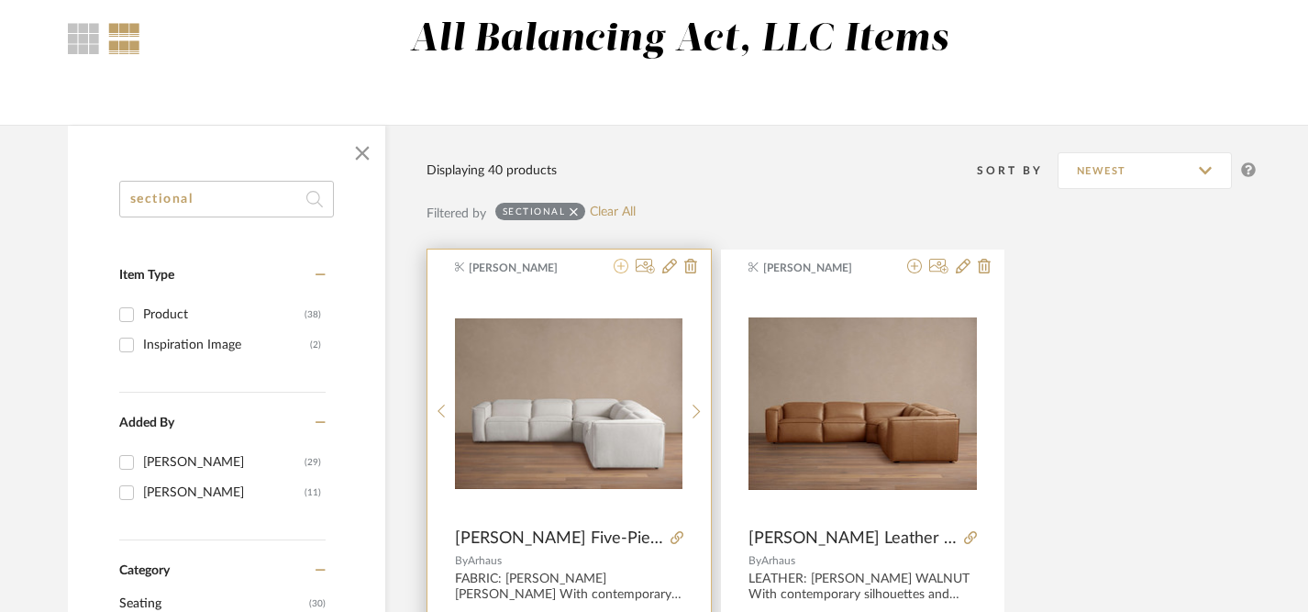
click at [620, 270] on icon at bounding box center [620, 266] width 15 height 15
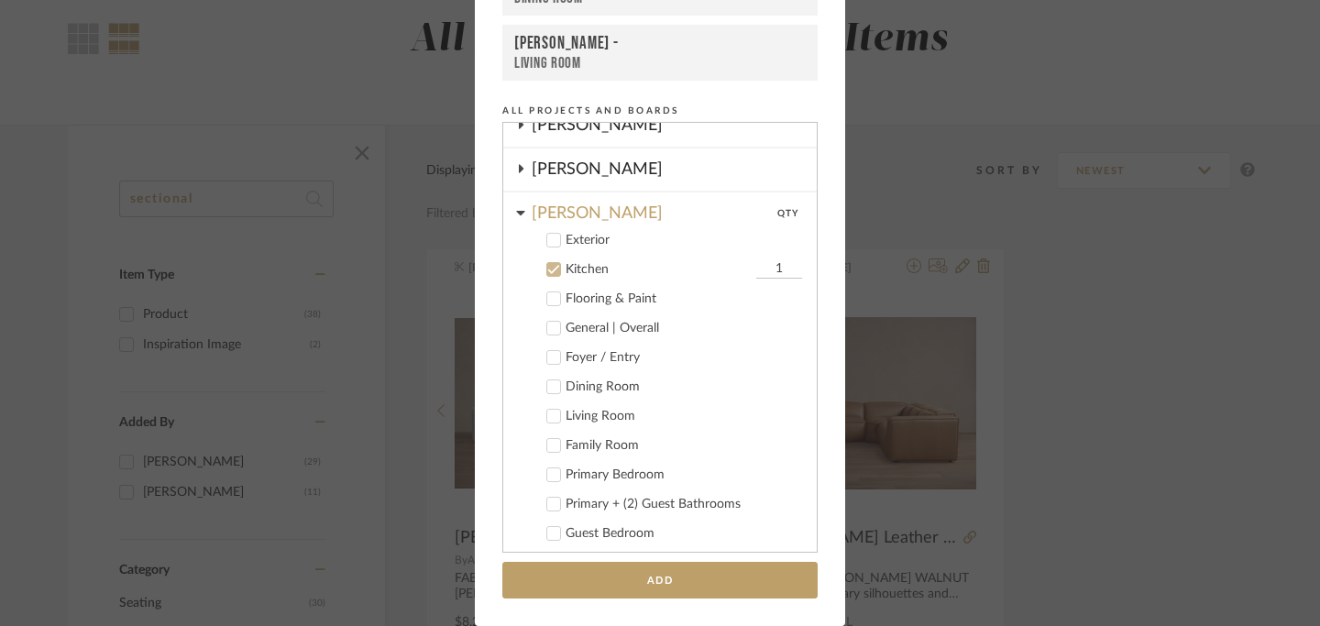
scroll to position [0, 0]
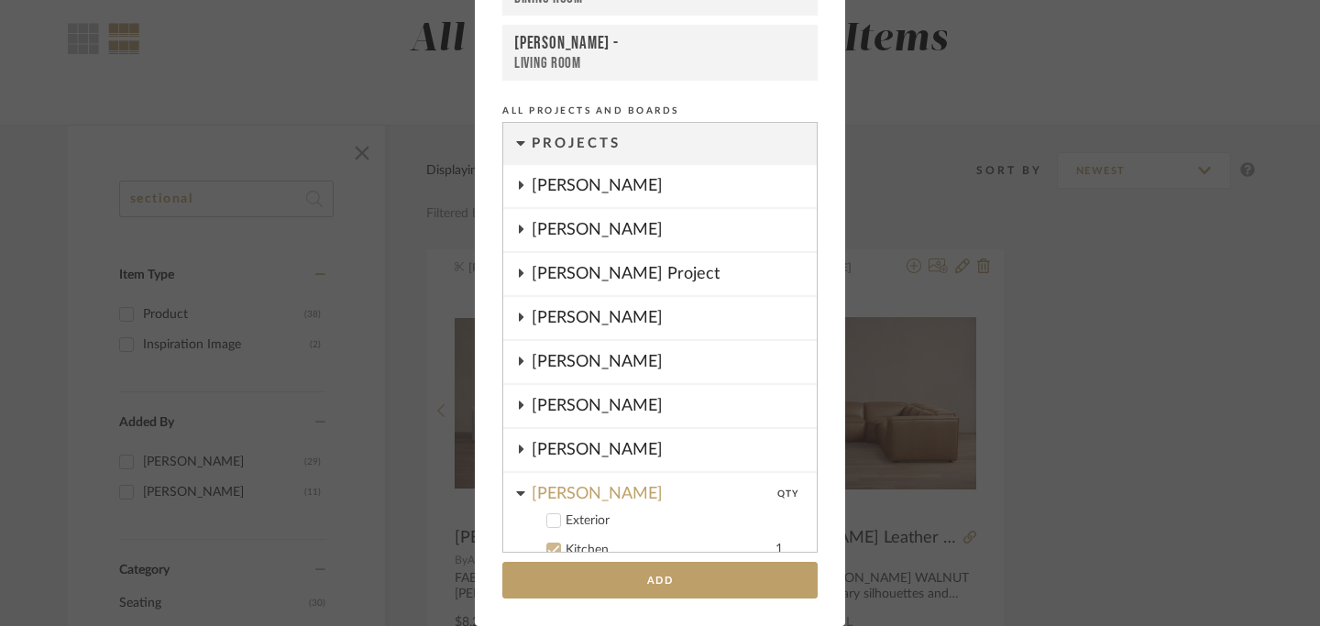
click at [519, 187] on icon at bounding box center [521, 185] width 5 height 8
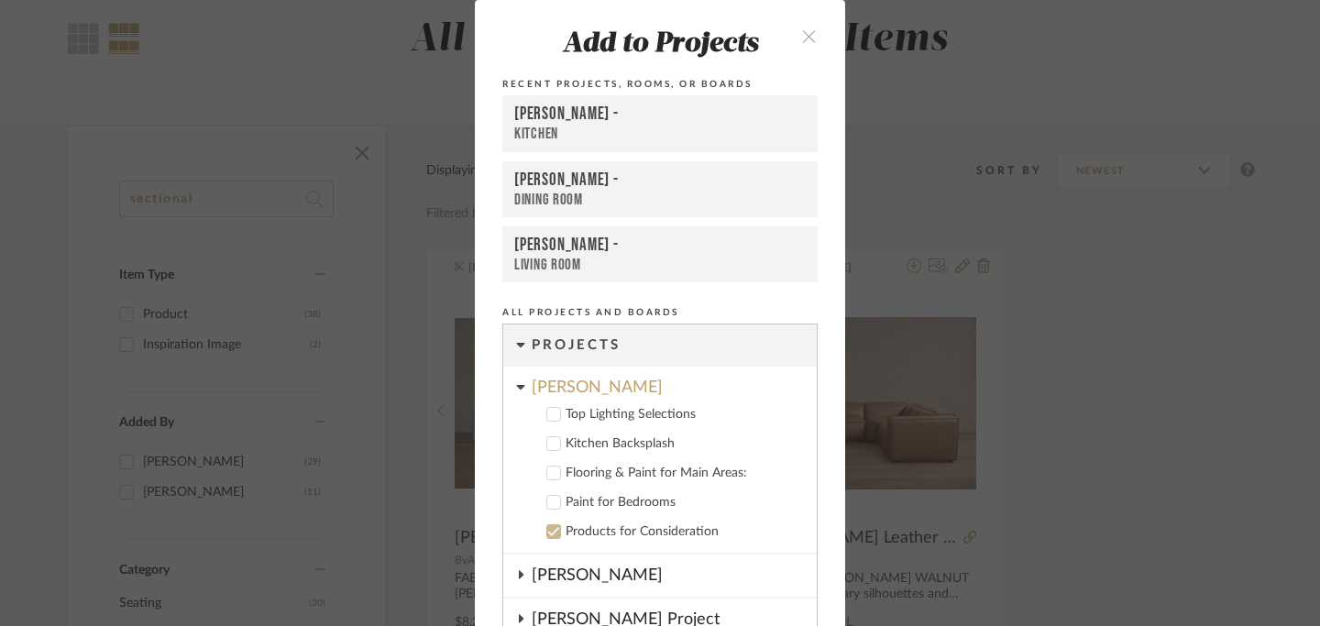
click at [803, 39] on icon "close" at bounding box center [809, 36] width 16 height 16
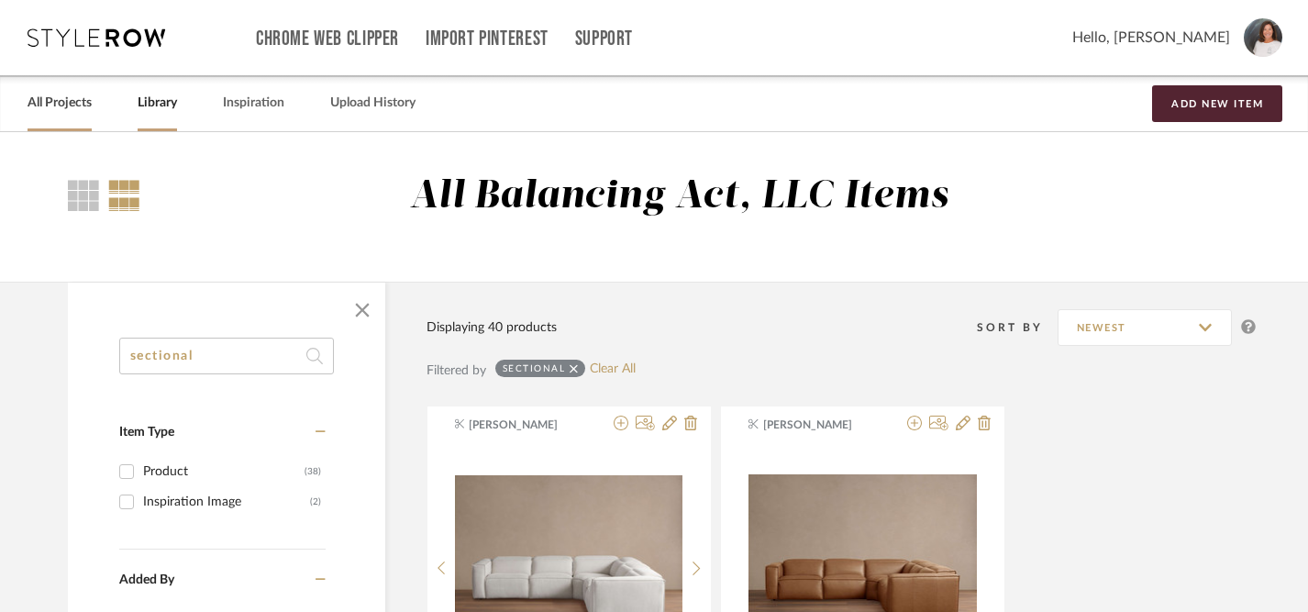
click at [65, 103] on link "All Projects" at bounding box center [60, 103] width 64 height 25
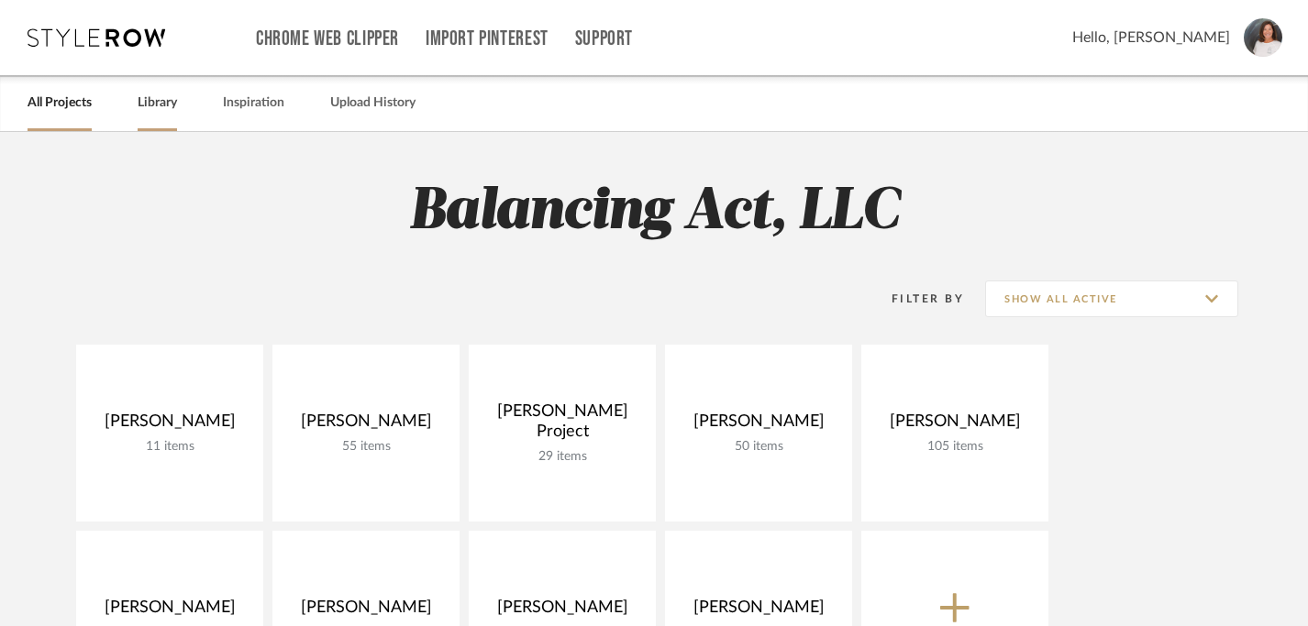
click at [161, 105] on link "Library" at bounding box center [157, 103] width 39 height 25
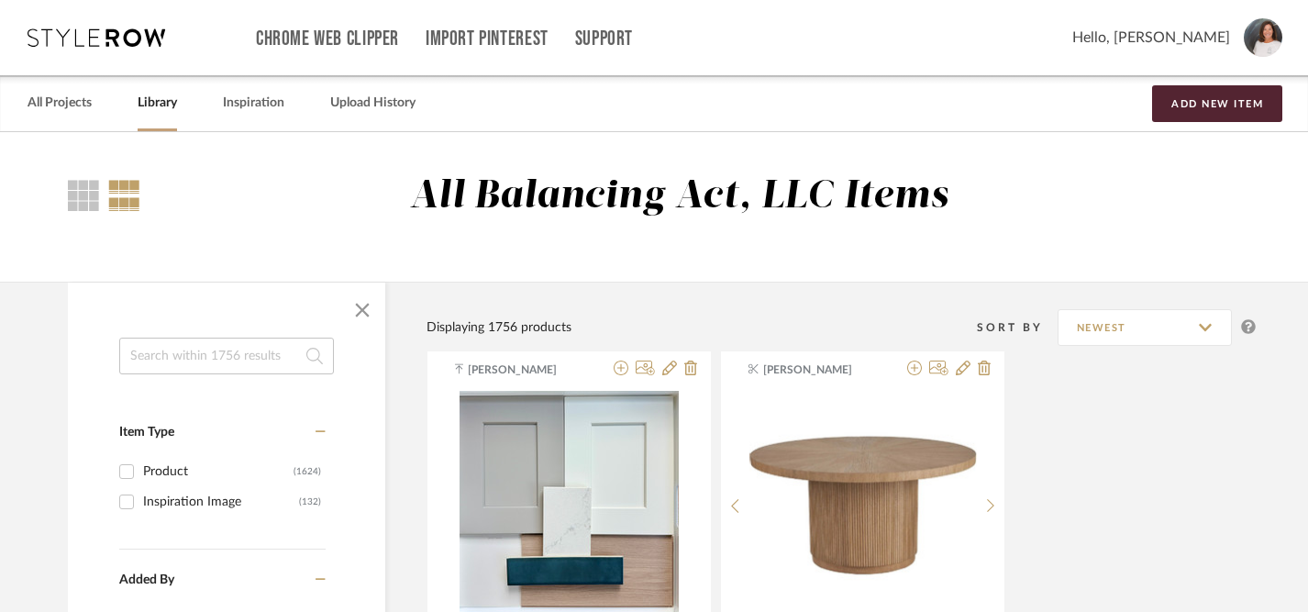
click at [198, 364] on input at bounding box center [226, 355] width 215 height 37
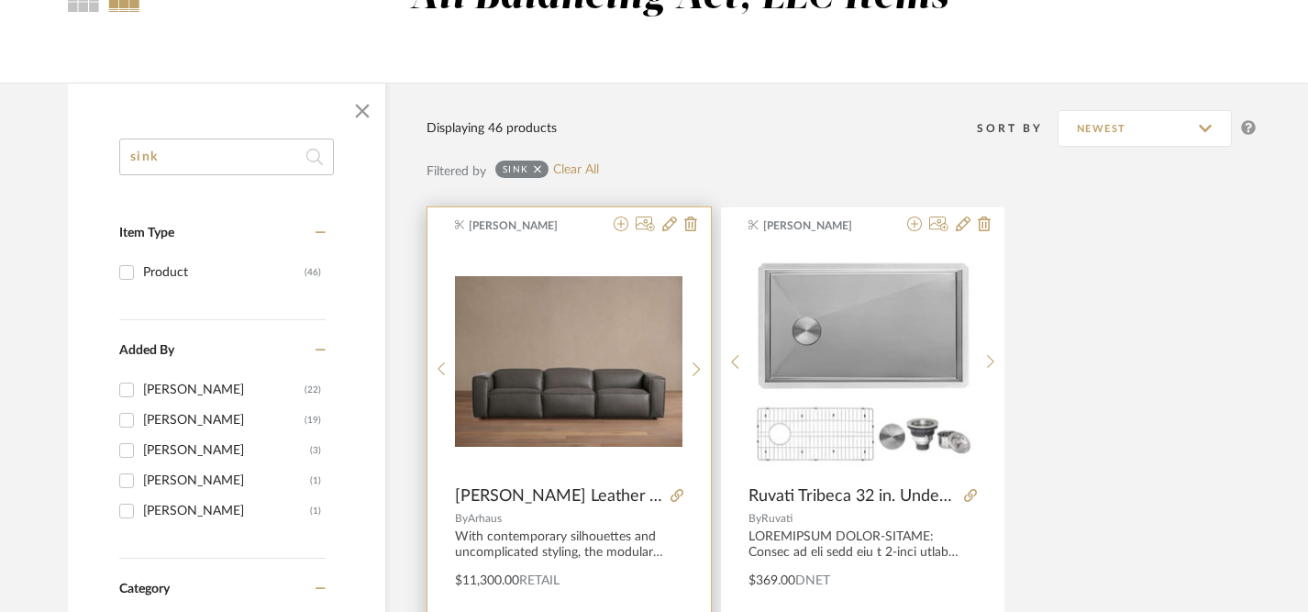
scroll to position [200, 0]
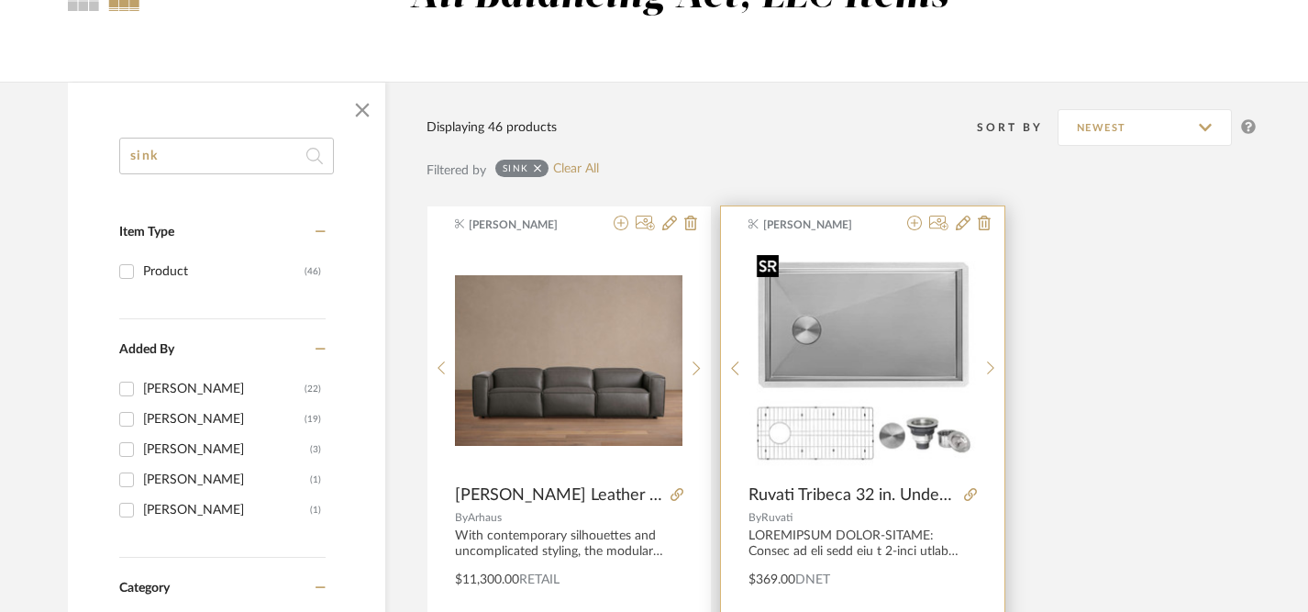
type input "sink"
click at [888, 327] on img "0" at bounding box center [862, 360] width 227 height 227
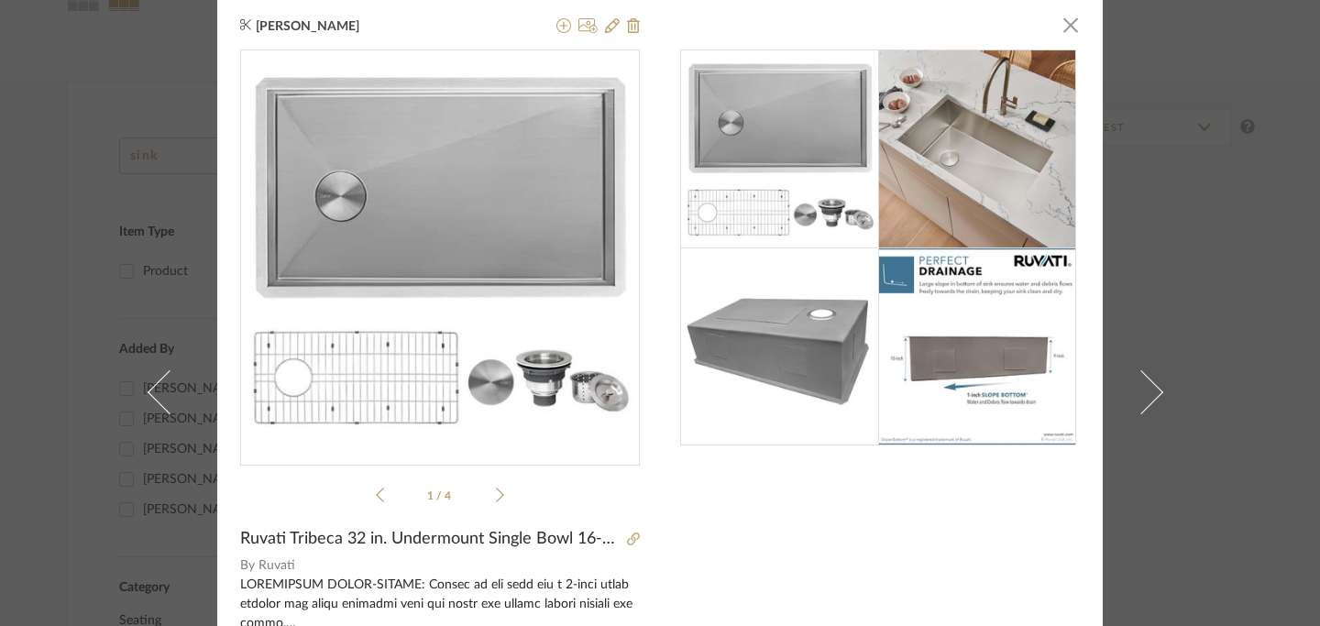
scroll to position [0, 0]
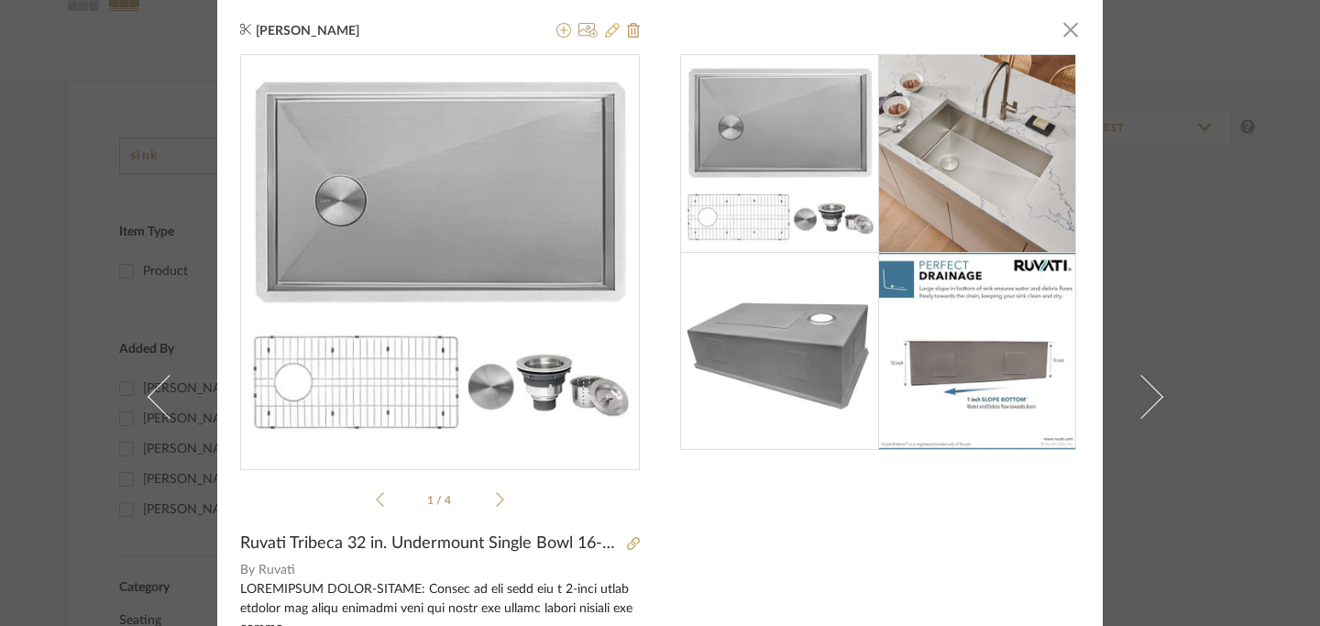
click at [605, 34] on icon at bounding box center [612, 30] width 15 height 15
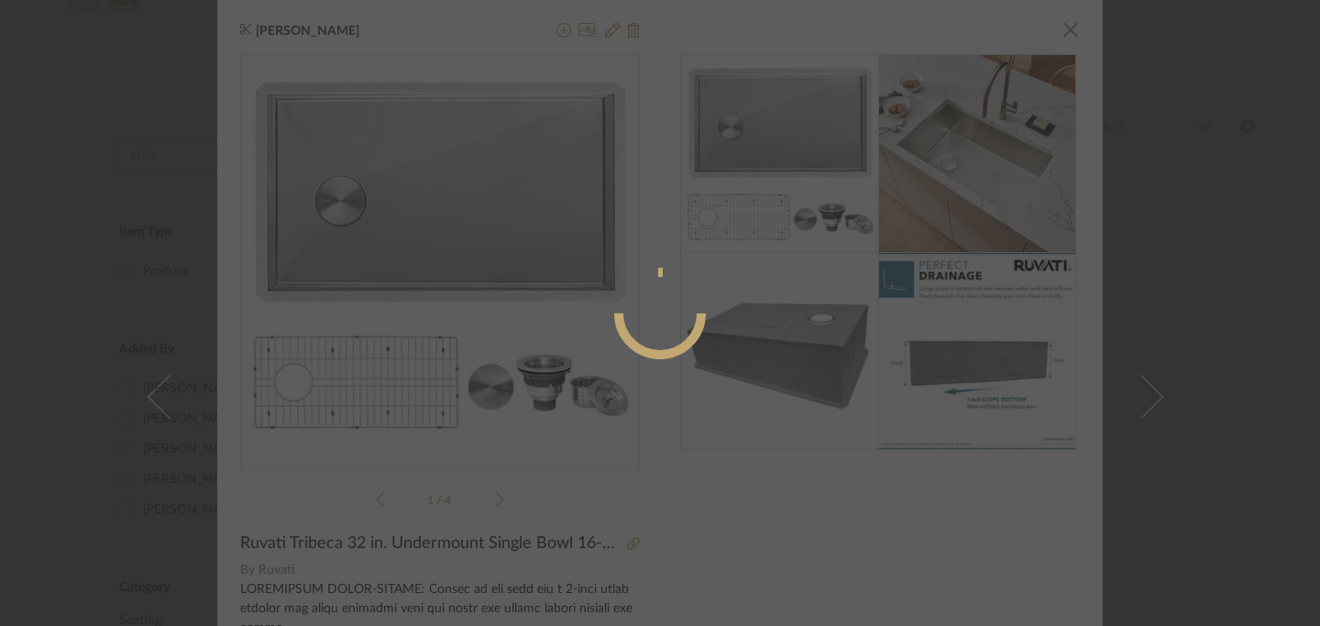
radio input "true"
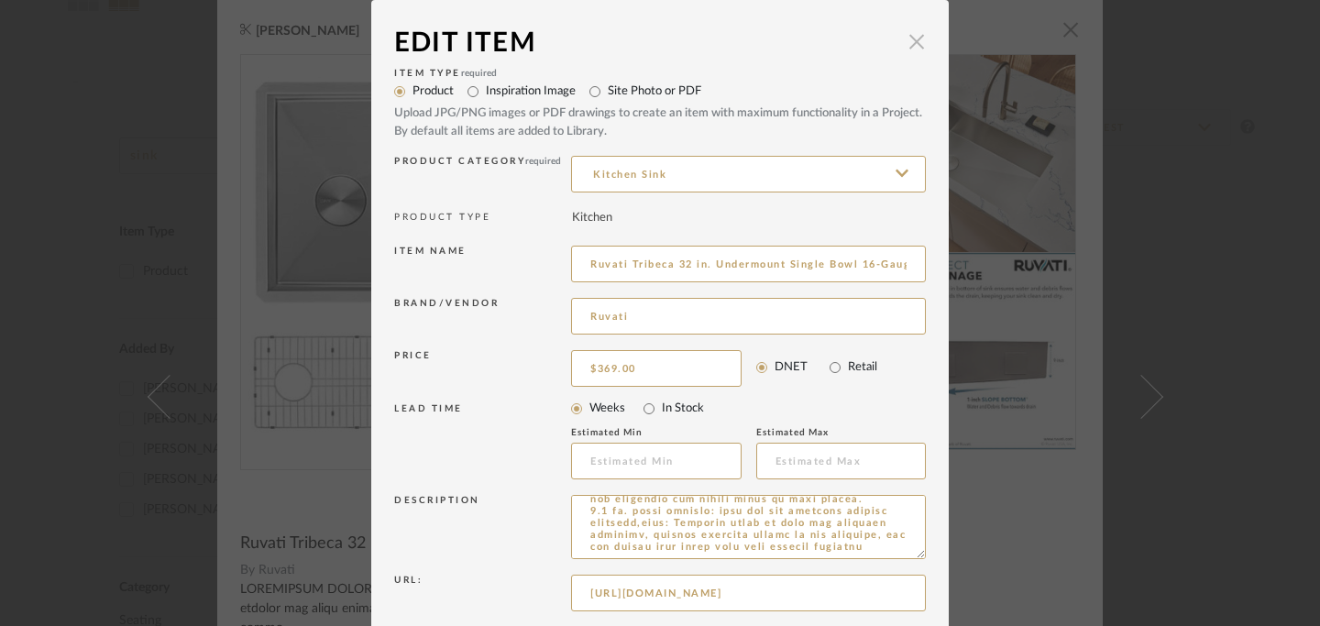
click at [909, 45] on span "button" at bounding box center [917, 41] width 37 height 37
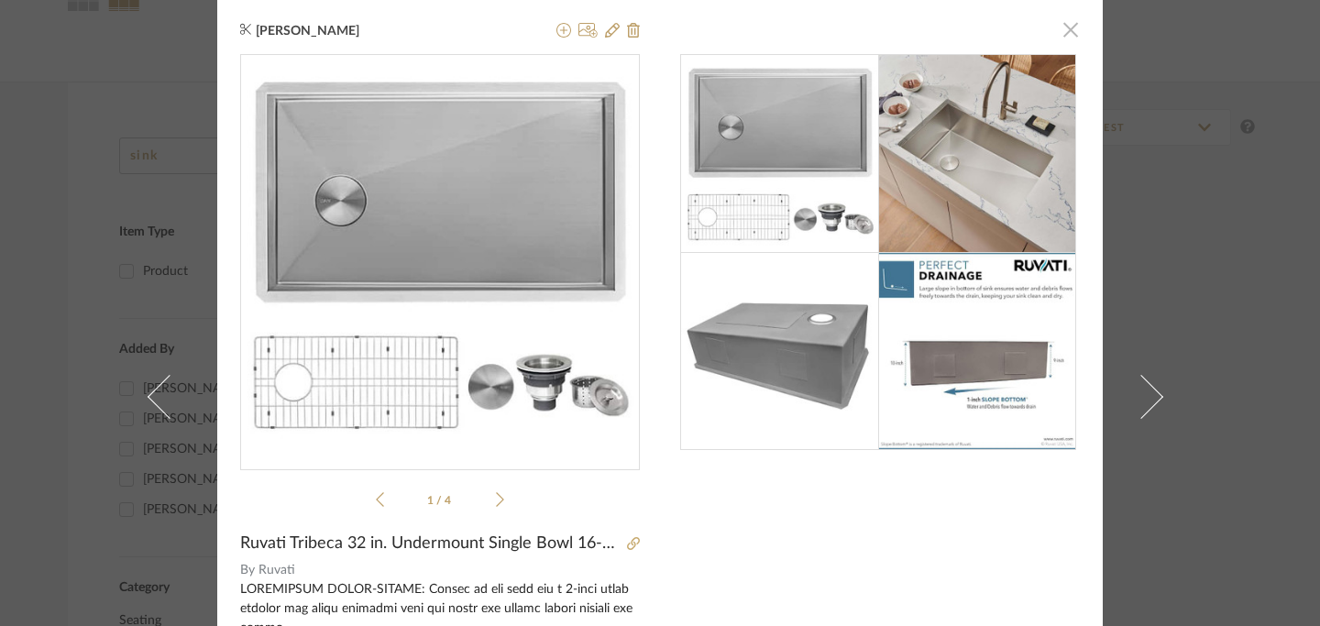
click at [1062, 27] on span "button" at bounding box center [1071, 29] width 37 height 37
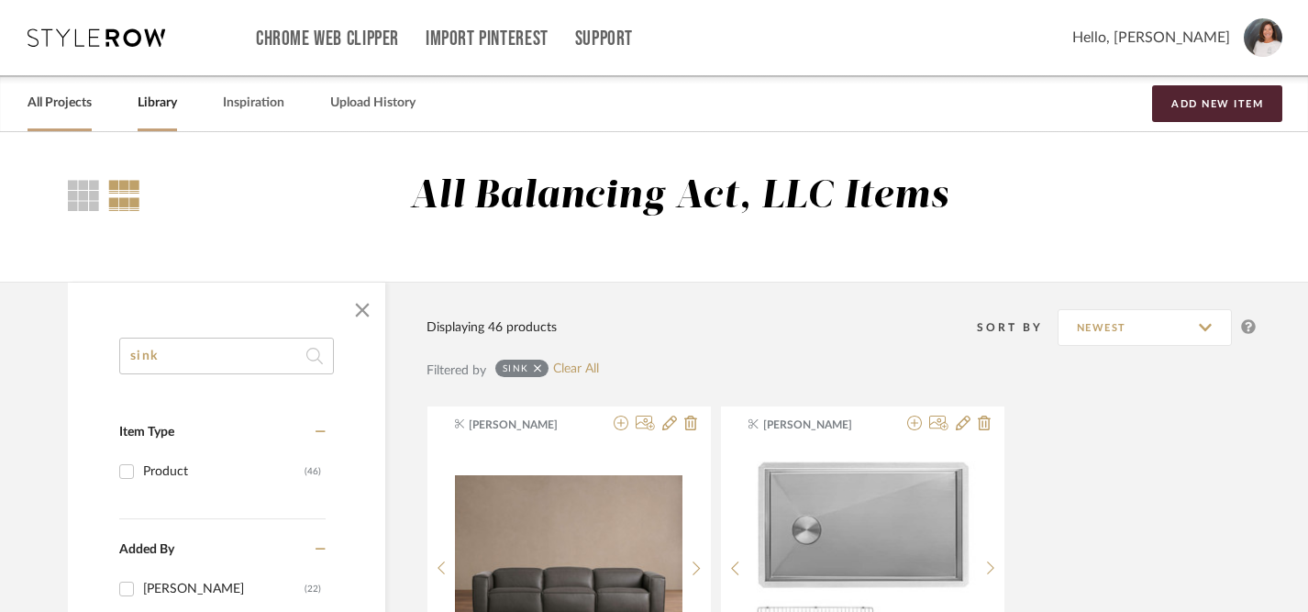
click at [78, 110] on link "All Projects" at bounding box center [60, 103] width 64 height 25
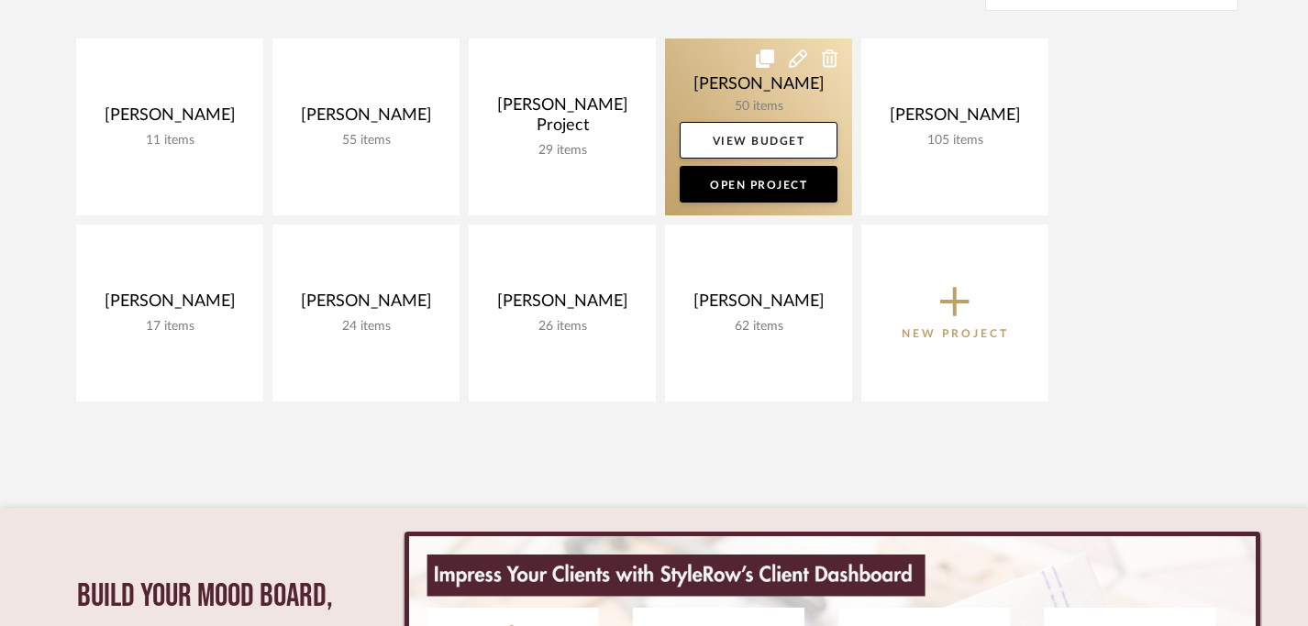
scroll to position [286, 0]
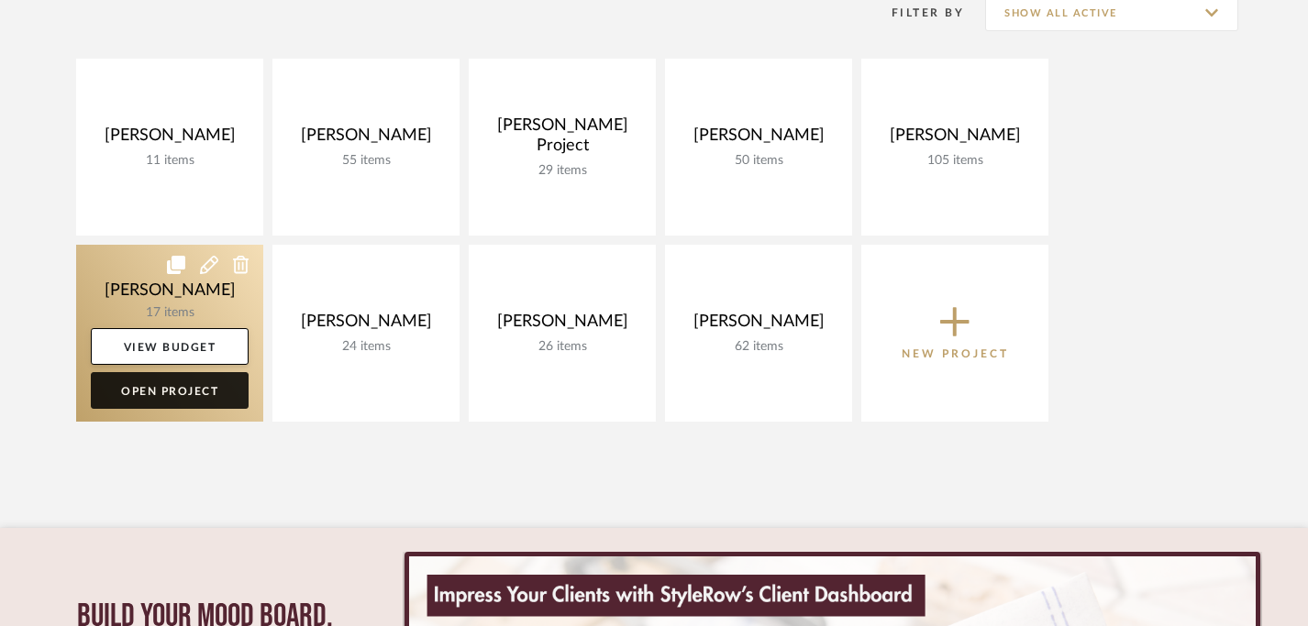
click at [183, 397] on link "Open Project" at bounding box center [170, 390] width 158 height 37
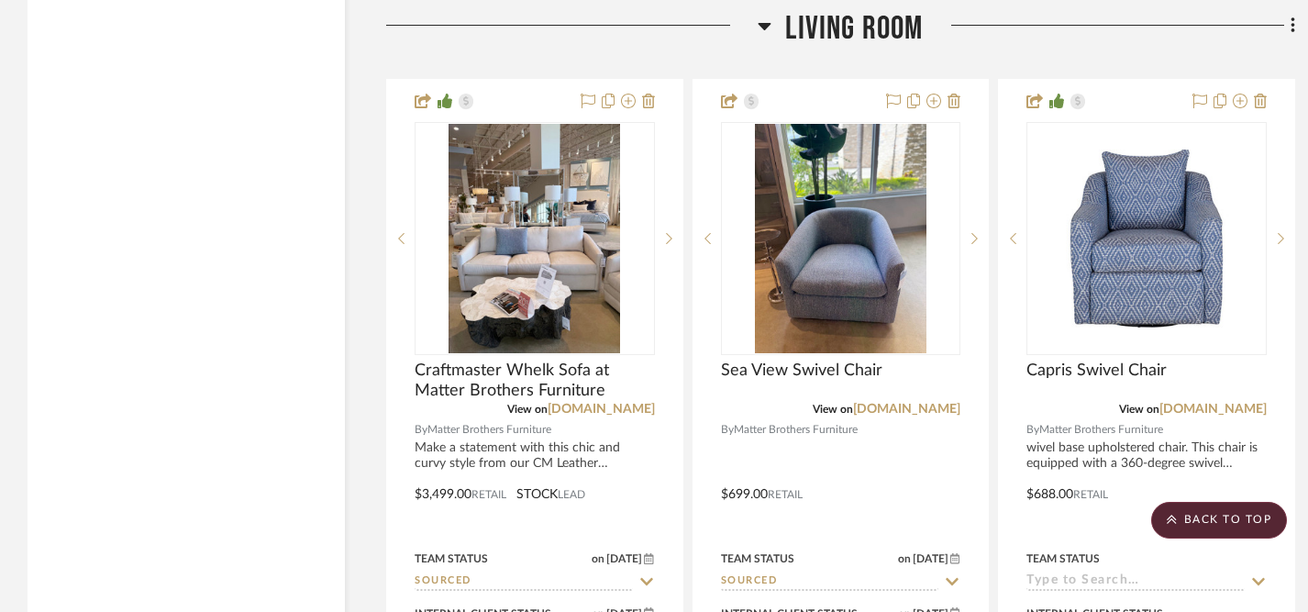
scroll to position [4879, 0]
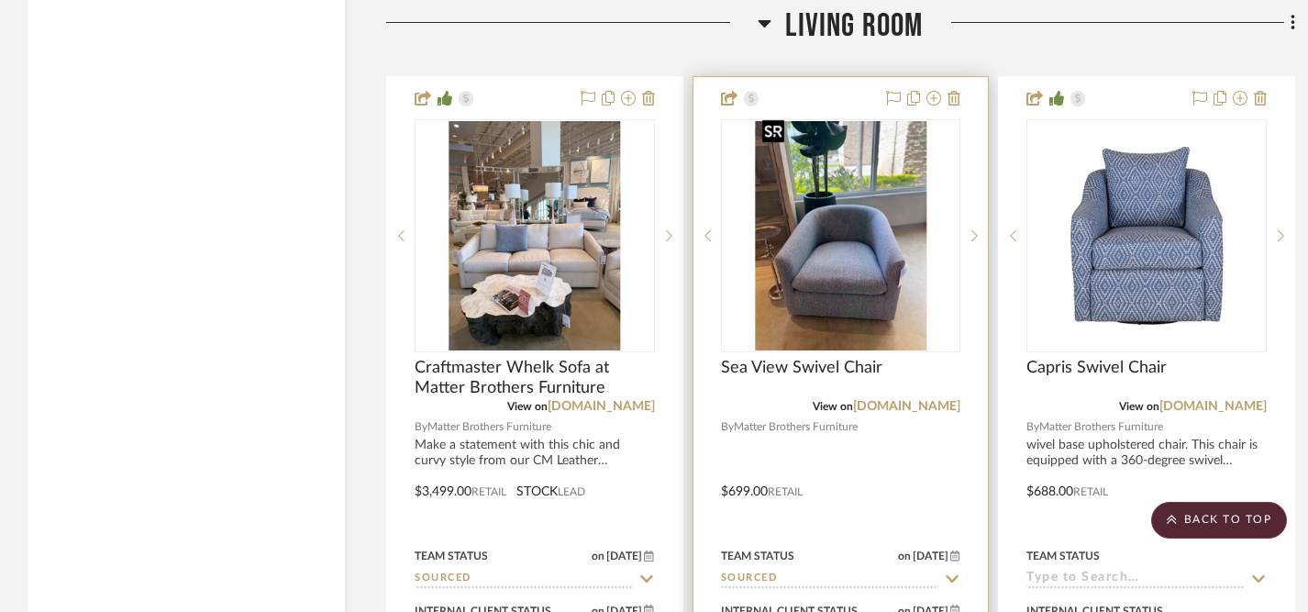
click at [861, 249] on img "0" at bounding box center [840, 235] width 171 height 229
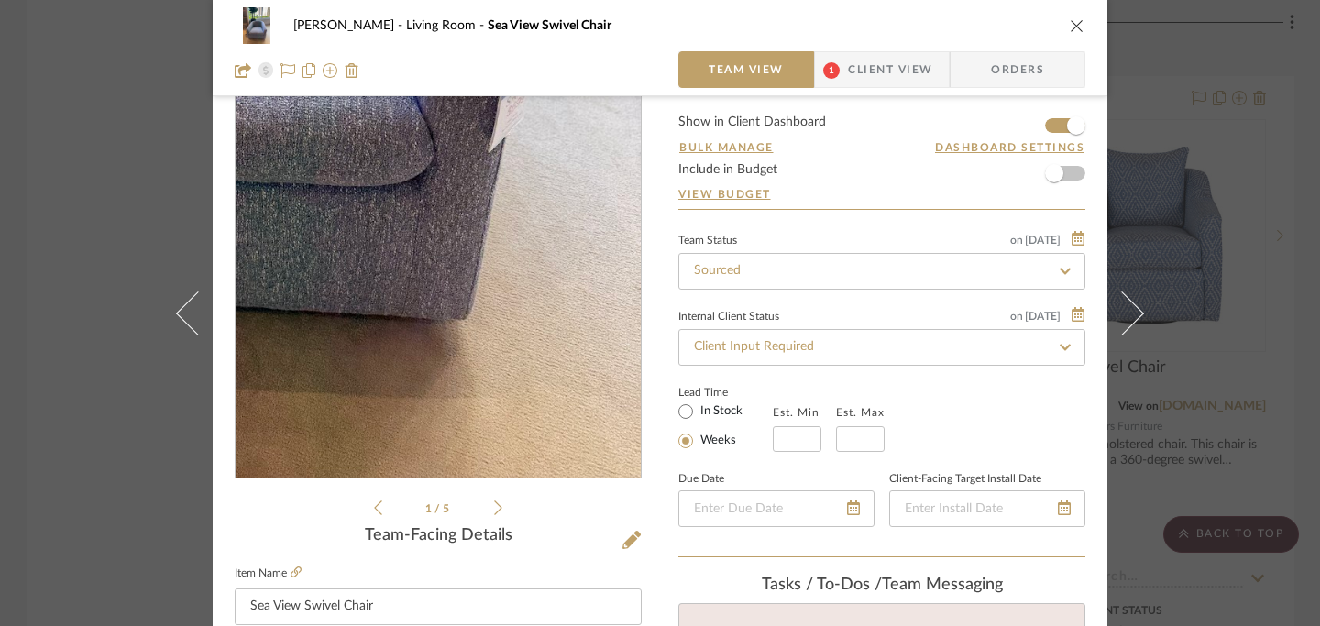
scroll to position [65, 0]
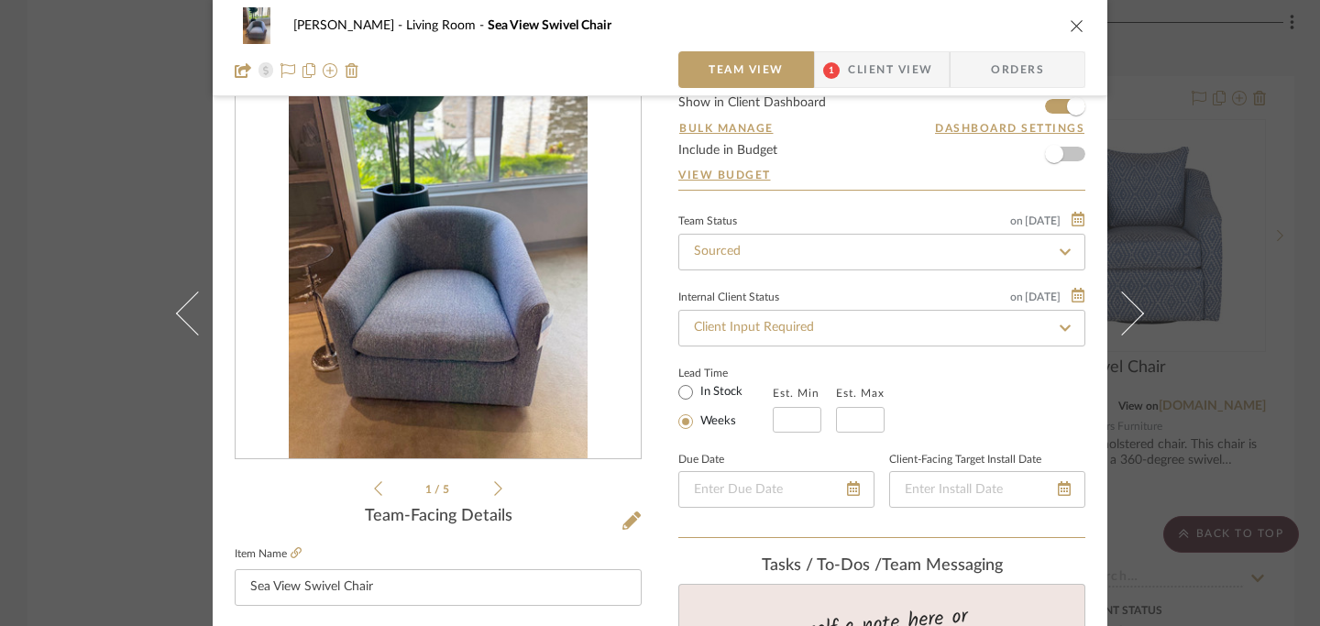
click at [494, 491] on icon at bounding box center [498, 488] width 8 height 17
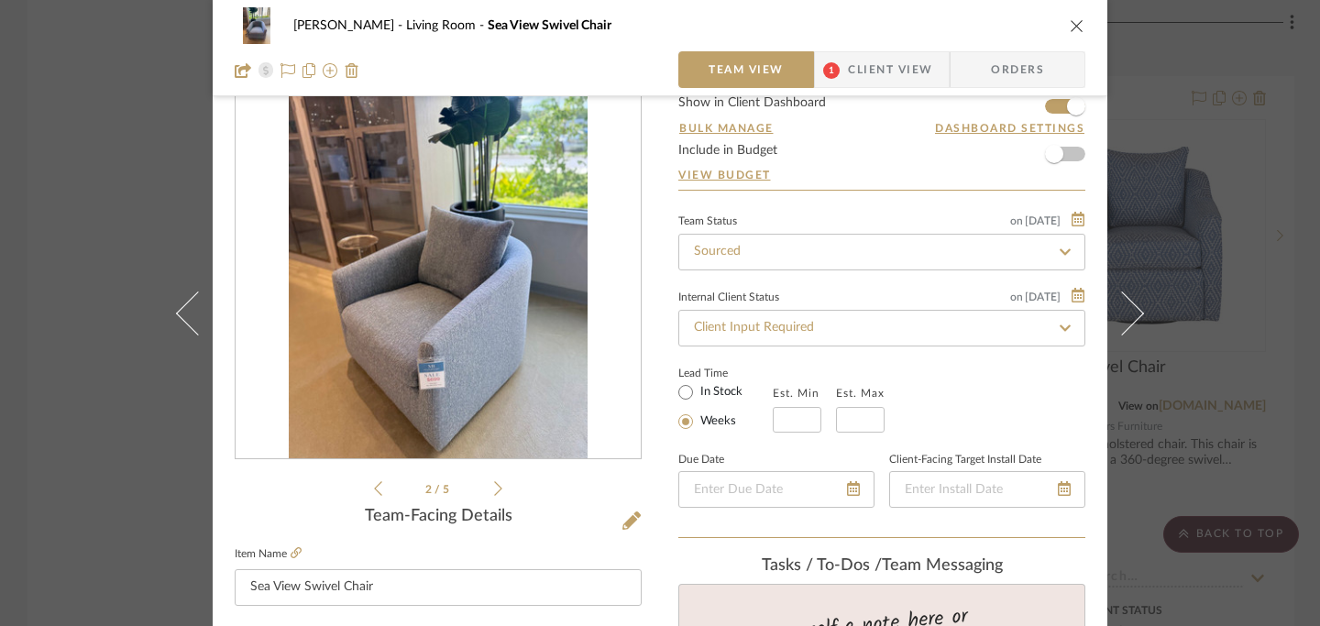
click at [494, 491] on icon at bounding box center [498, 488] width 8 height 17
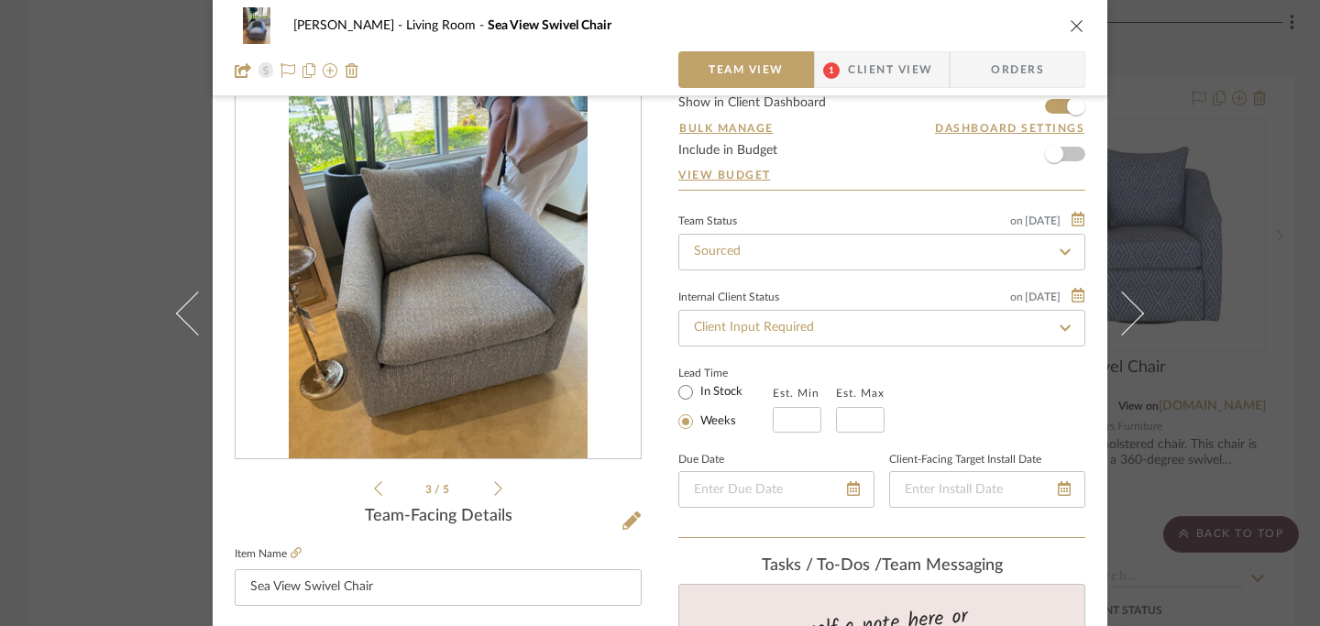
click at [494, 491] on icon at bounding box center [498, 488] width 8 height 17
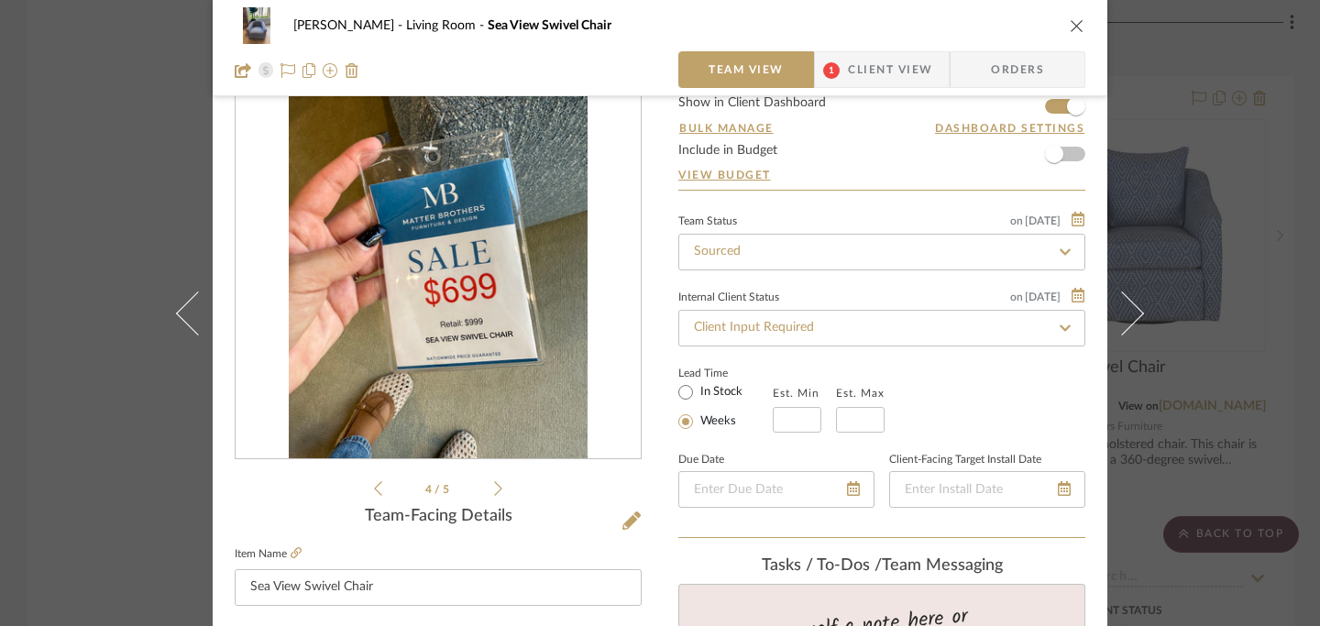
click at [494, 494] on icon at bounding box center [498, 488] width 8 height 17
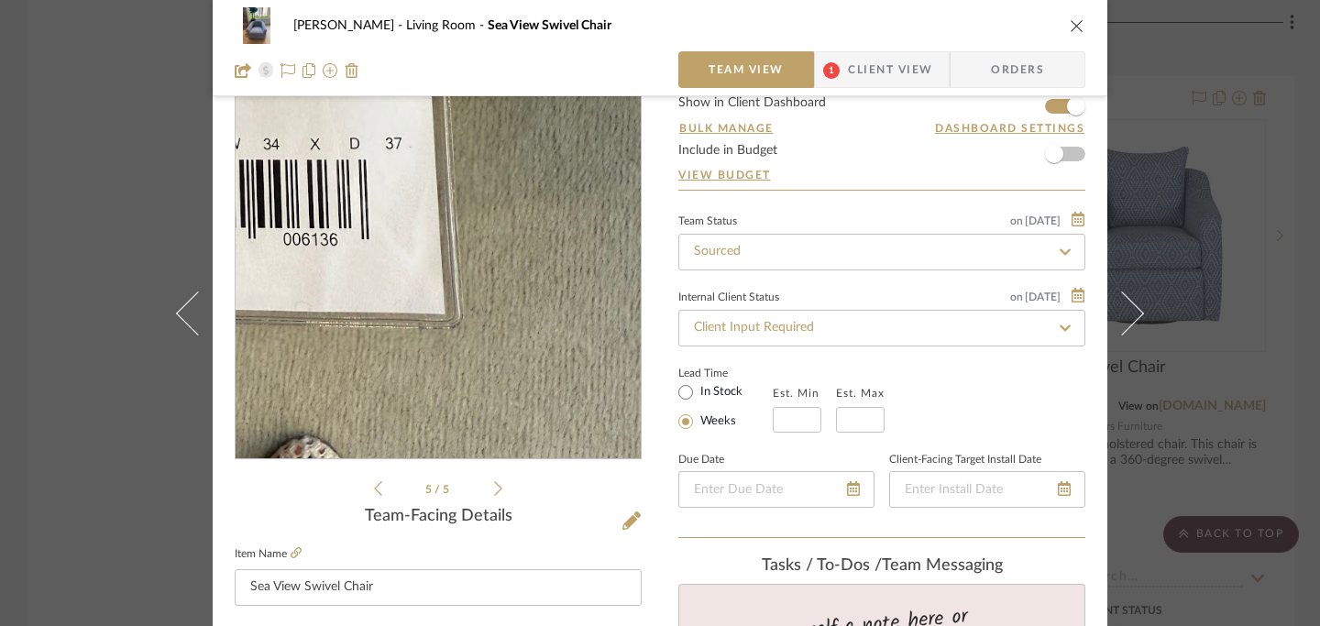
click at [528, 374] on img "4" at bounding box center [438, 260] width 298 height 398
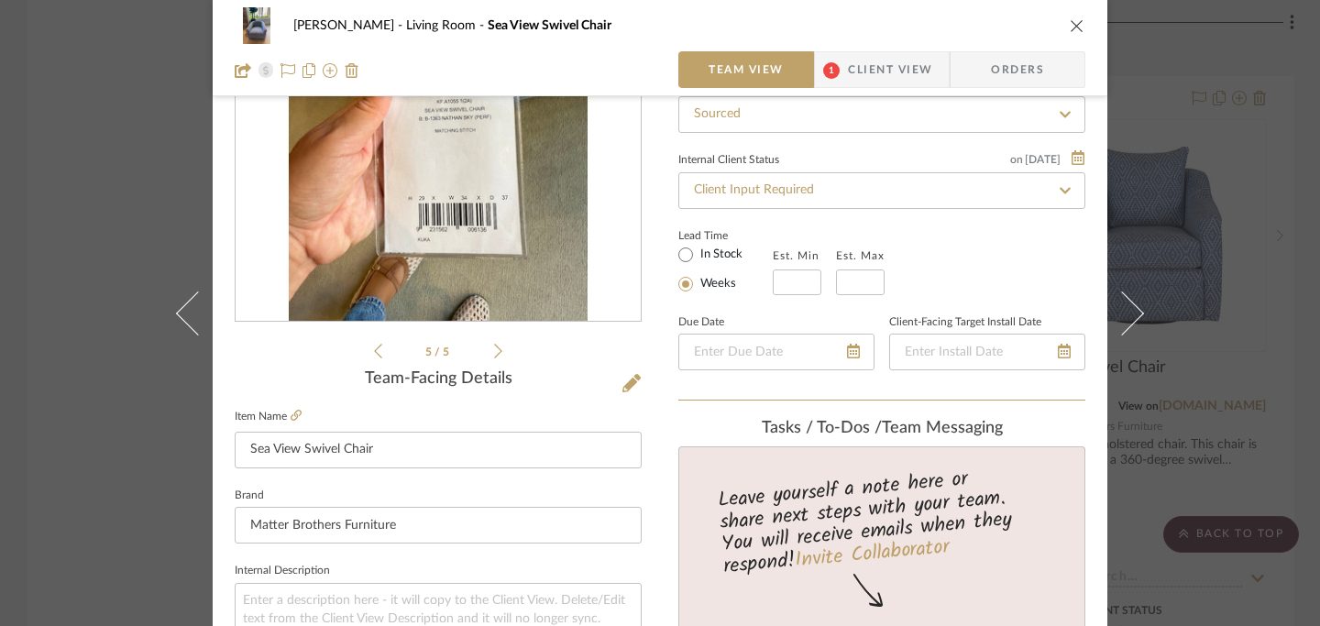
scroll to position [0, 0]
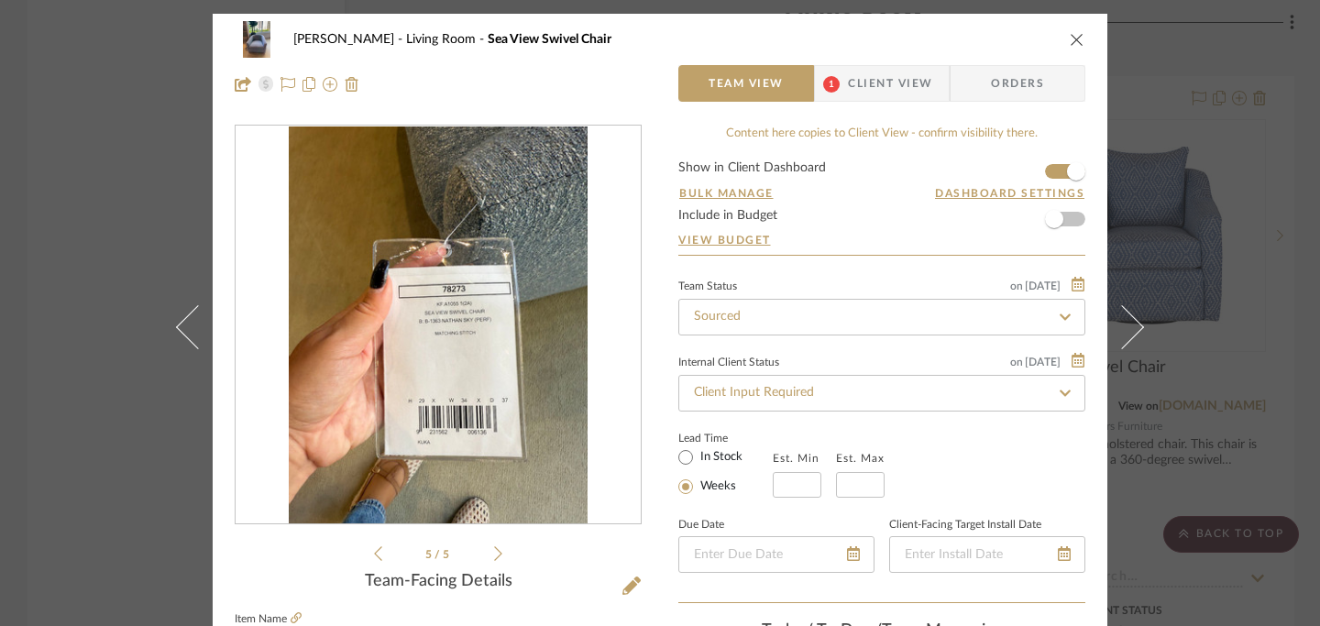
click at [1080, 39] on div "[PERSON_NAME] Living Room Sea View Swivel Chair Team View 1 Client View Orders" at bounding box center [660, 62] width 895 height 96
click at [1071, 44] on icon "close" at bounding box center [1077, 39] width 15 height 15
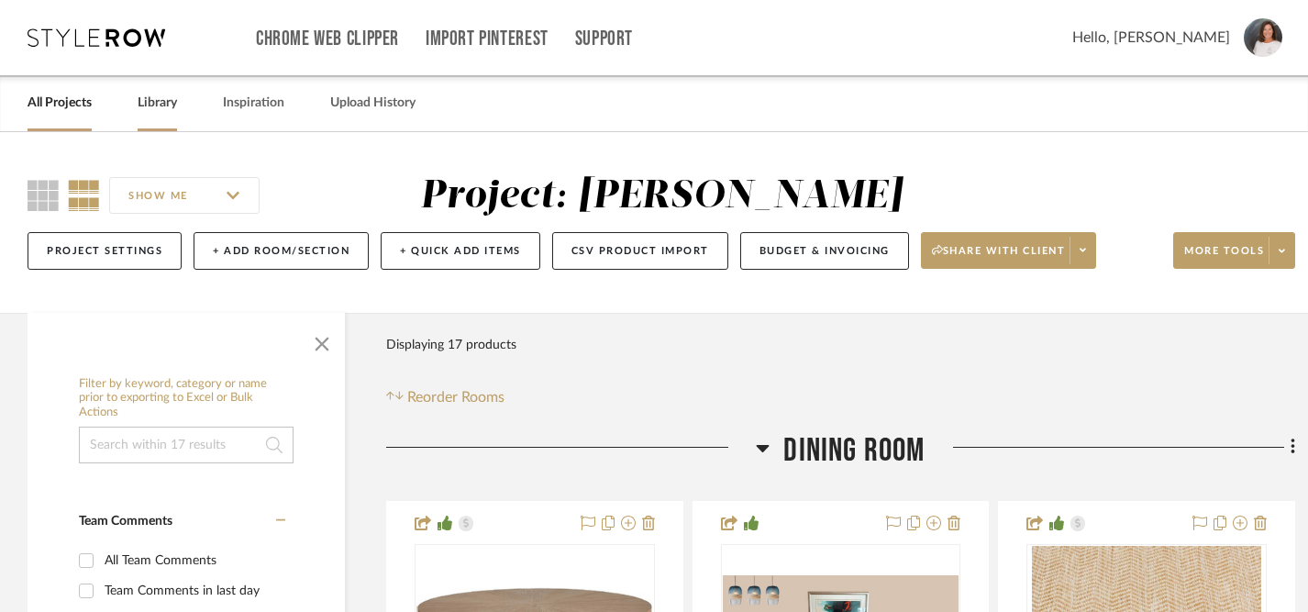
click at [166, 103] on link "Library" at bounding box center [157, 103] width 39 height 25
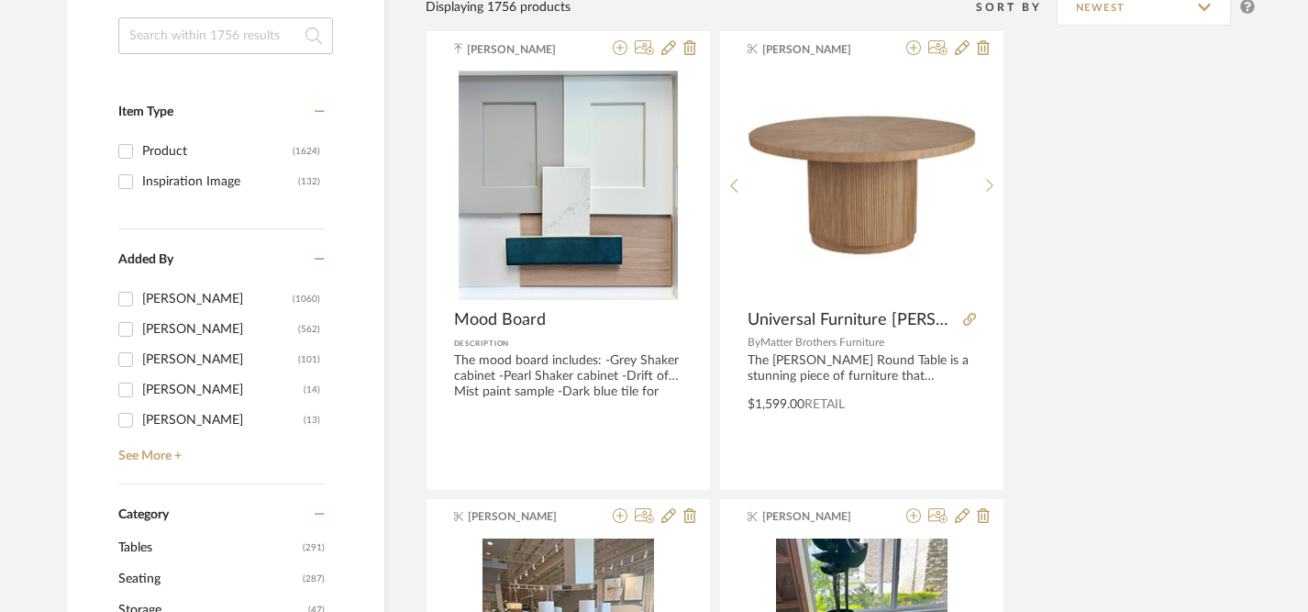
scroll to position [0, 1]
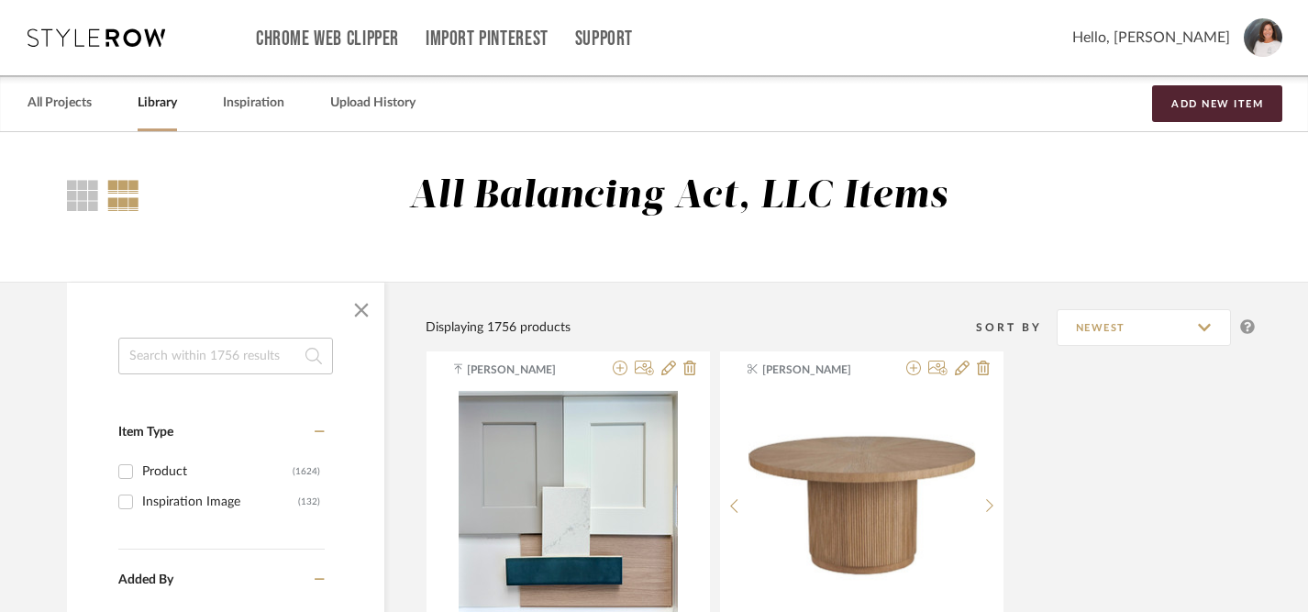
click at [158, 102] on link "Library" at bounding box center [157, 103] width 39 height 25
click at [59, 102] on link "All Projects" at bounding box center [60, 103] width 64 height 25
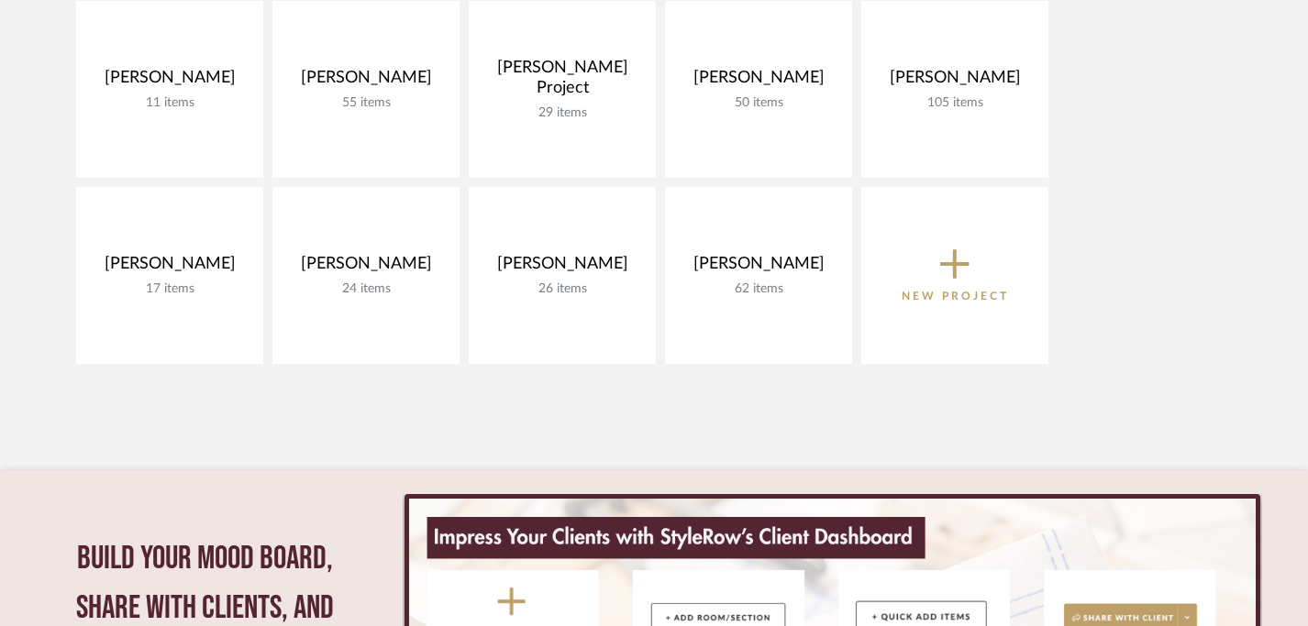
scroll to position [345, 0]
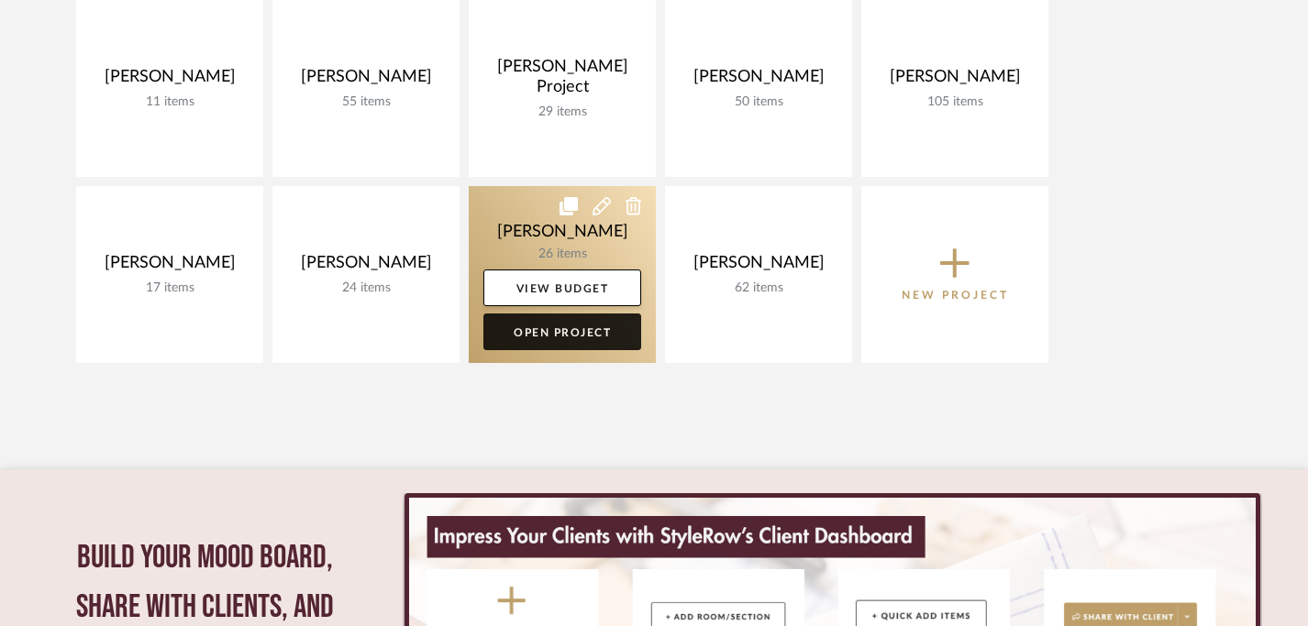
click at [590, 331] on link "Open Project" at bounding box center [562, 332] width 158 height 37
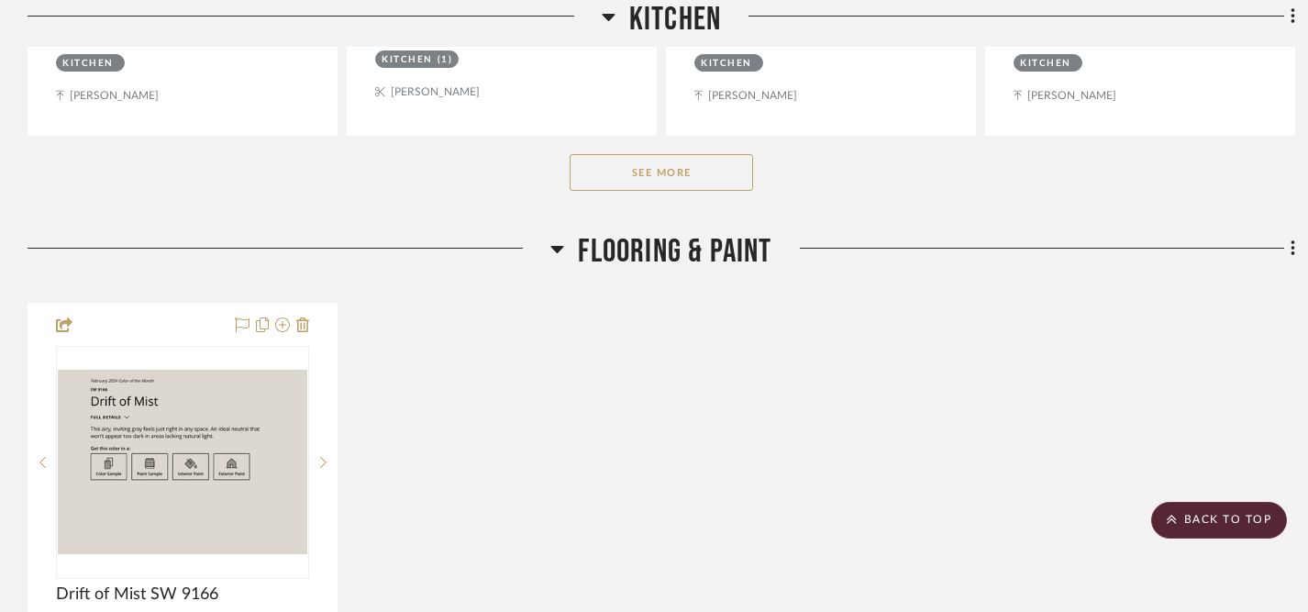
scroll to position [2090, 0]
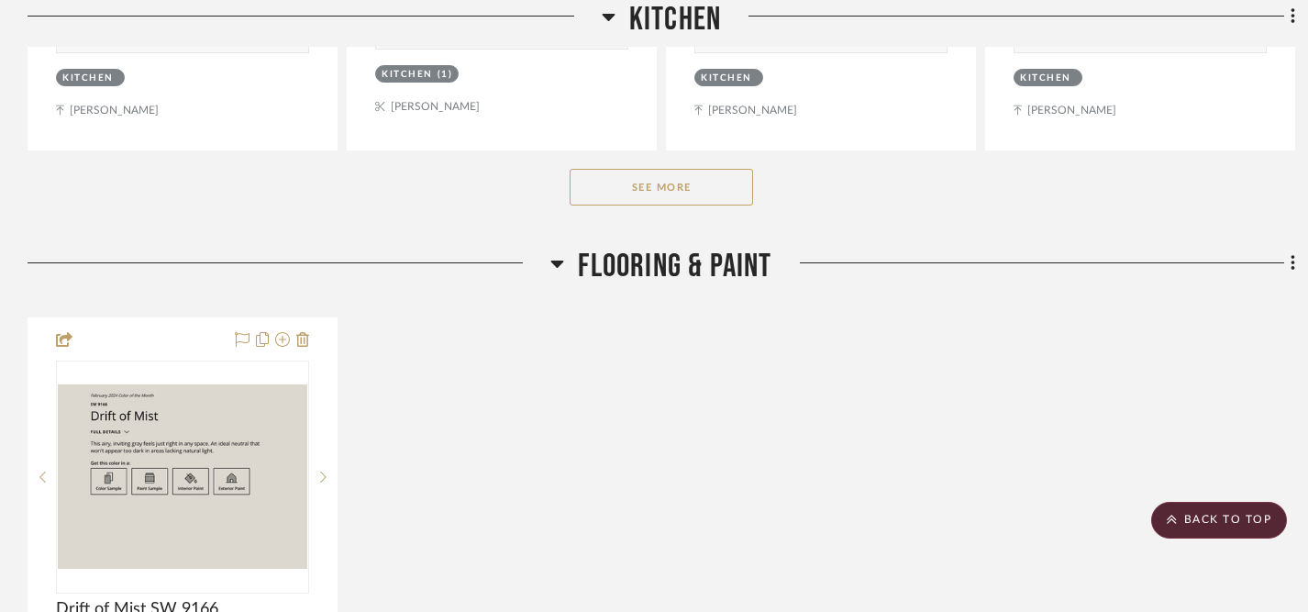
click at [661, 196] on button "See More" at bounding box center [660, 187] width 183 height 37
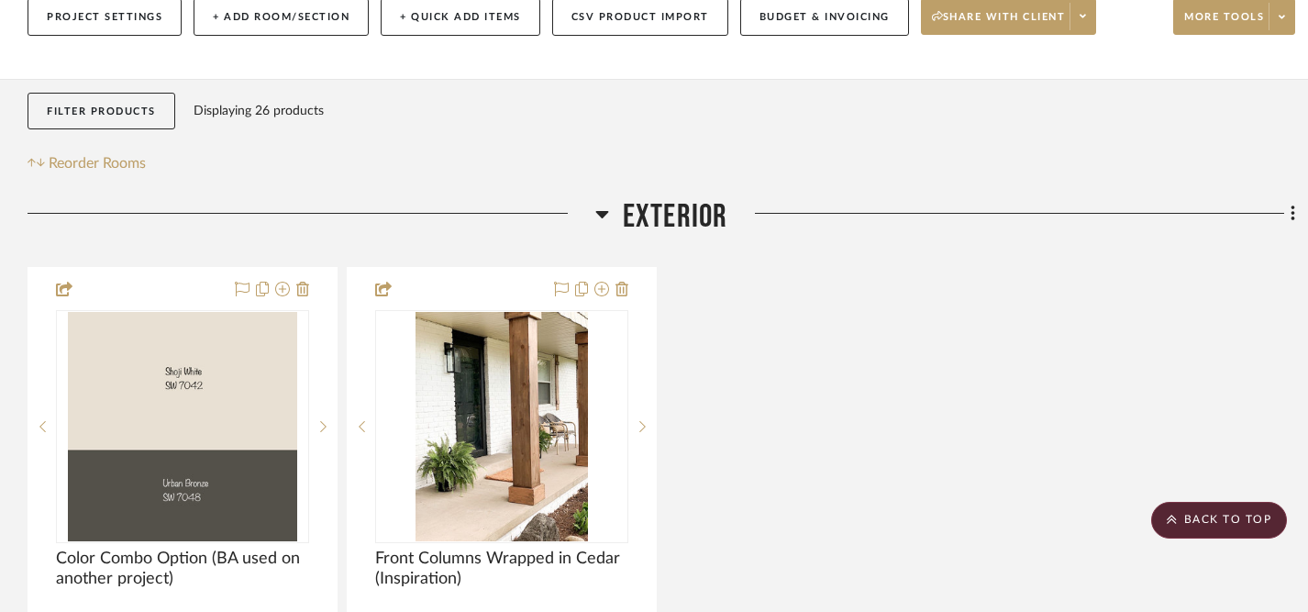
scroll to position [0, 0]
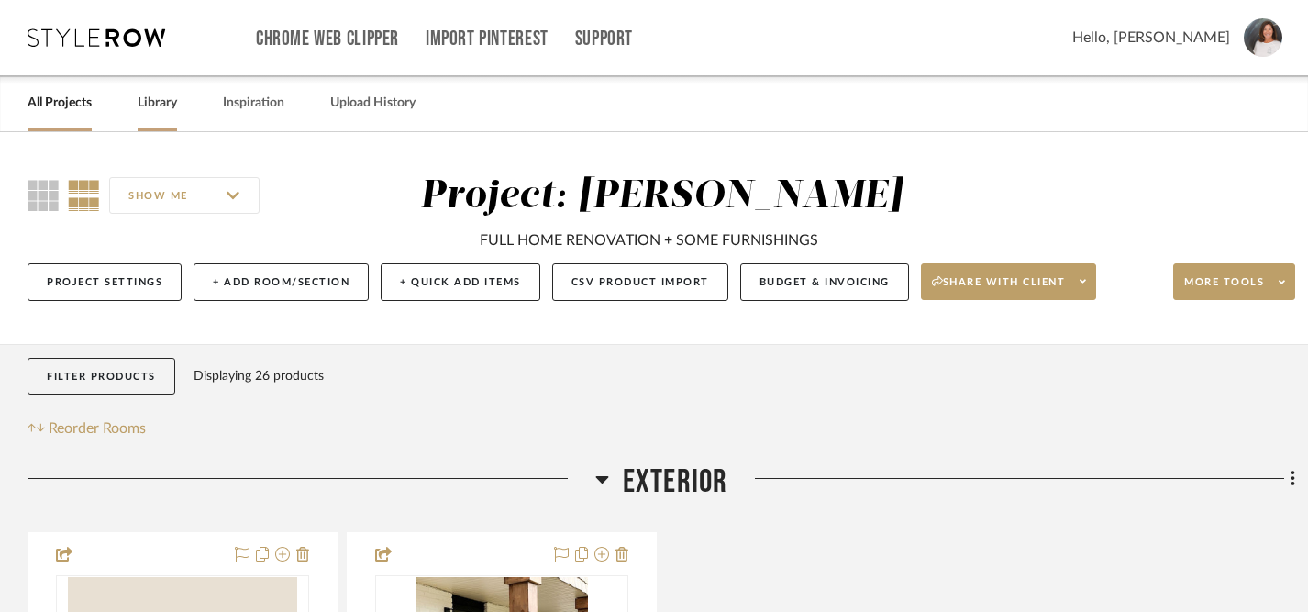
click at [161, 102] on link "Library" at bounding box center [157, 103] width 39 height 25
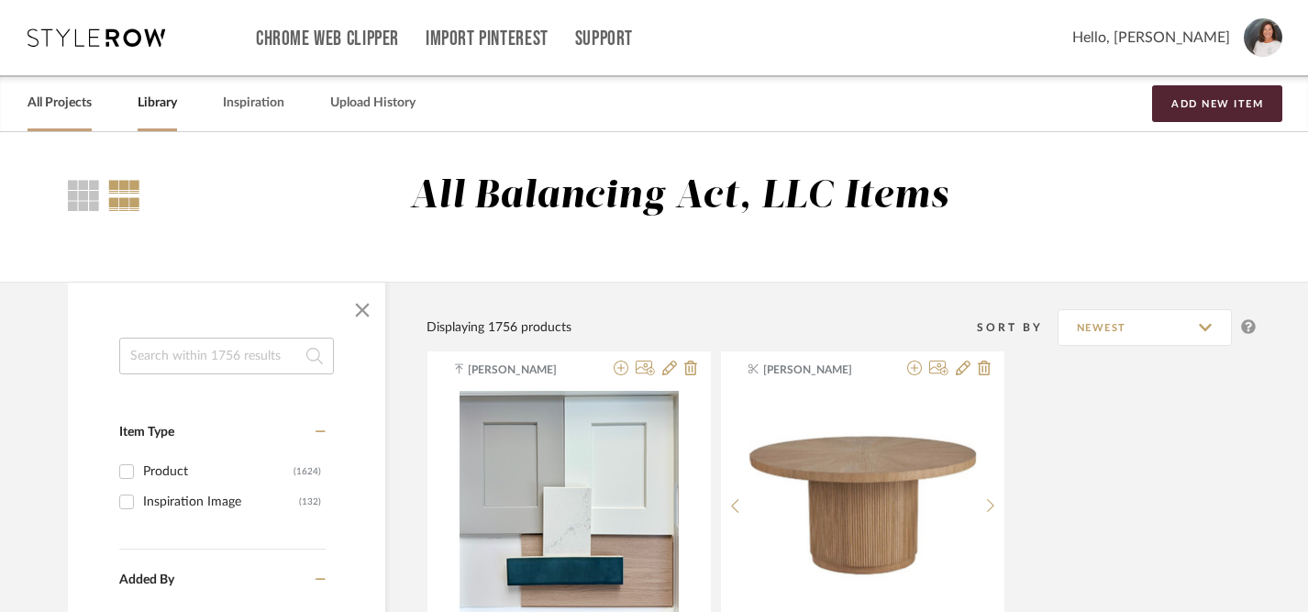
click at [57, 106] on link "All Projects" at bounding box center [60, 103] width 64 height 25
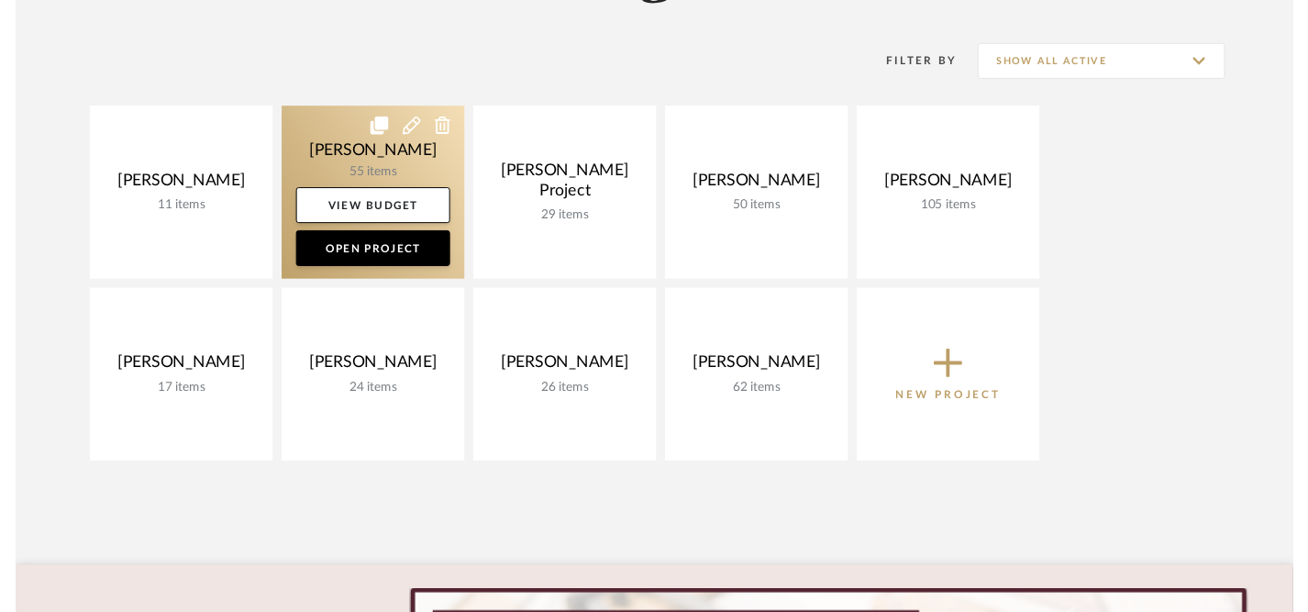
scroll to position [237, 0]
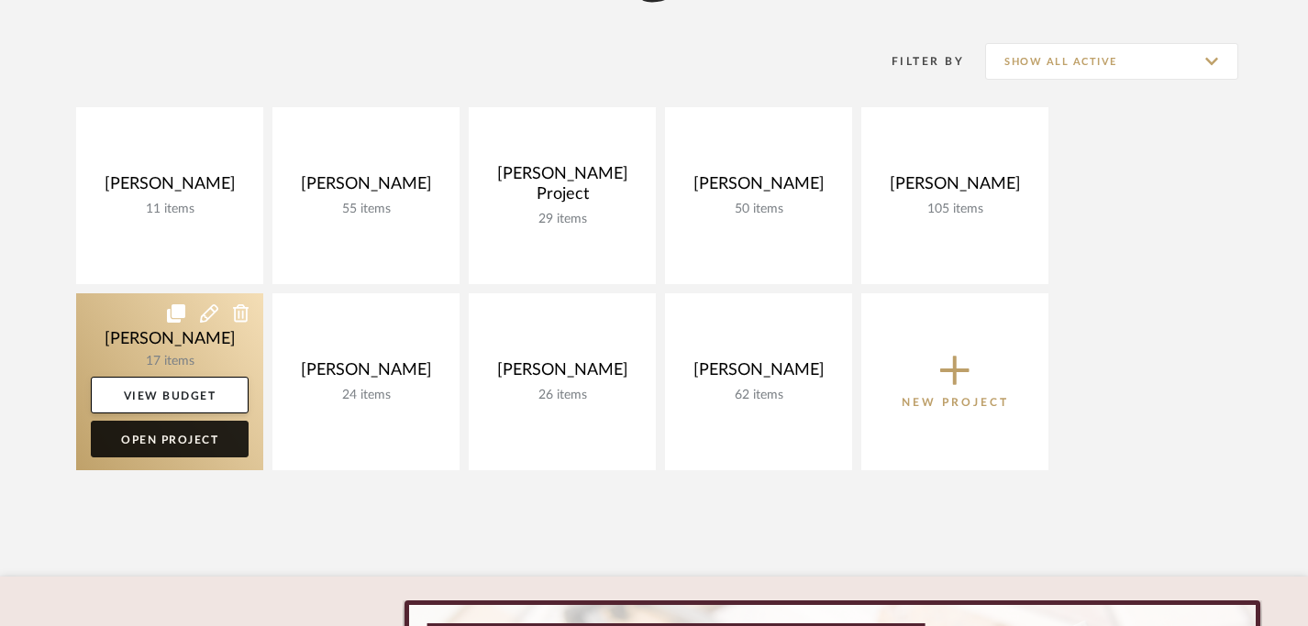
click at [183, 437] on link "Open Project" at bounding box center [170, 439] width 158 height 37
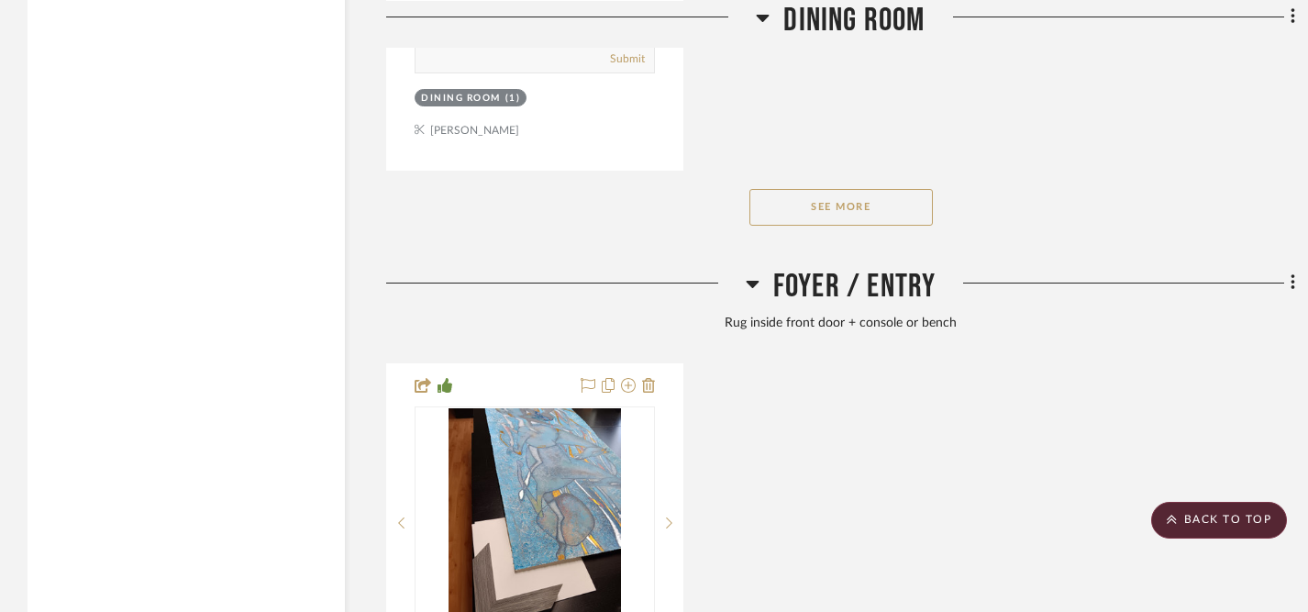
scroll to position [2780, 0]
